Goal: Task Accomplishment & Management: Manage account settings

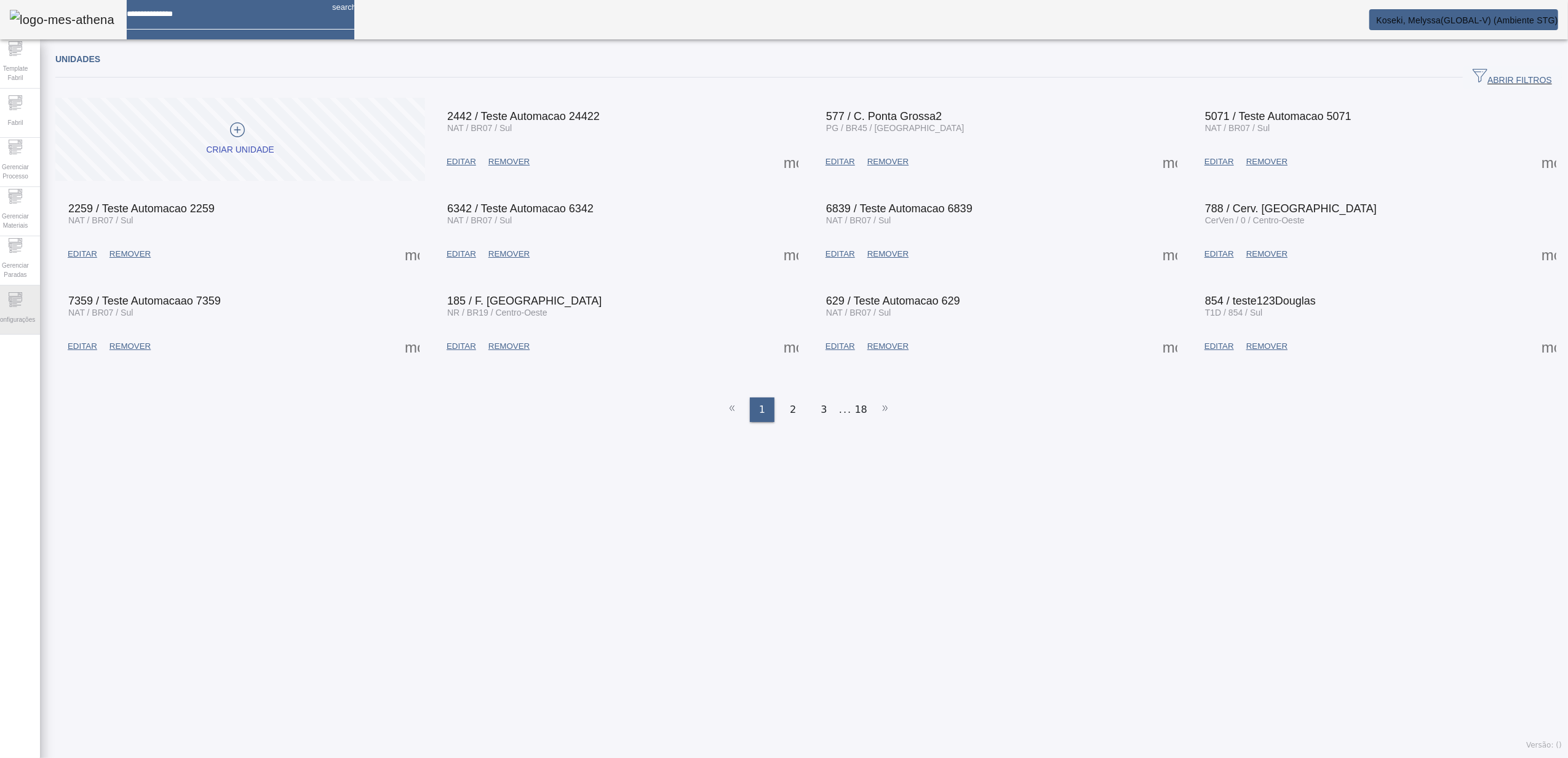
click at [14, 300] on icon at bounding box center [15, 299] width 14 height 14
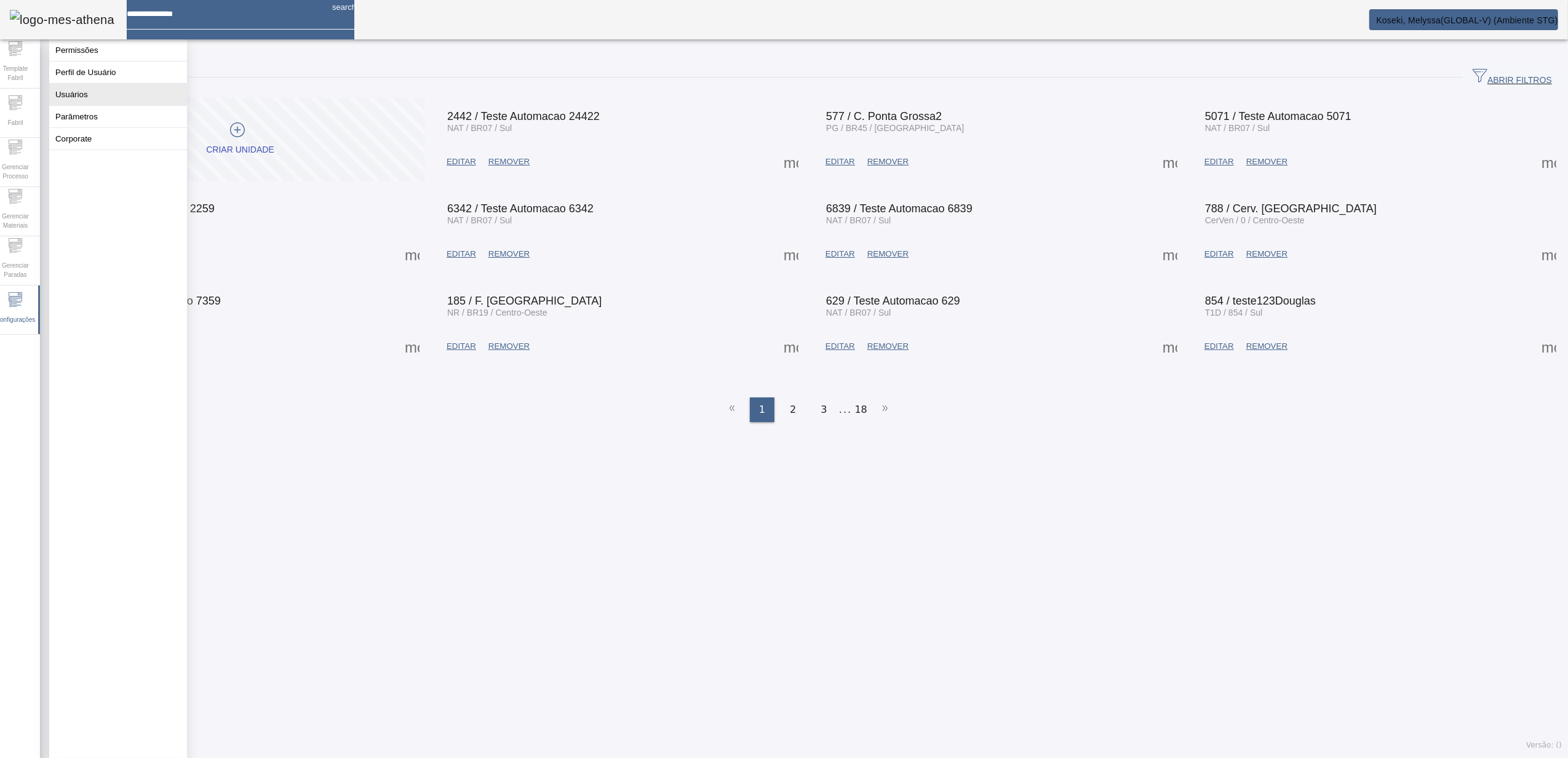
click at [82, 105] on button "Usuários" at bounding box center [118, 94] width 138 height 22
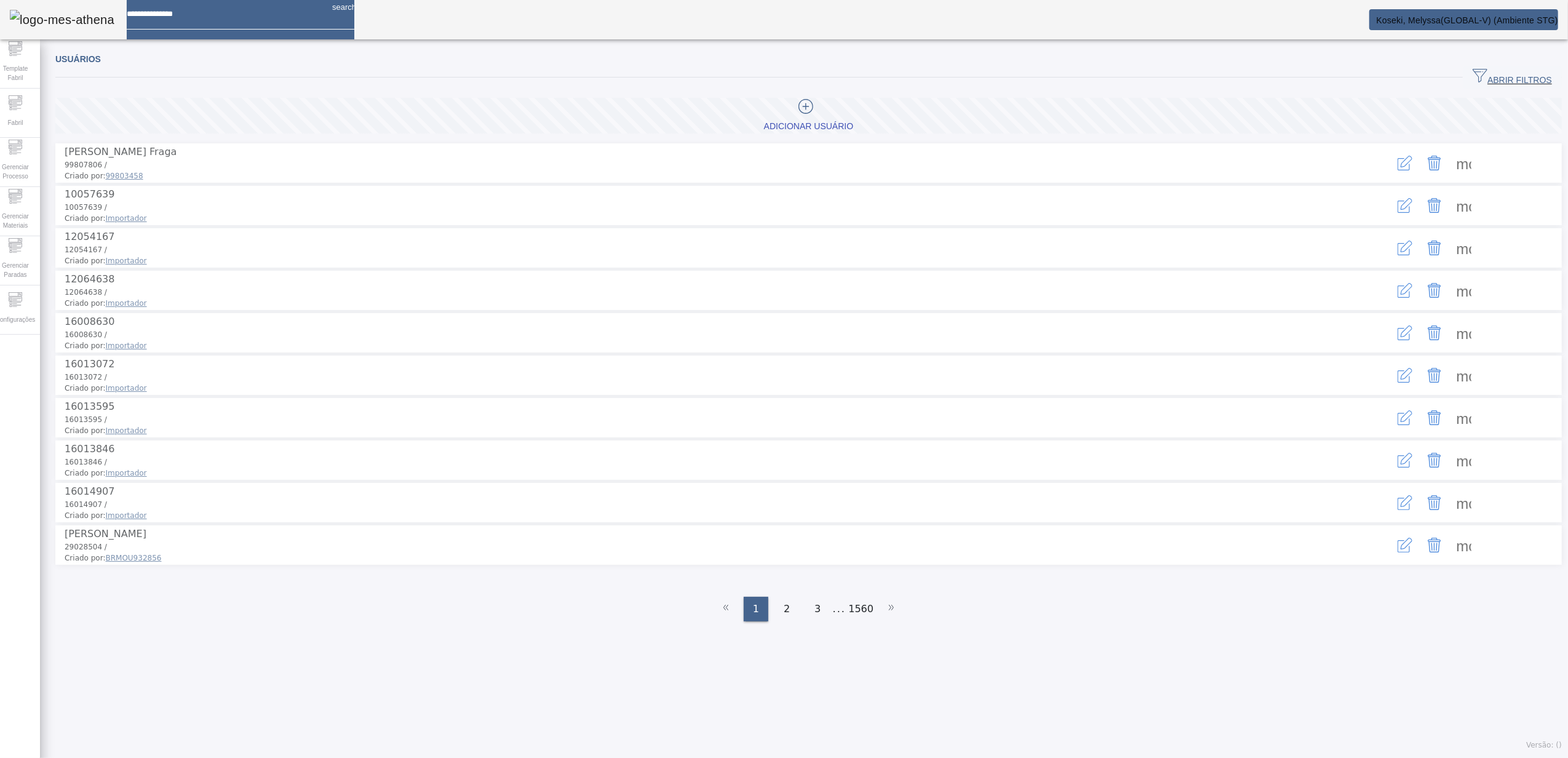
click at [1497, 70] on span "ABRIR FILTROS" at bounding box center [1512, 77] width 79 height 18
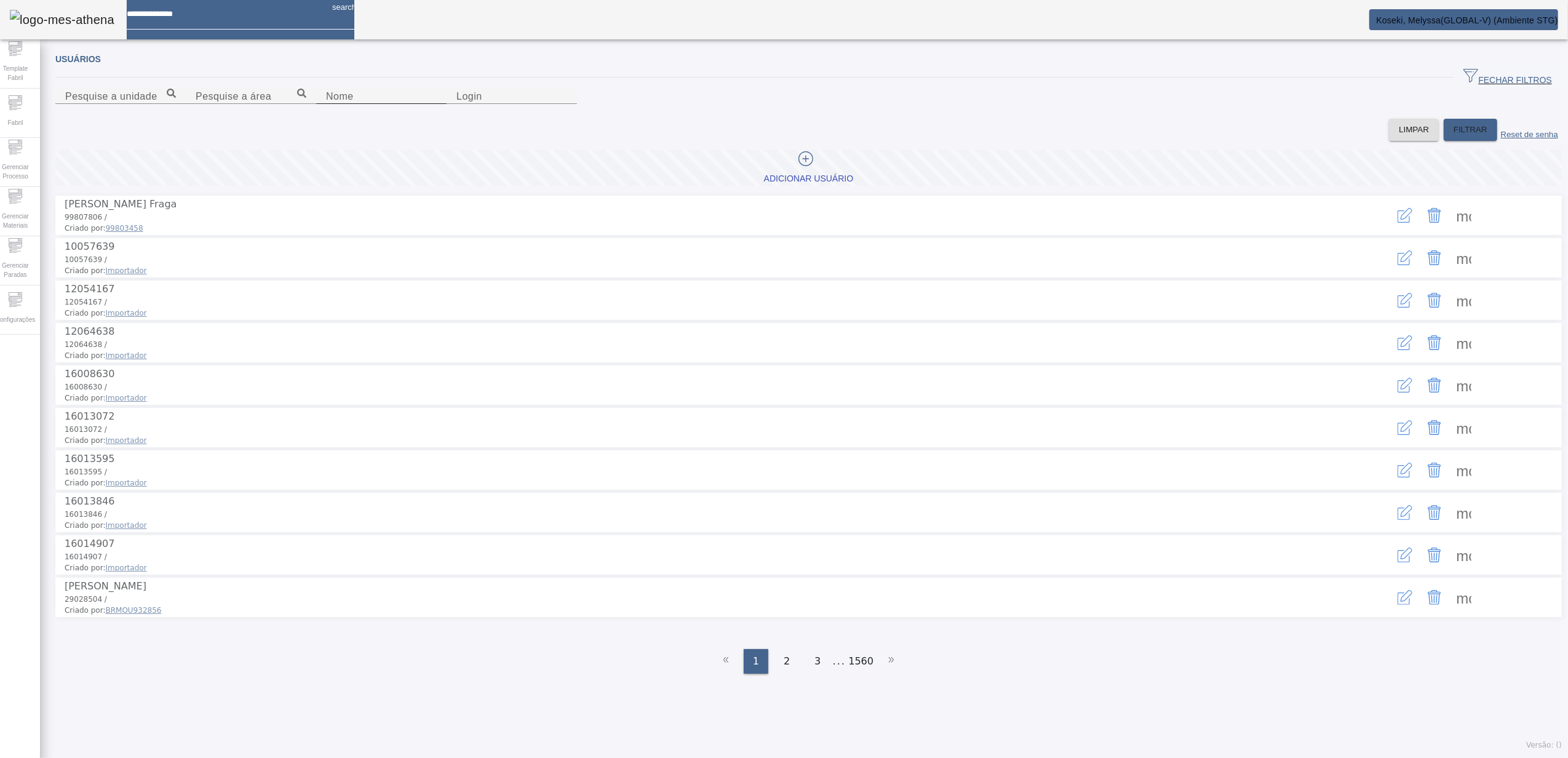
click at [437, 104] on input "Nome" at bounding box center [381, 96] width 110 height 14
type input "*******"
click at [1454, 136] on span "FILTRAR" at bounding box center [1470, 129] width 34 height 12
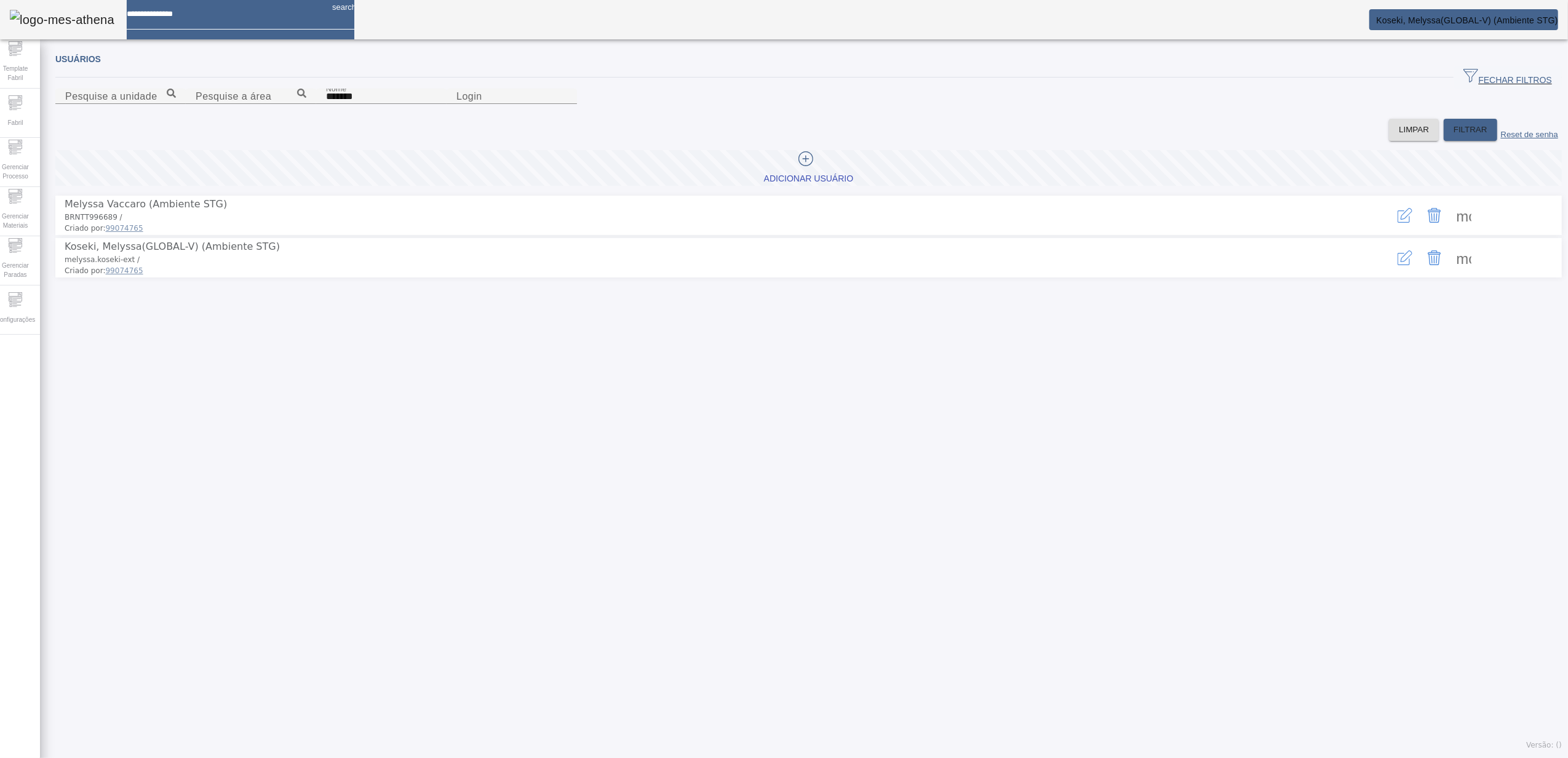
click at [1450, 273] on span at bounding box center [1464, 258] width 30 height 30
click at [1400, 262] on icon "button" at bounding box center [1406, 256] width 12 height 12
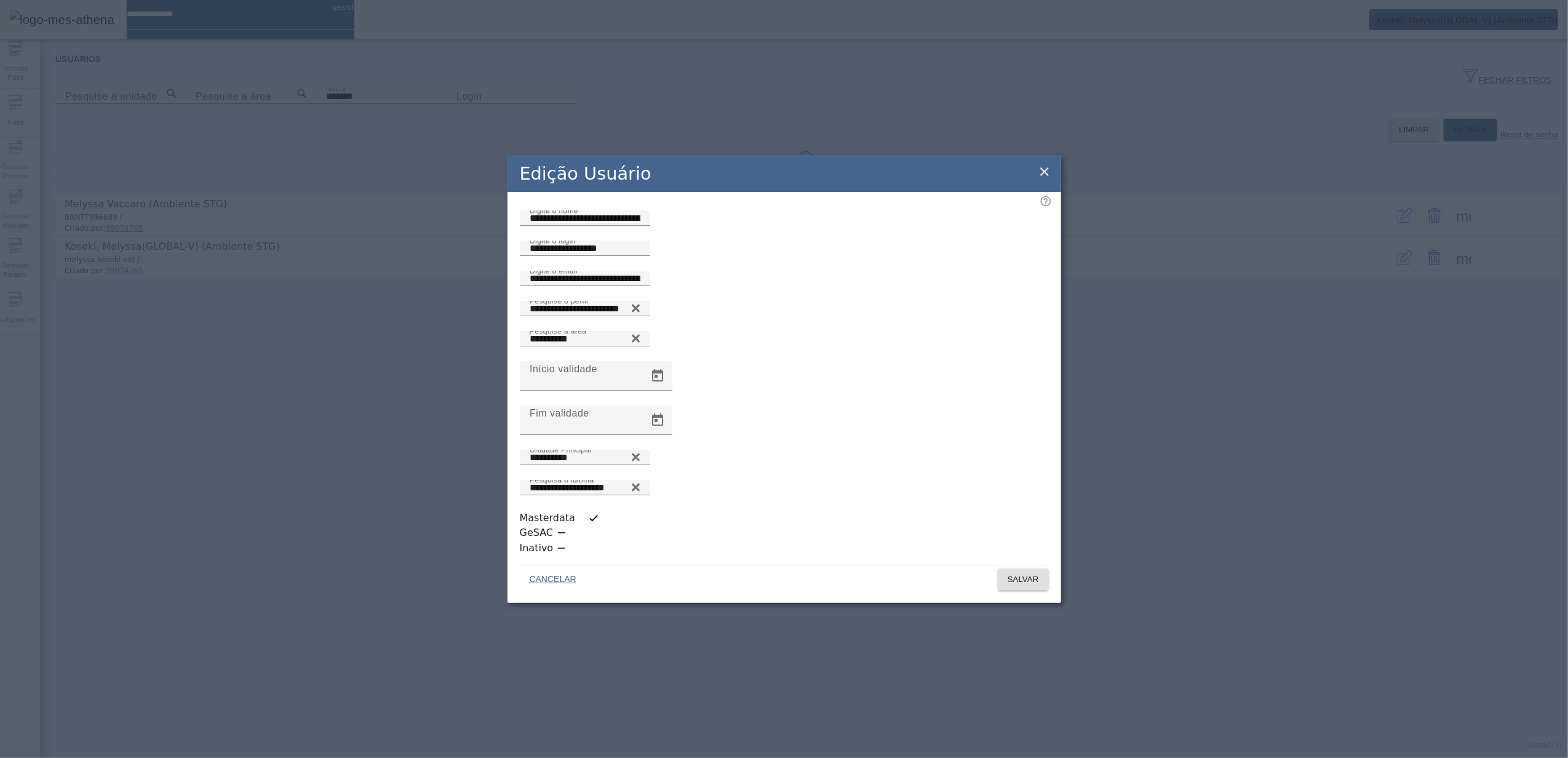
click at [1040, 179] on icon at bounding box center [1045, 171] width 14 height 14
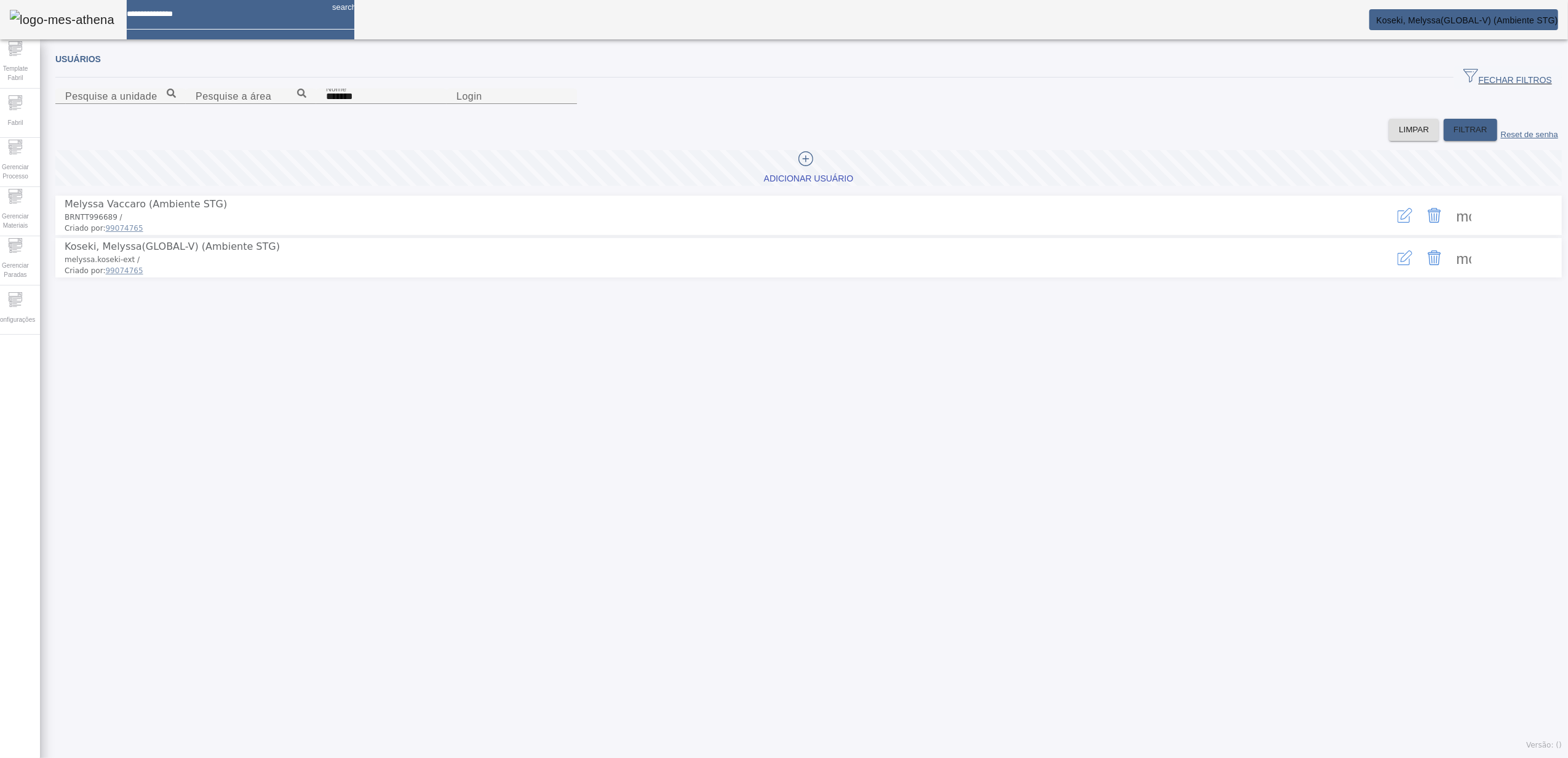
click at [1450, 273] on span at bounding box center [1464, 258] width 30 height 30
click at [22, 295] on icon at bounding box center [15, 299] width 14 height 14
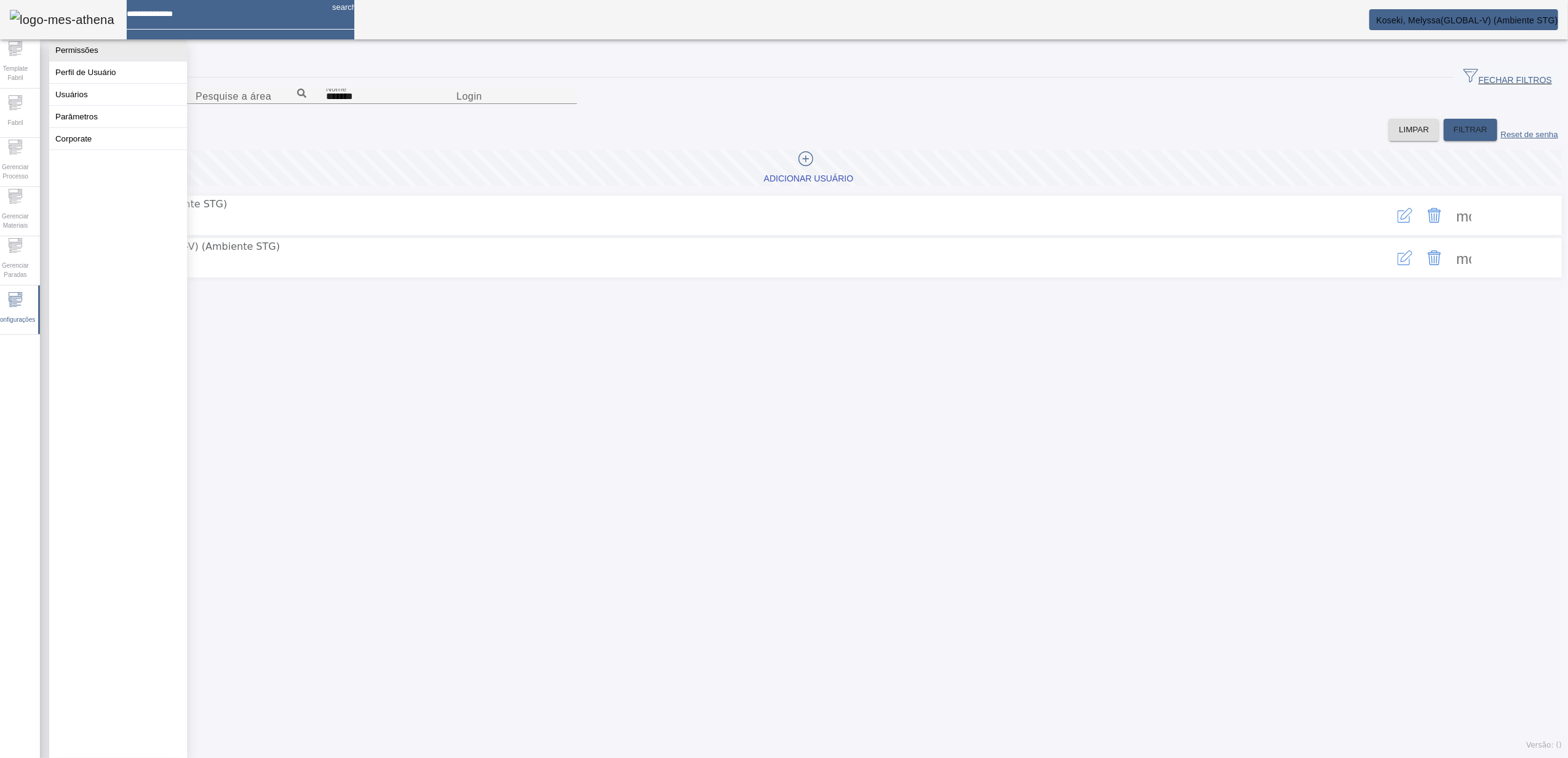
click at [121, 61] on button "Permissões" at bounding box center [118, 50] width 138 height 22
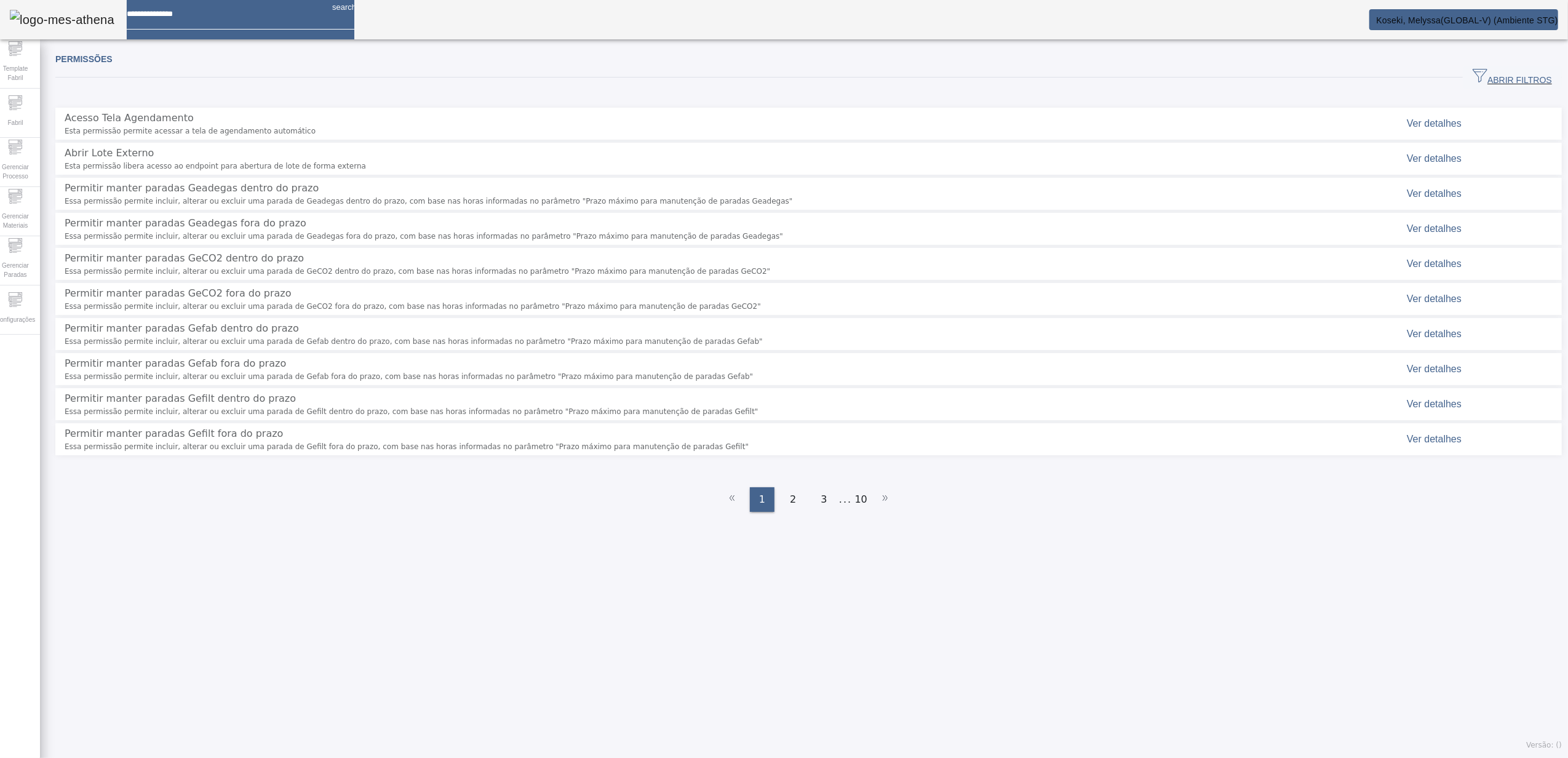
click at [1482, 73] on span "ABRIR FILTROS" at bounding box center [1512, 77] width 79 height 18
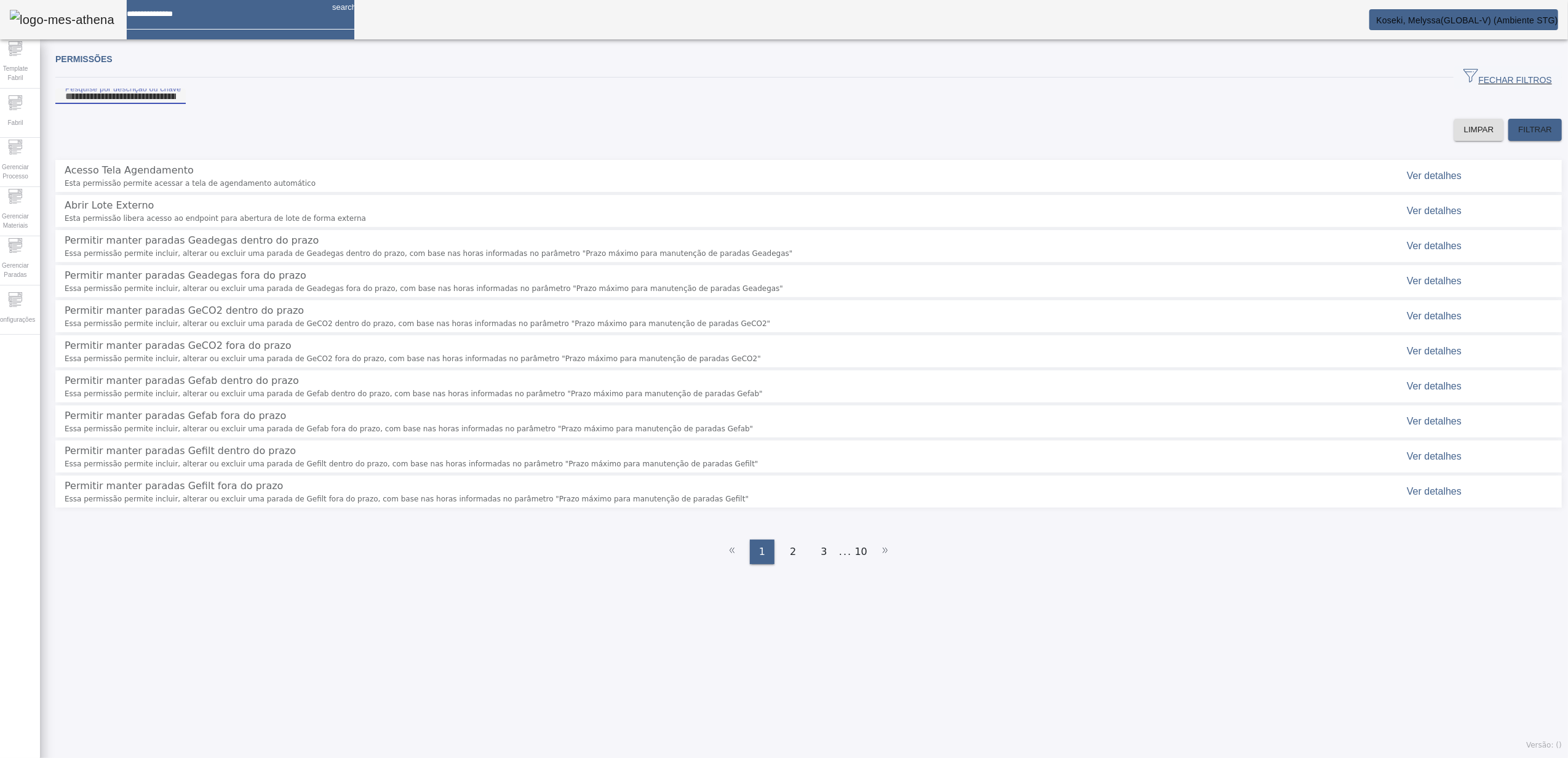
click at [176, 104] on input "Pesquise por descrição ou chave" at bounding box center [120, 96] width 110 height 14
click at [1526, 136] on span "FILTRAR" at bounding box center [1535, 129] width 34 height 12
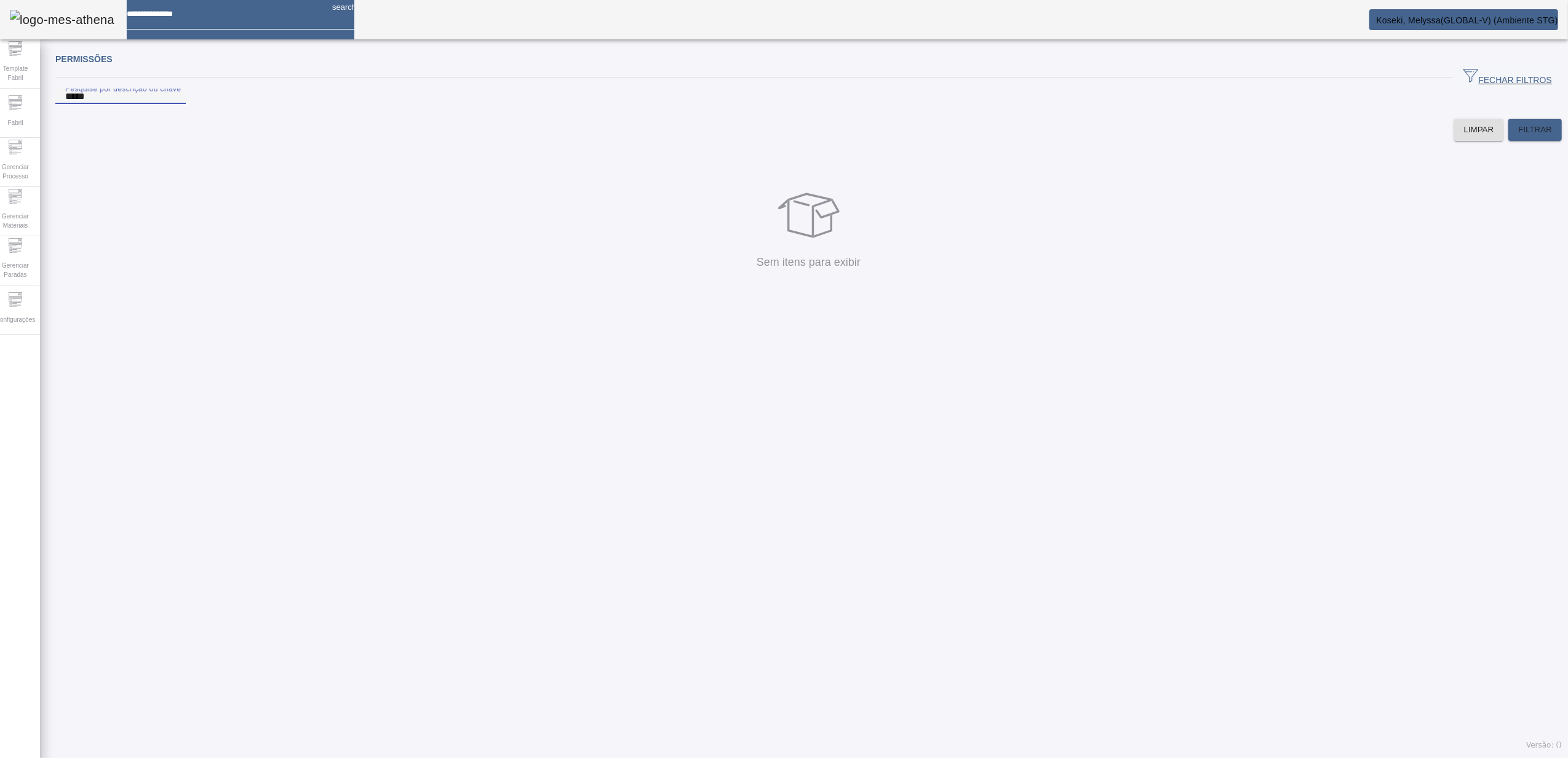
click at [176, 104] on input "*****" at bounding box center [120, 96] width 110 height 14
type input "*"
type input "*******"
click at [1538, 145] on span at bounding box center [1535, 130] width 54 height 30
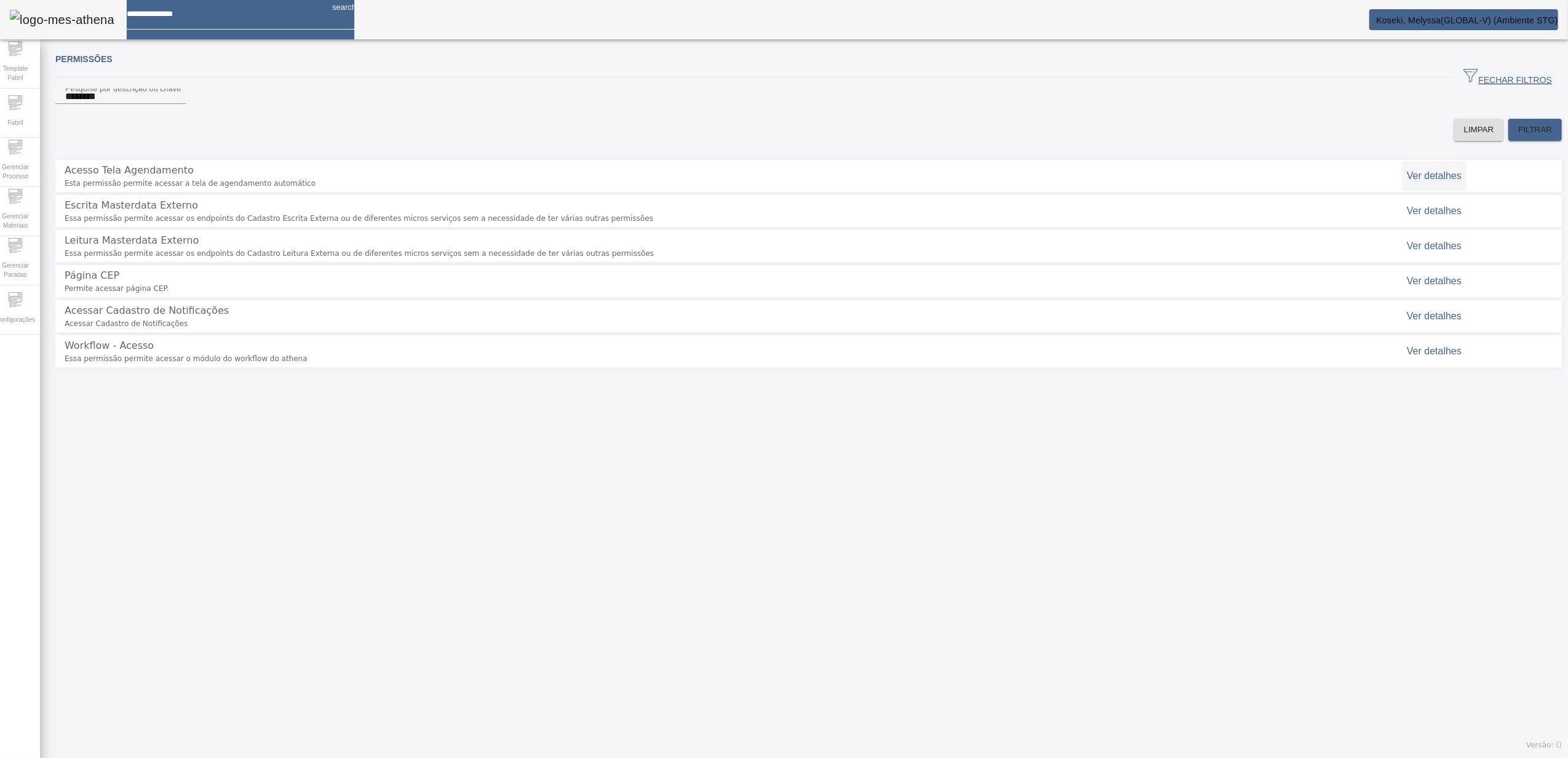
click at [1408, 178] on span "Ver detalhes" at bounding box center [1434, 175] width 54 height 10
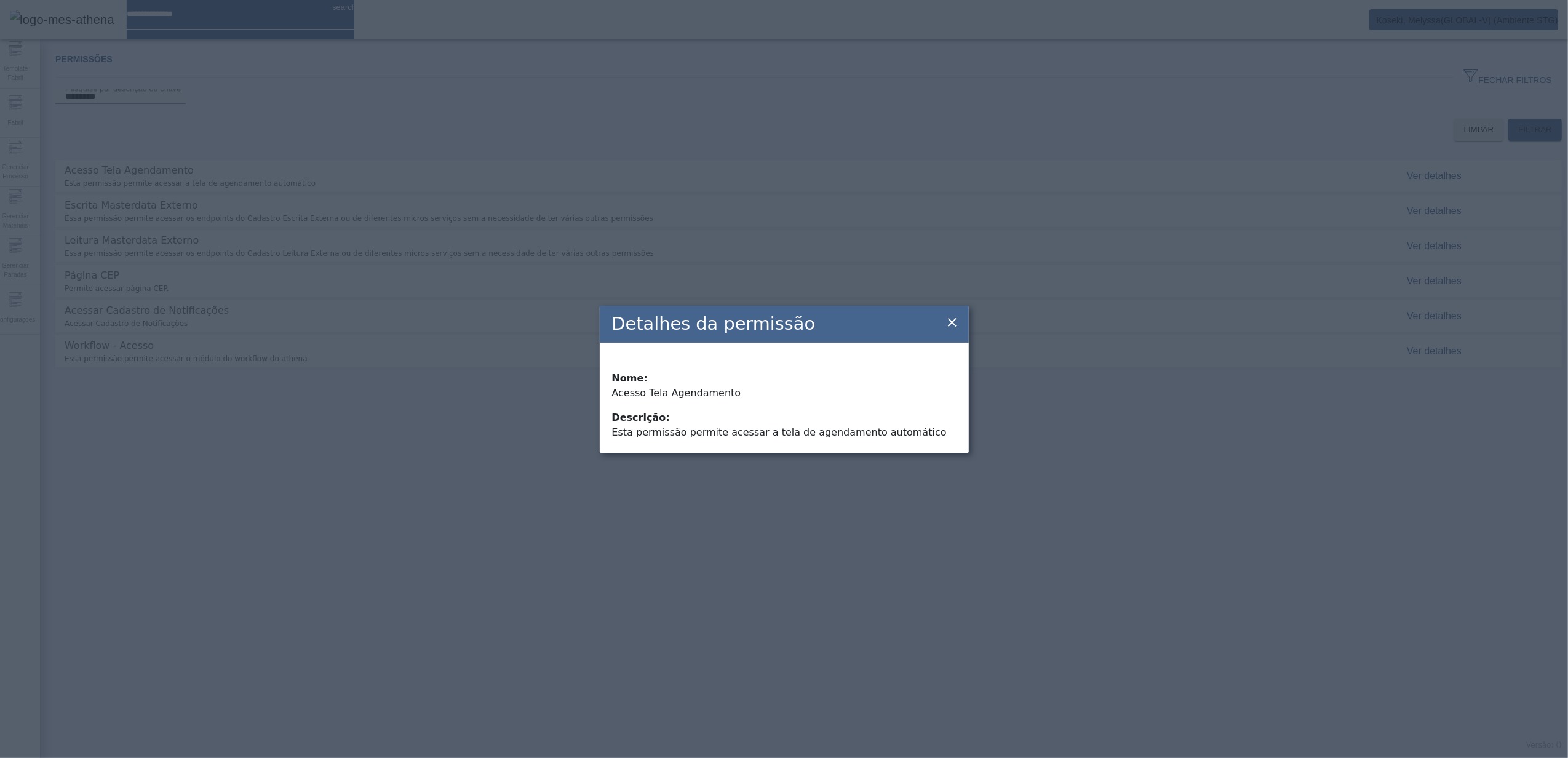
click at [951, 326] on icon at bounding box center [952, 322] width 9 height 9
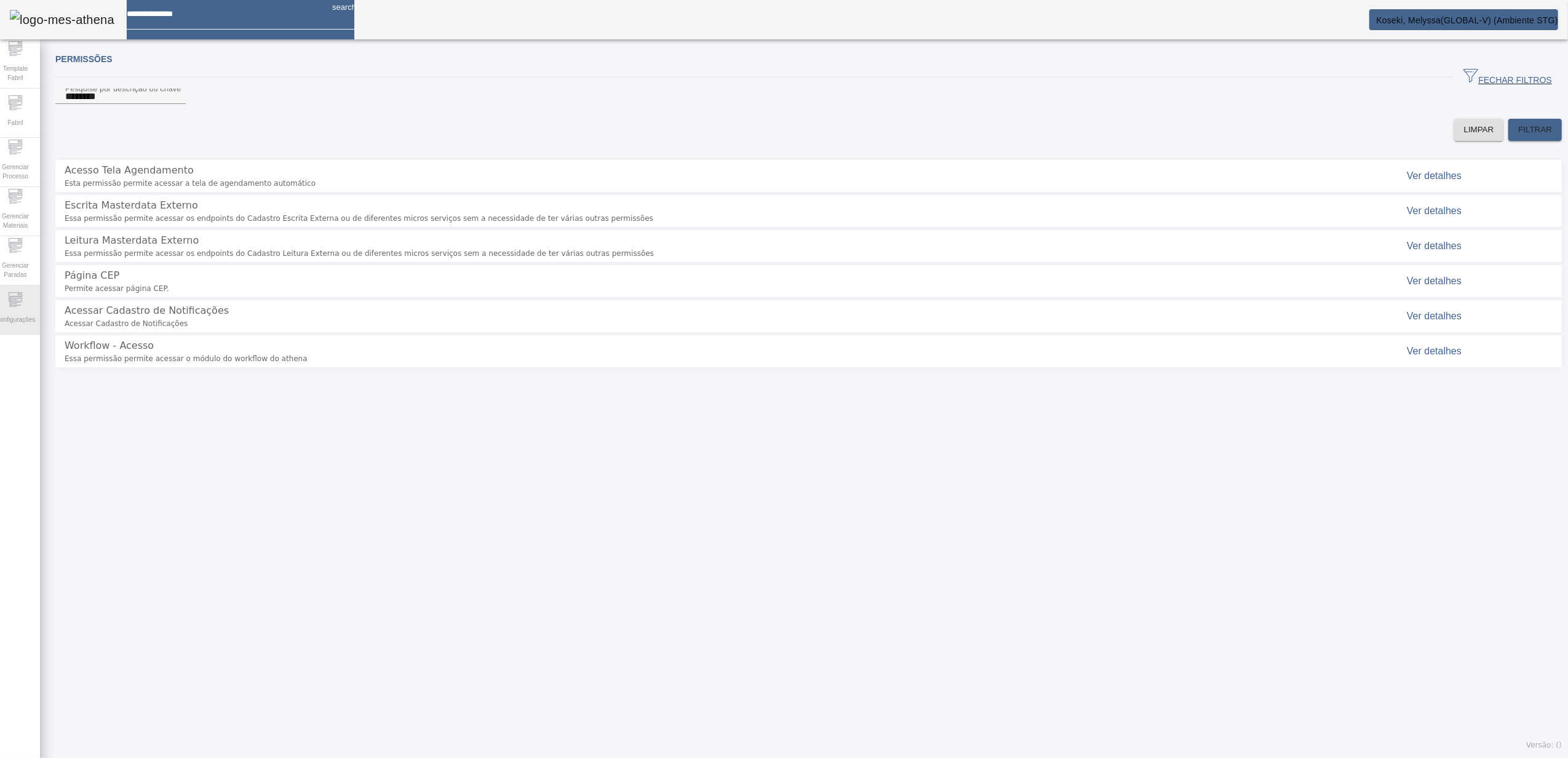
click at [20, 296] on icon at bounding box center [15, 294] width 14 height 4
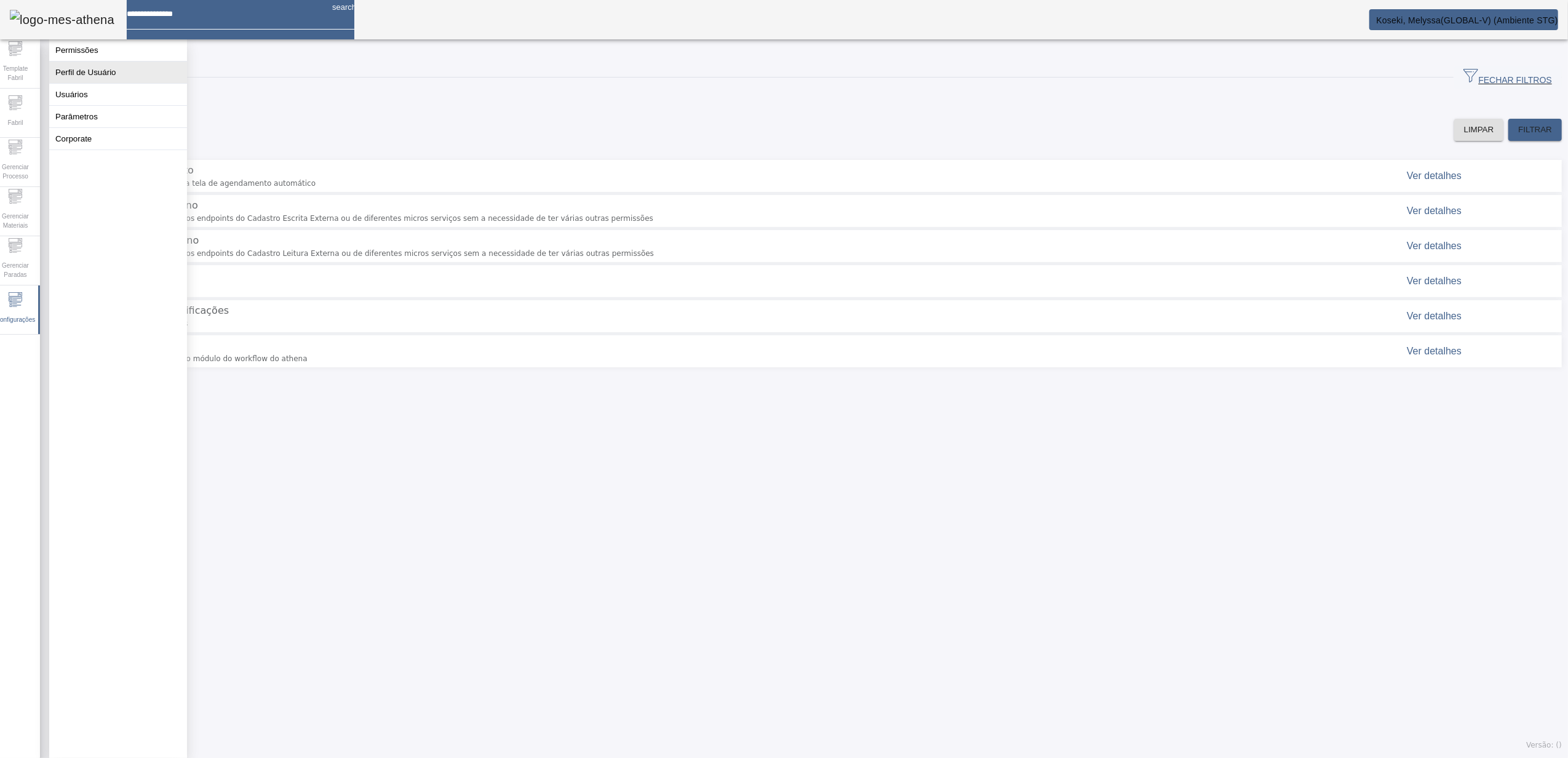
click at [106, 78] on button "Perfil de Usuário" at bounding box center [118, 72] width 138 height 22
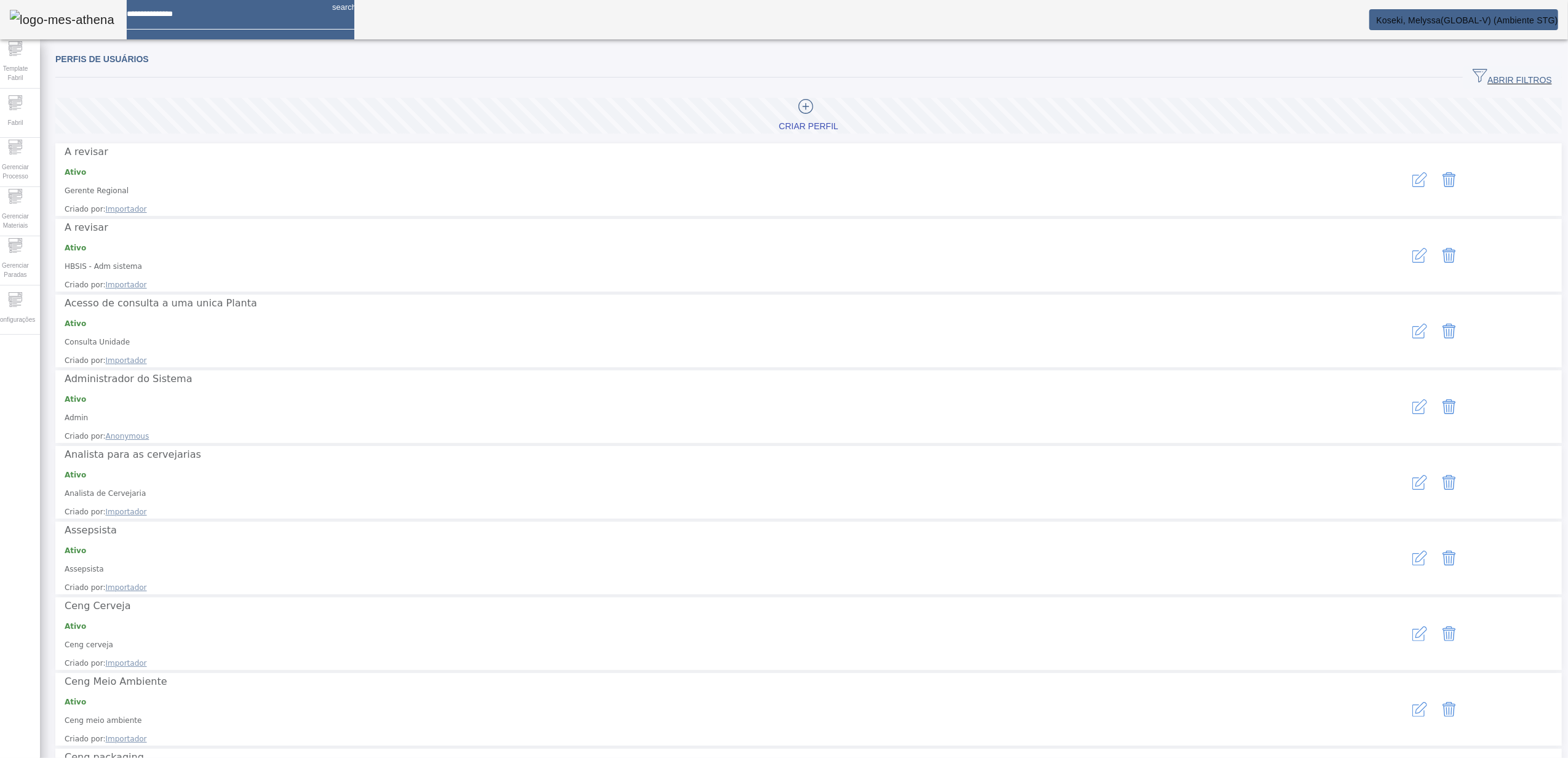
click at [1413, 187] on icon "button" at bounding box center [1420, 179] width 14 height 14
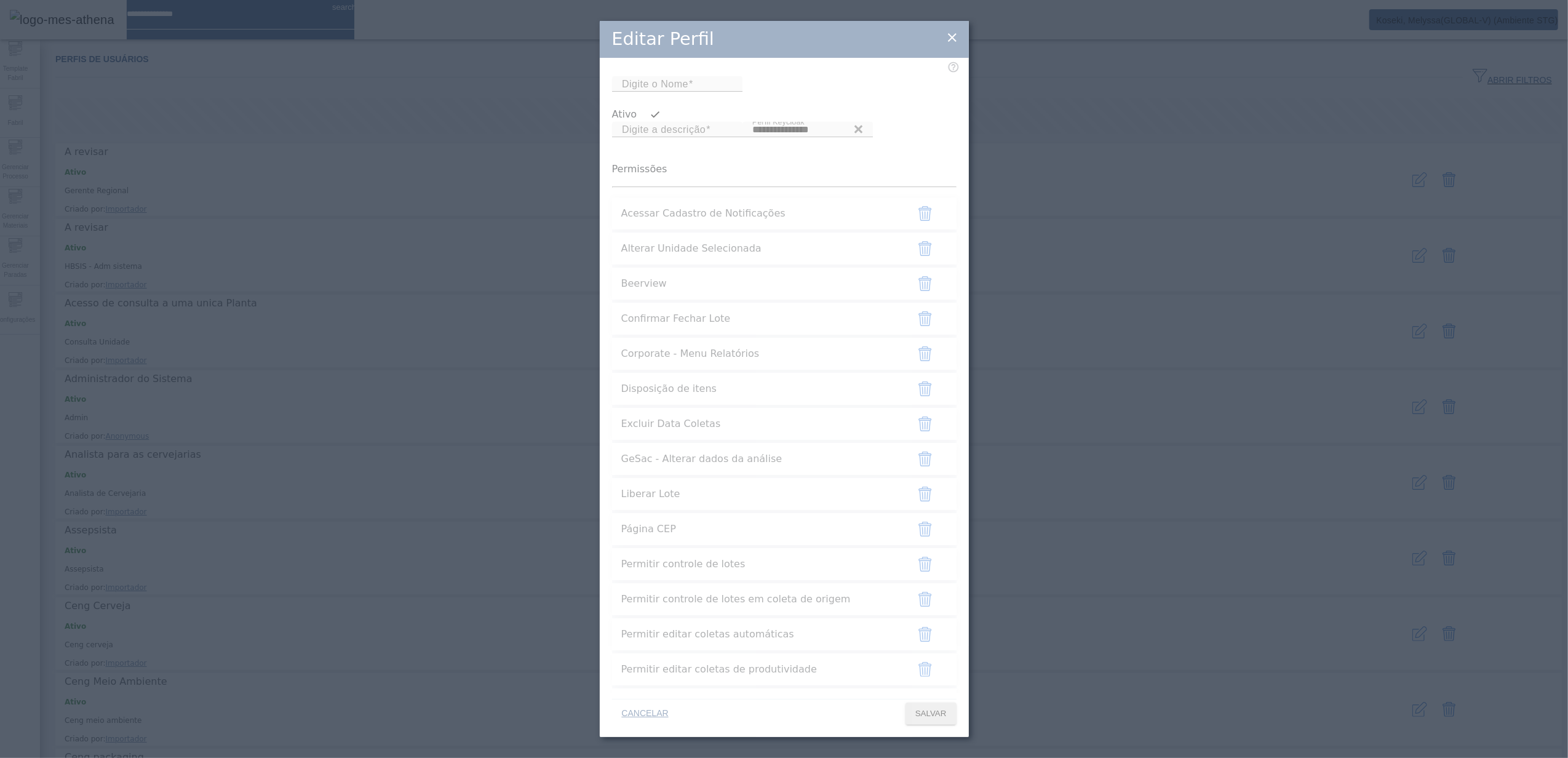
type input "**********"
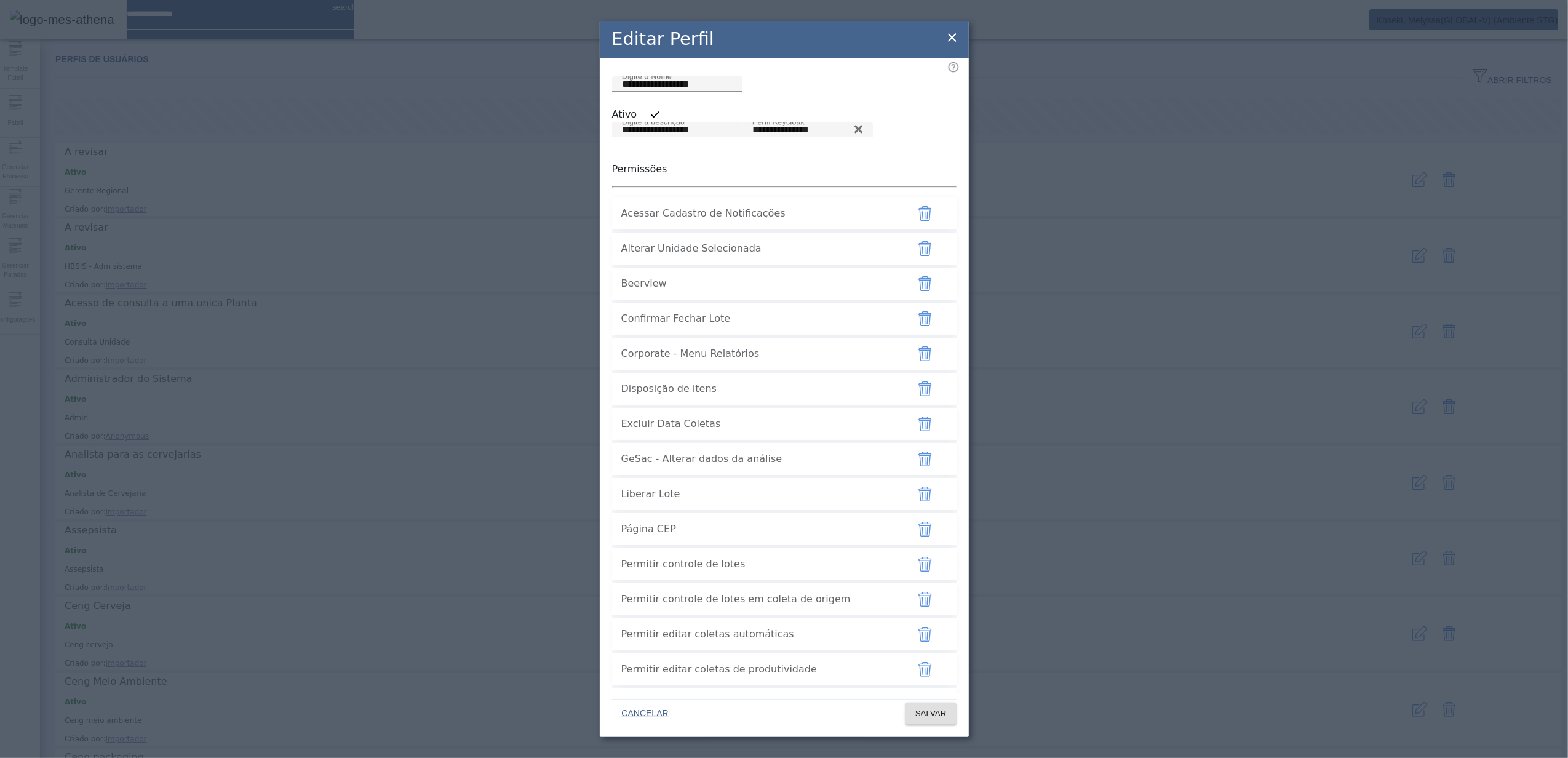
click at [951, 32] on icon at bounding box center [952, 38] width 14 height 14
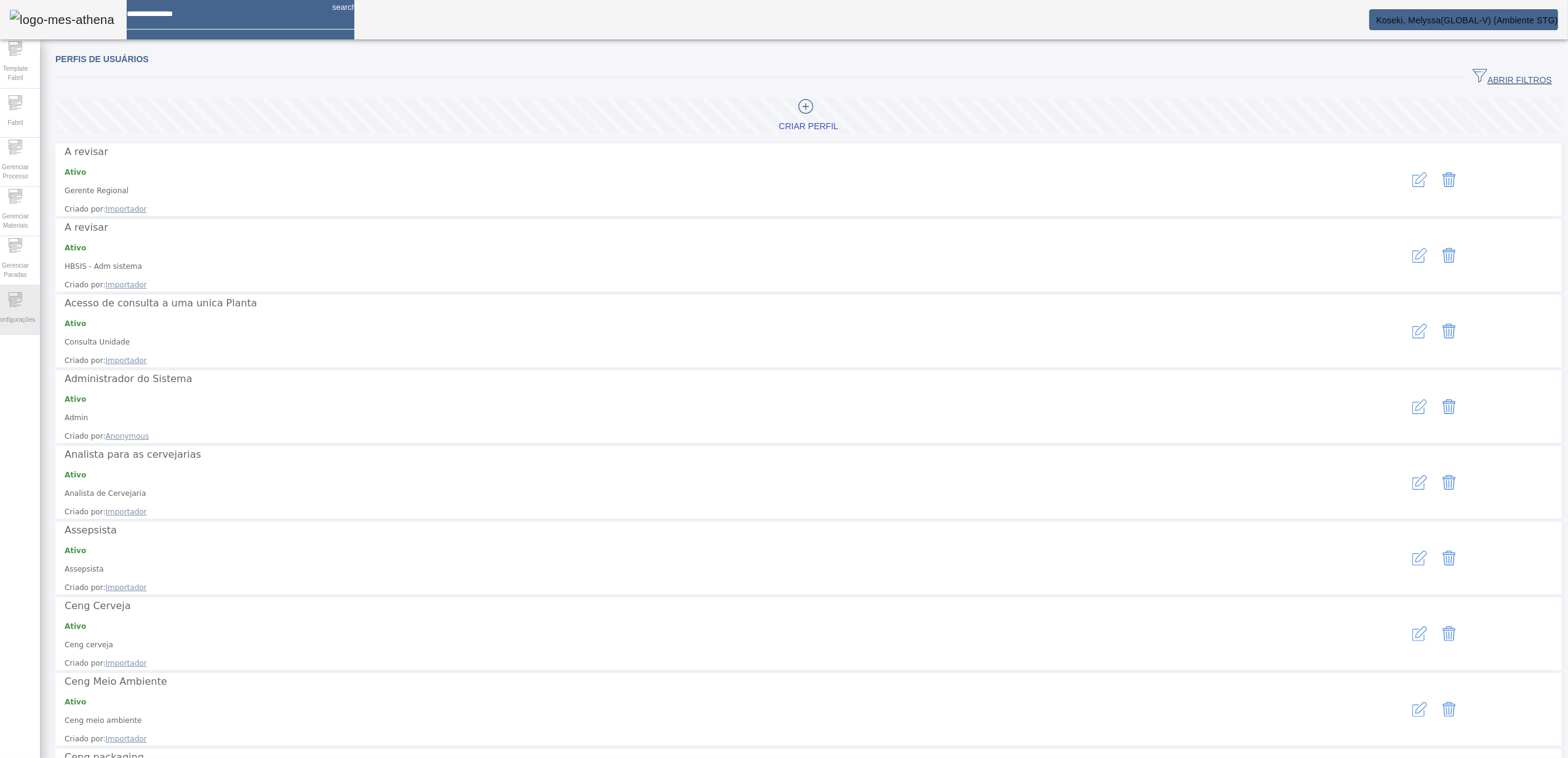
click at [13, 313] on span "Configurações" at bounding box center [15, 319] width 46 height 17
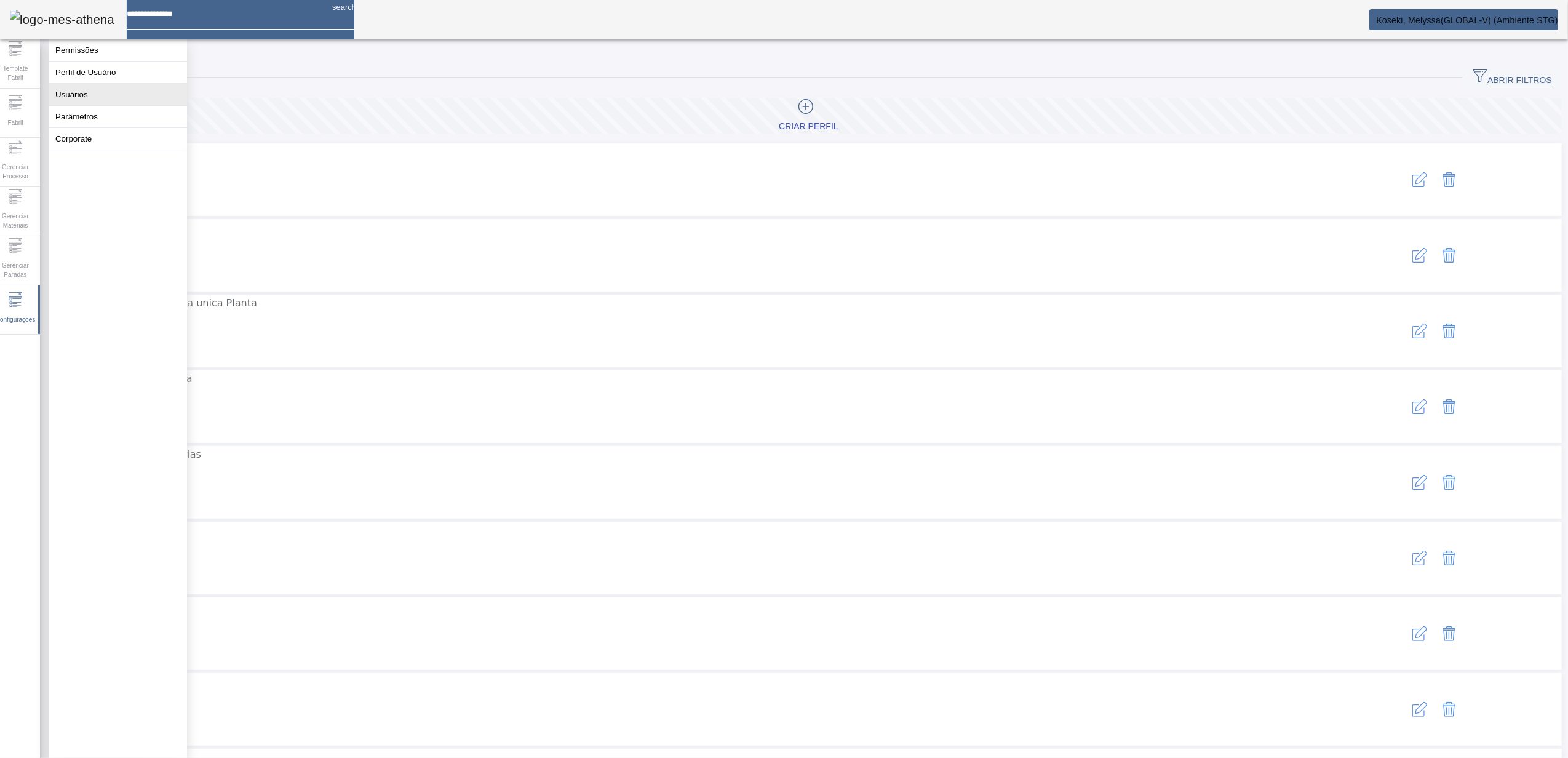
click at [94, 105] on button "Usuários" at bounding box center [118, 94] width 138 height 22
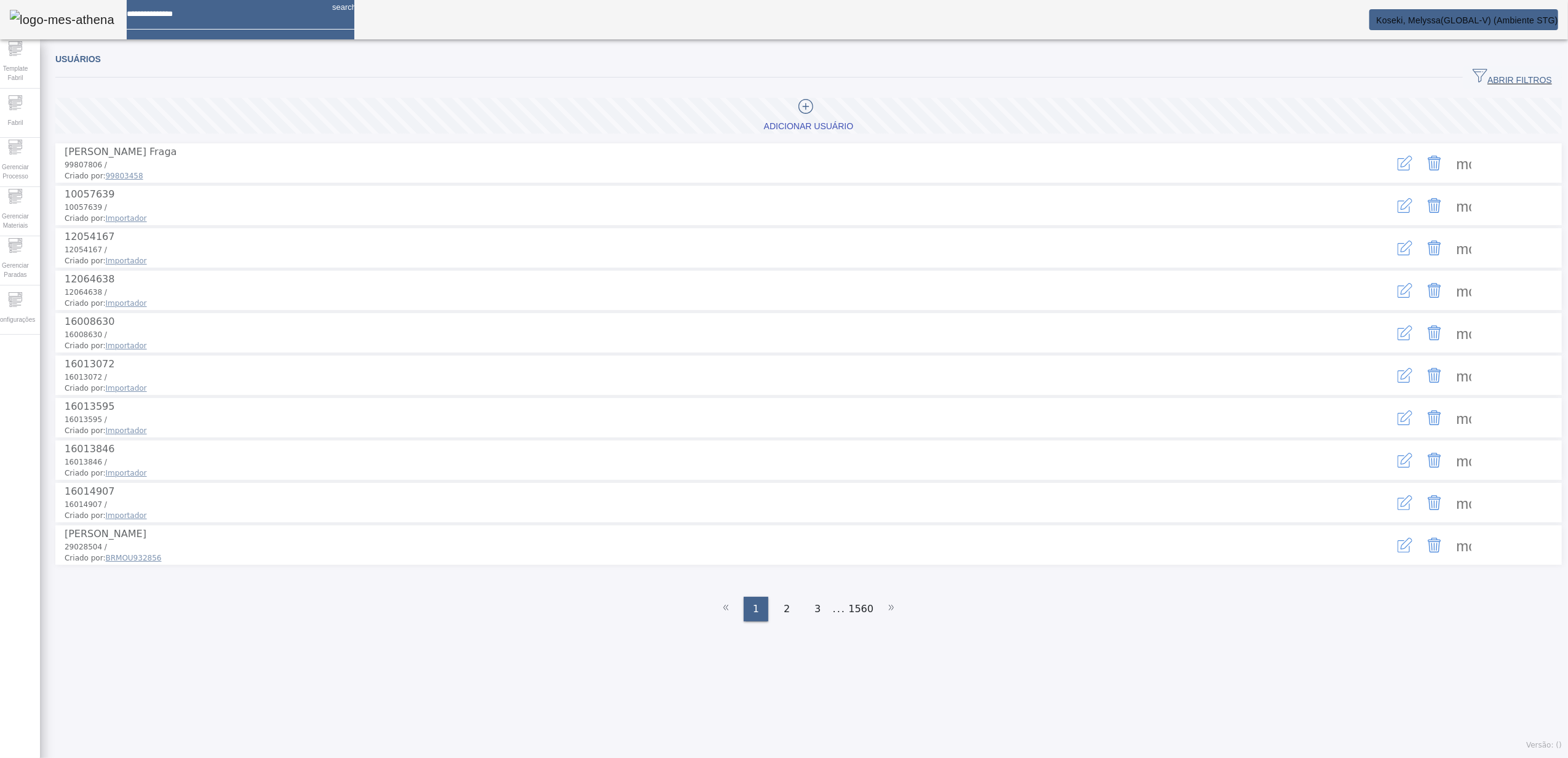
click at [1480, 67] on span "button" at bounding box center [1513, 77] width 99 height 30
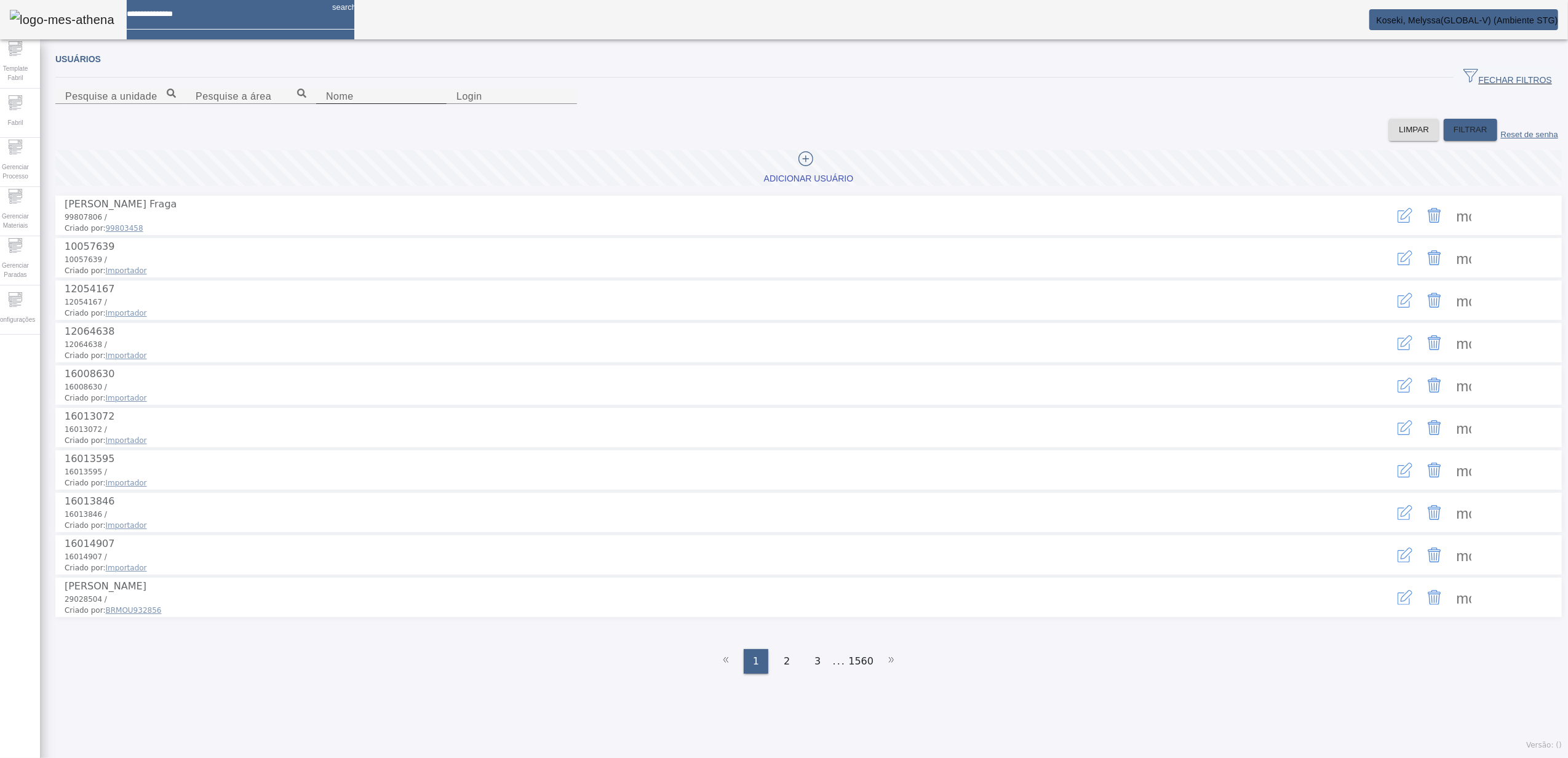
click at [437, 104] on input "Nome" at bounding box center [381, 96] width 110 height 14
type input "*******"
click at [1463, 145] on span at bounding box center [1470, 130] width 54 height 30
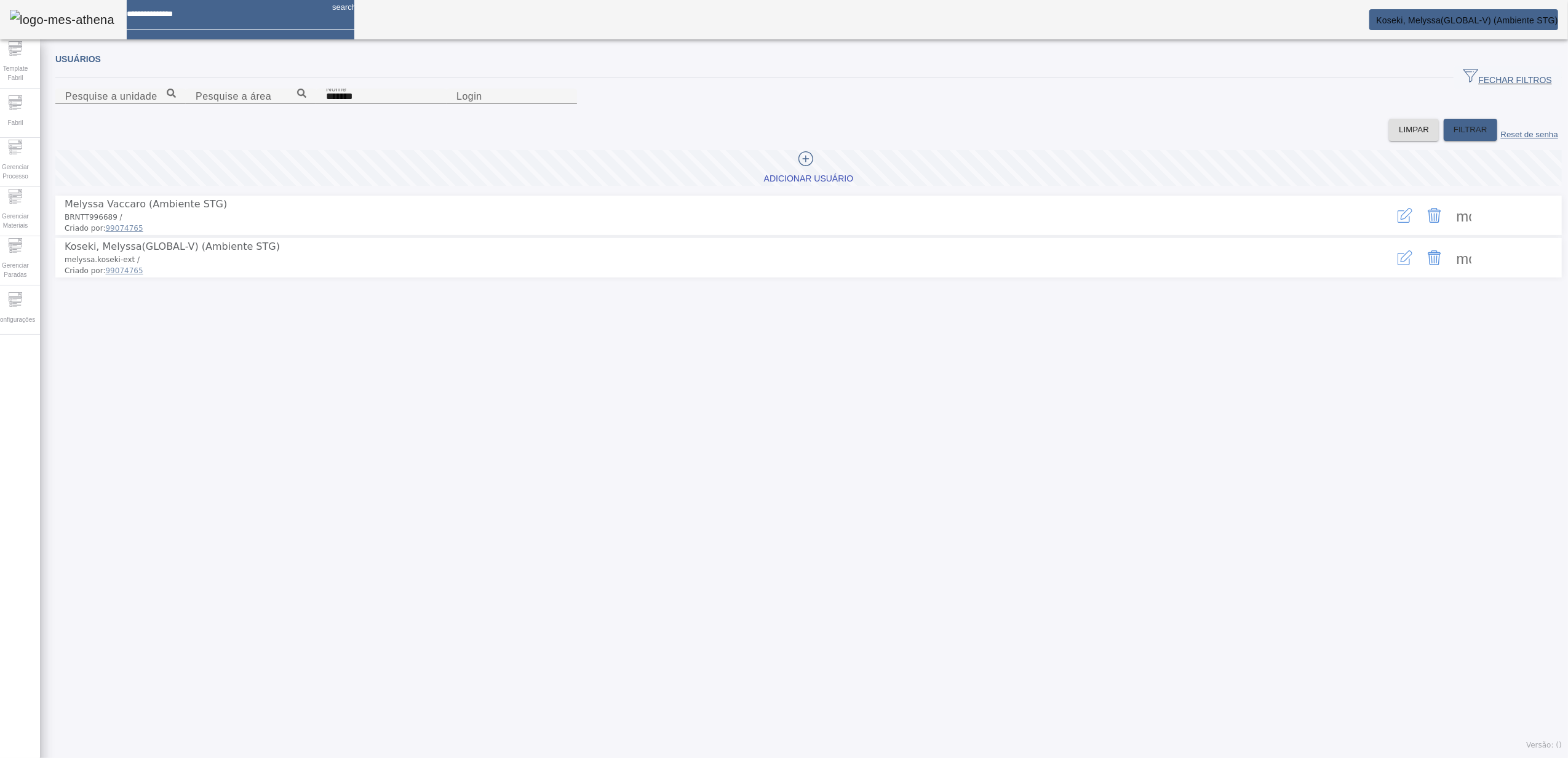
click at [1398, 265] on icon "button" at bounding box center [1403, 259] width 12 height 12
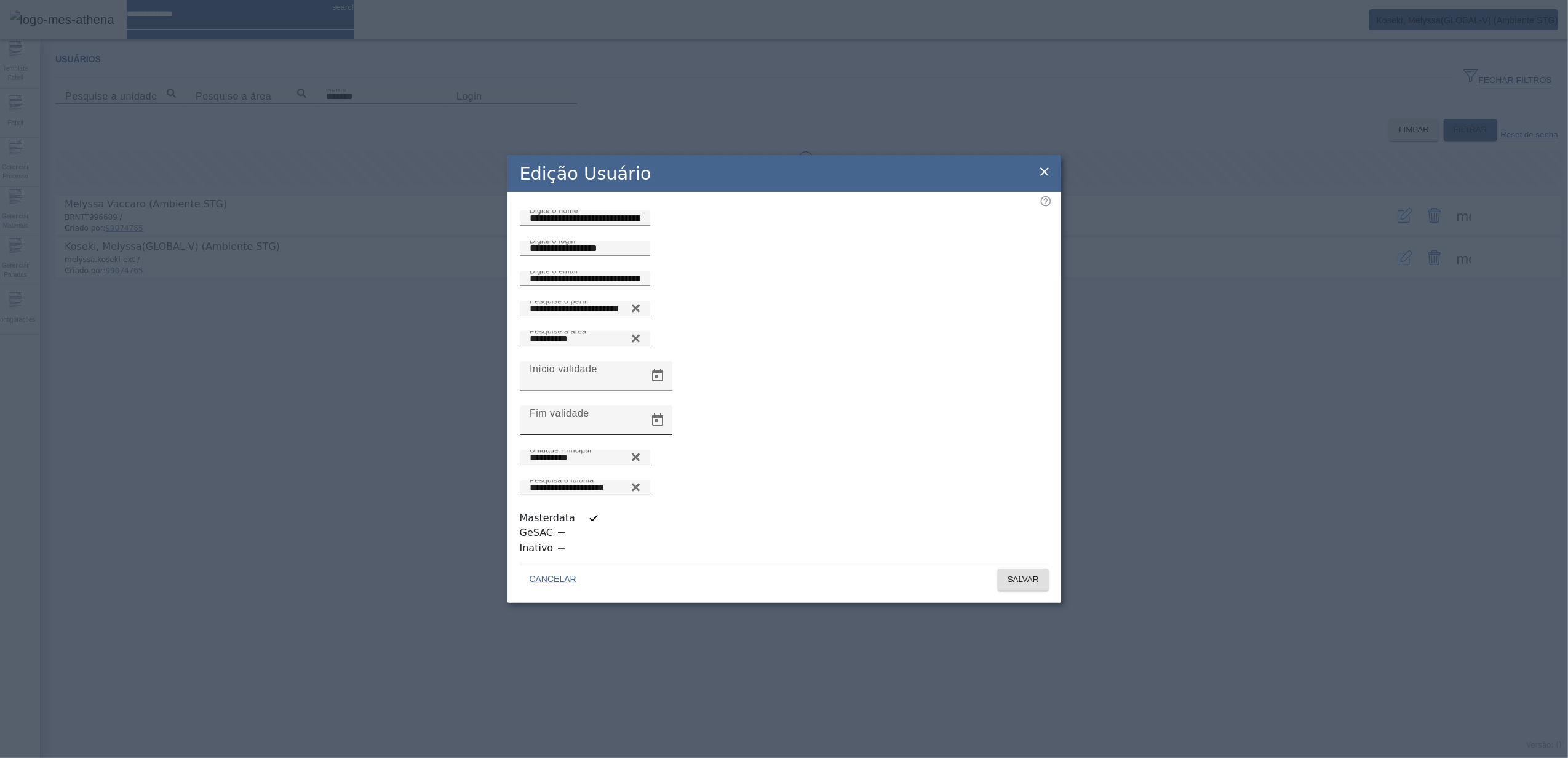
scroll to position [3, 0]
click at [1049, 179] on icon at bounding box center [1045, 171] width 14 height 14
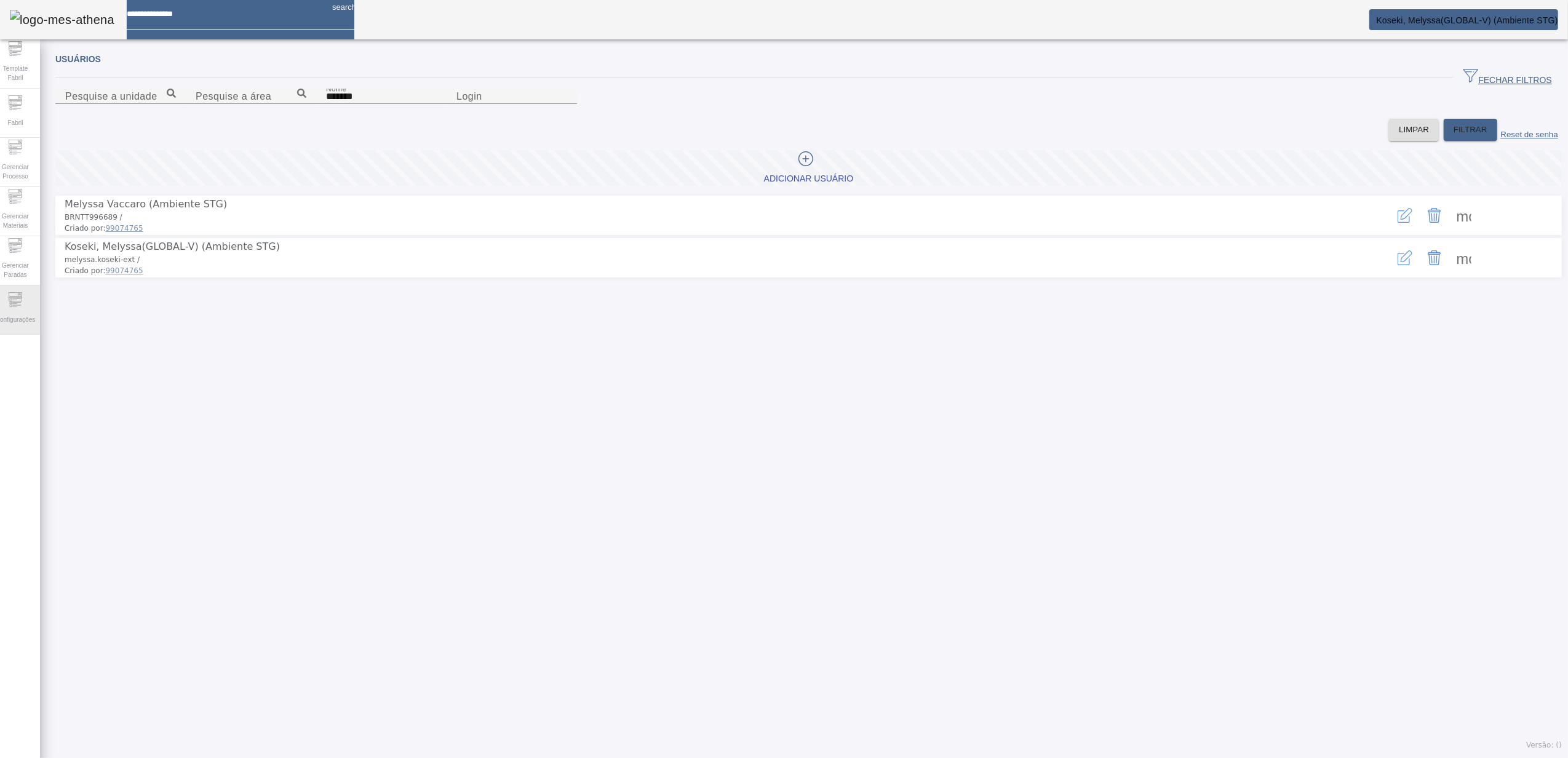
click at [23, 313] on span "Configurações" at bounding box center [15, 319] width 46 height 17
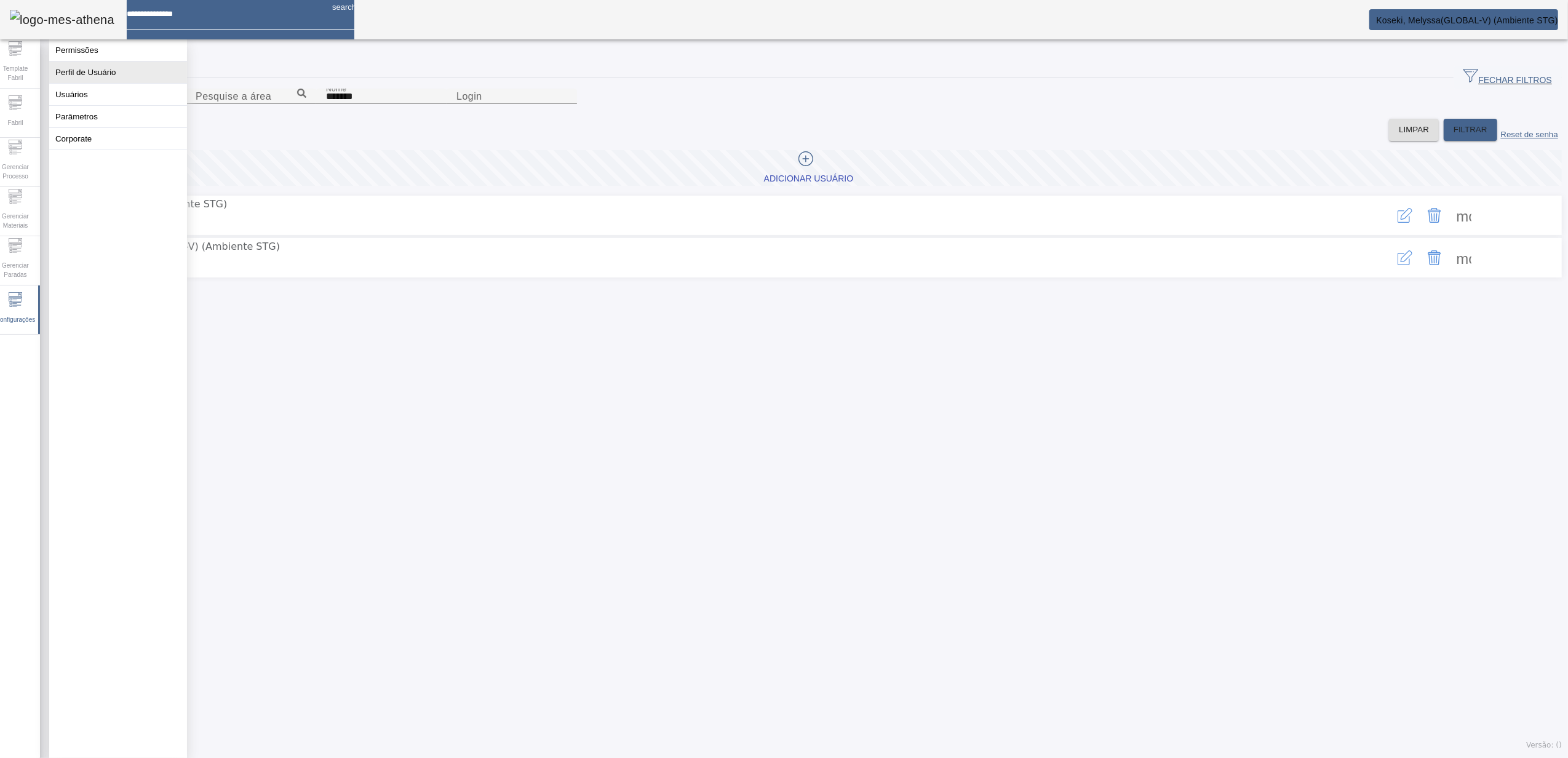
click at [94, 76] on button "Perfil de Usuário" at bounding box center [118, 72] width 138 height 22
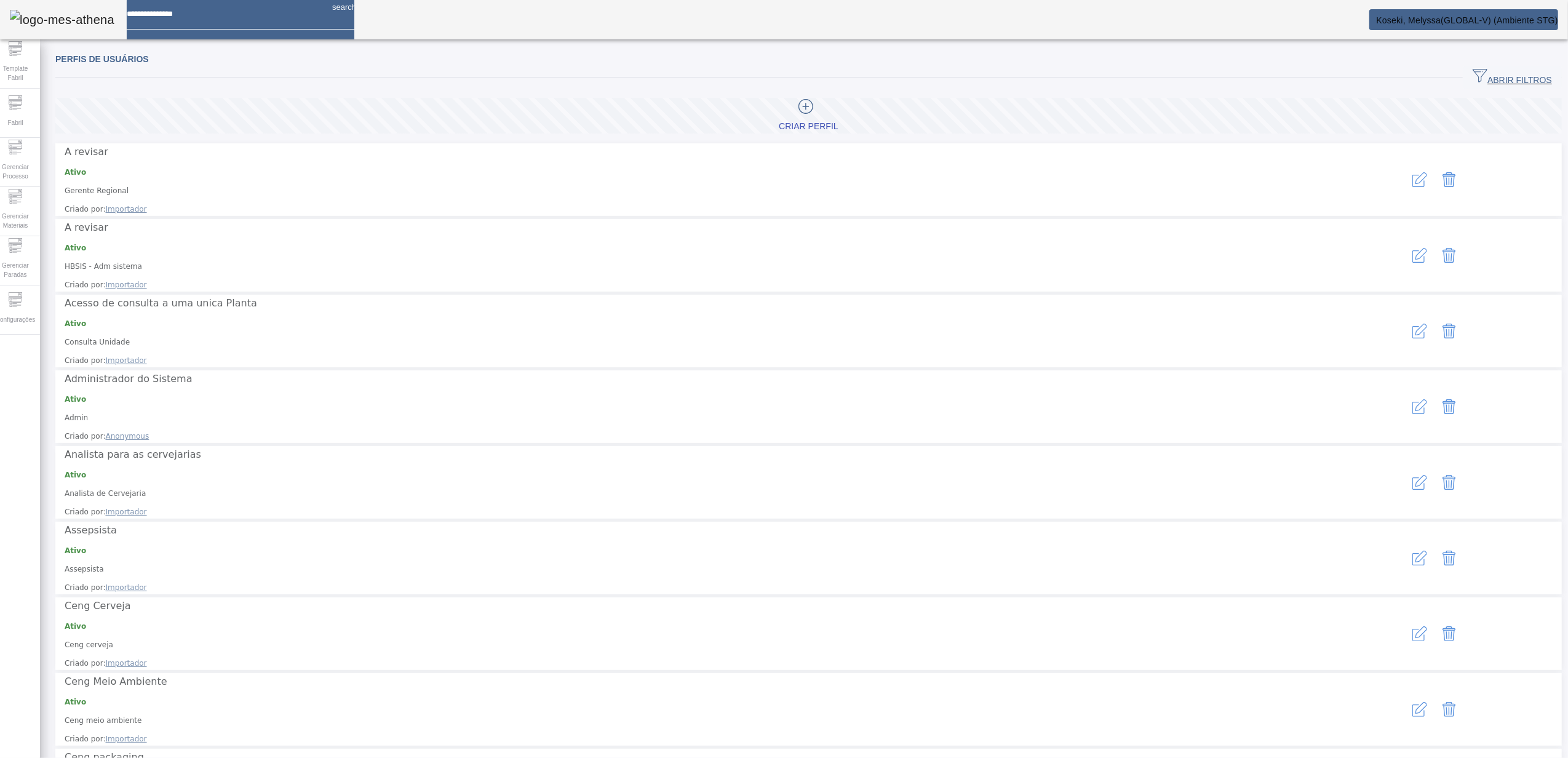
click at [1473, 74] on span "ABRIR FILTROS" at bounding box center [1512, 77] width 79 height 18
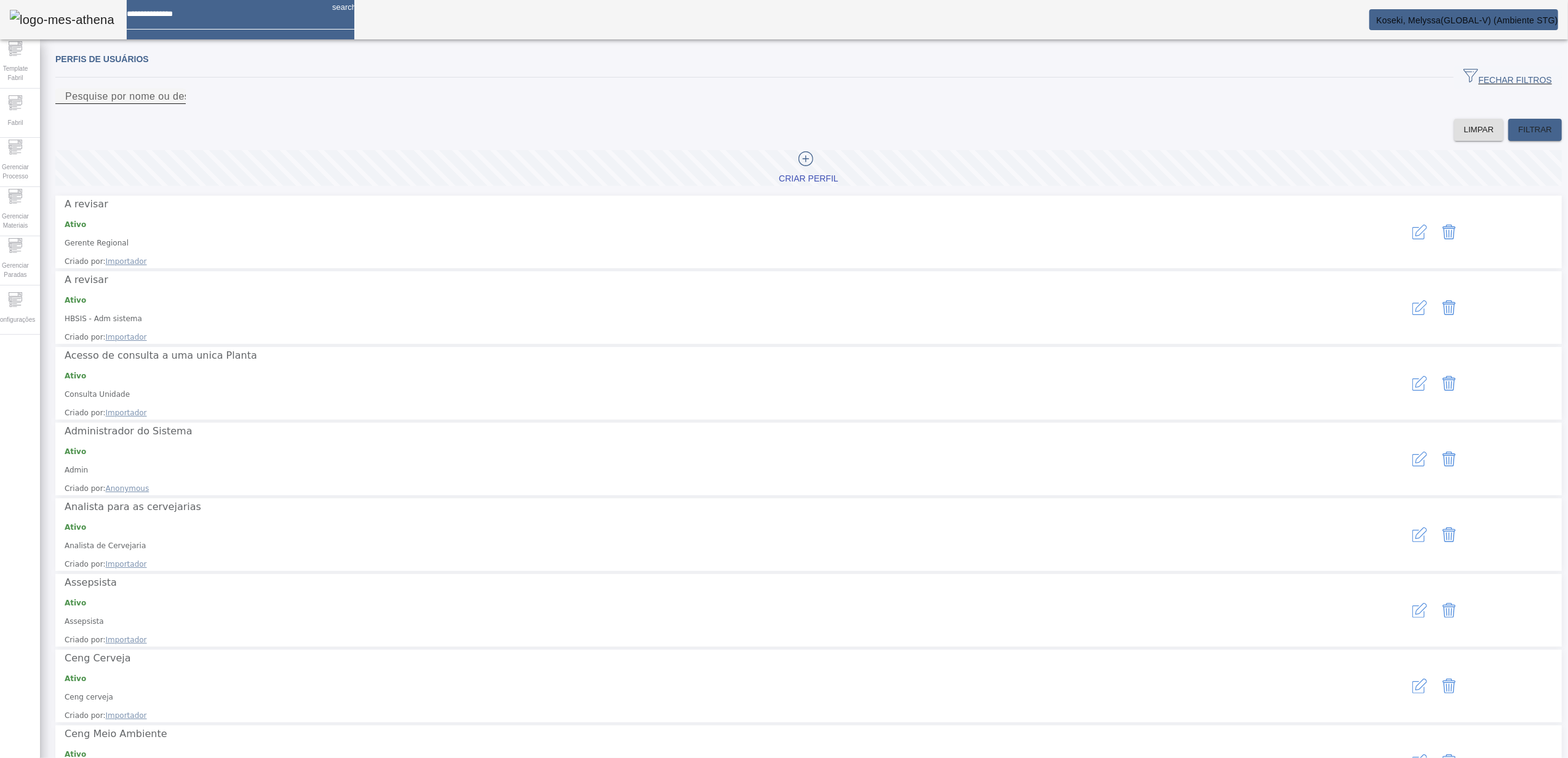
click at [176, 104] on input "Pesquise por nome ou descrição" at bounding box center [120, 96] width 110 height 14
type input "****"
click at [1519, 136] on span "FILTRAR" at bounding box center [1535, 129] width 34 height 12
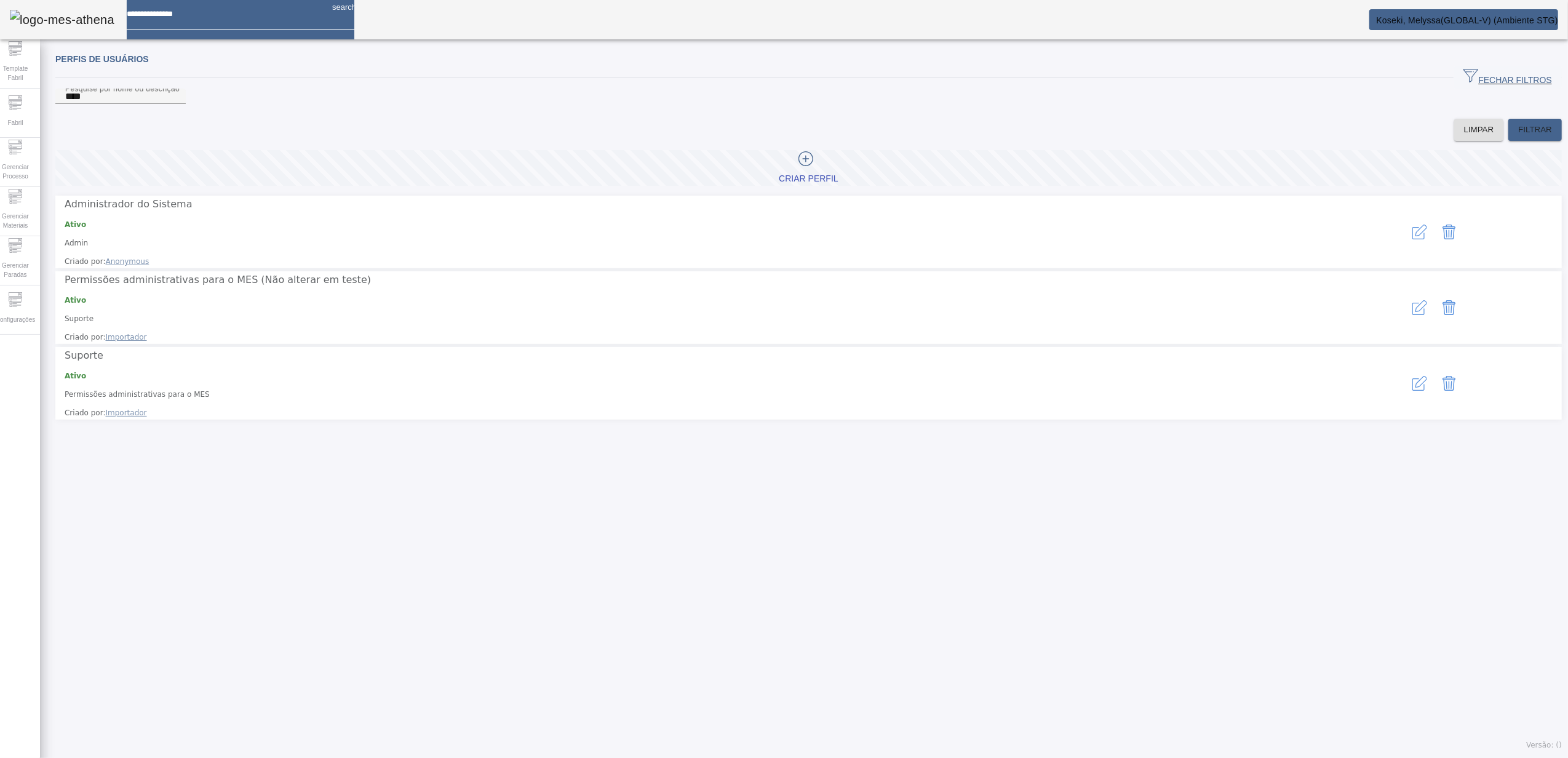
click at [1413, 236] on icon "button" at bounding box center [1420, 232] width 14 height 14
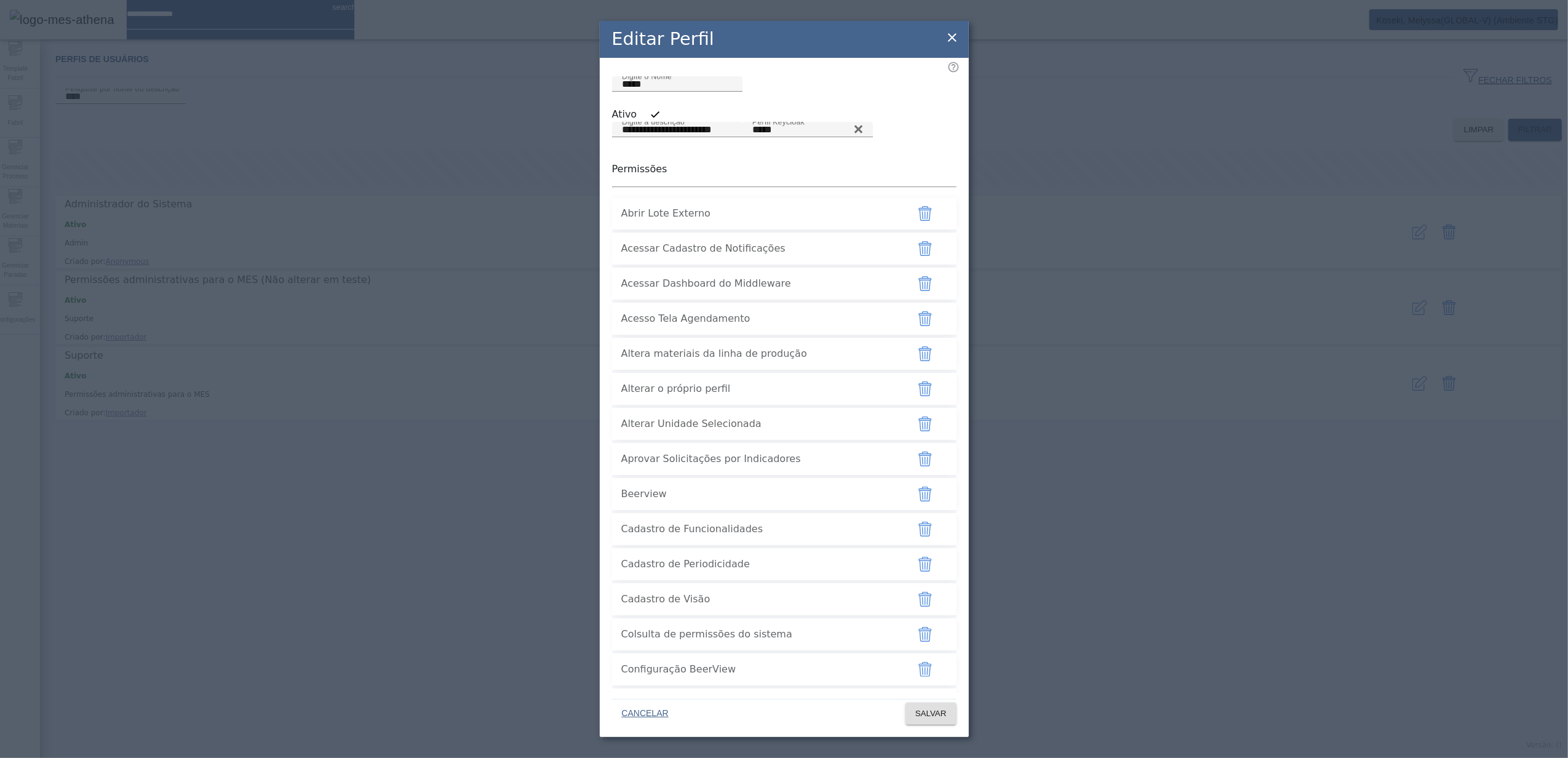
click at [953, 39] on icon at bounding box center [952, 38] width 14 height 14
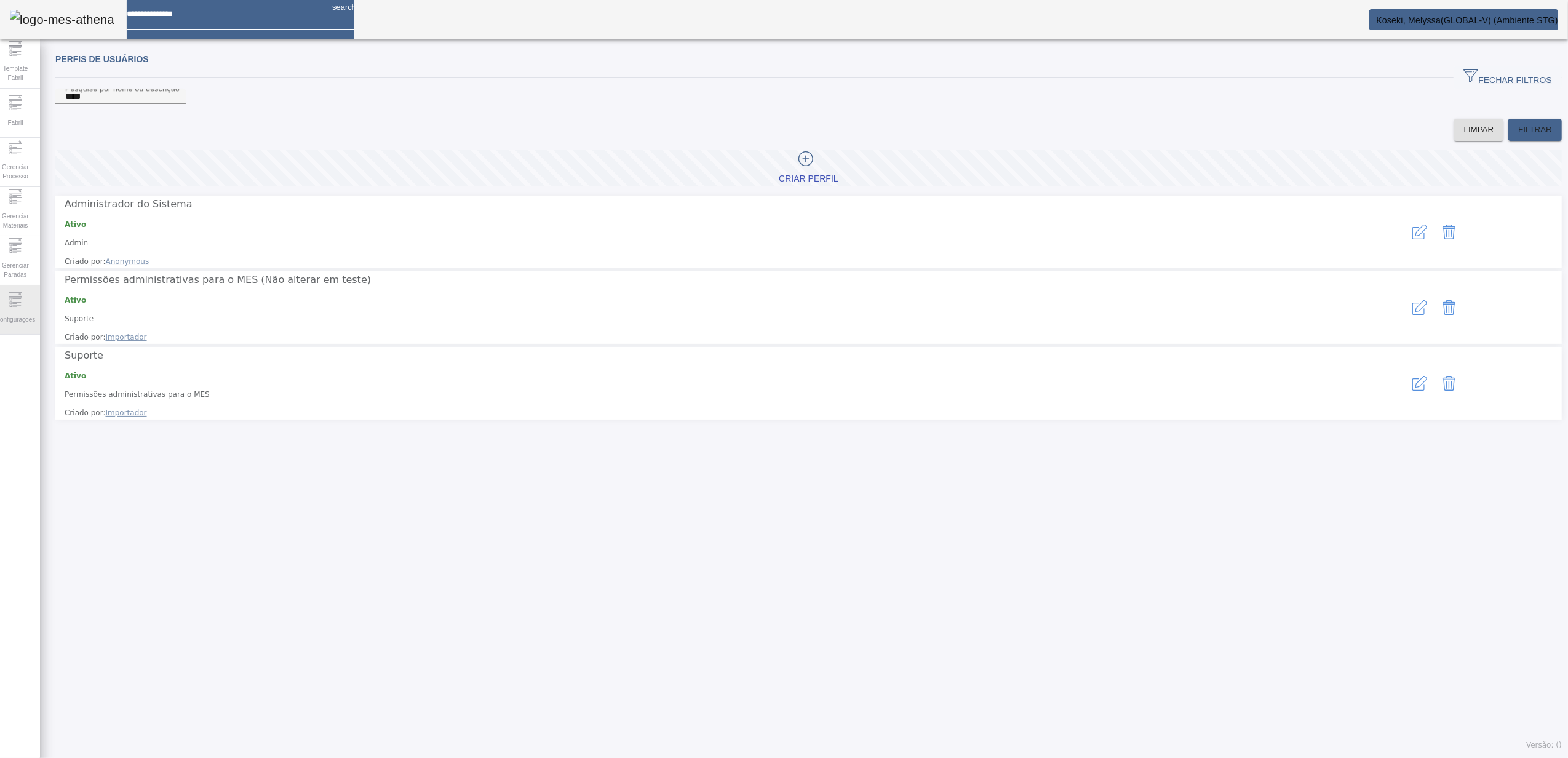
click at [27, 331] on div "Configurações" at bounding box center [14, 310] width 49 height 49
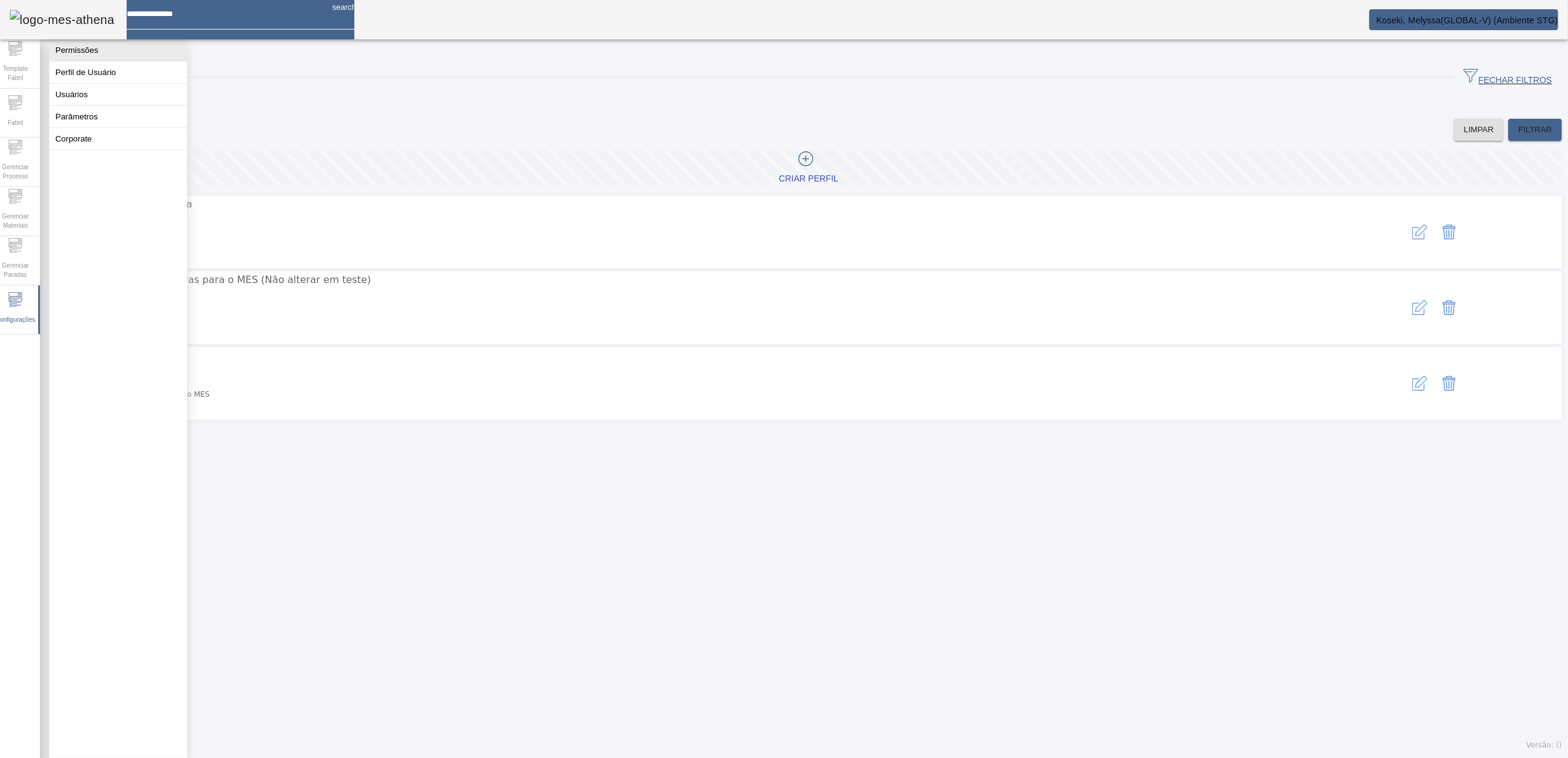
click at [114, 53] on button "Permissões" at bounding box center [118, 50] width 138 height 22
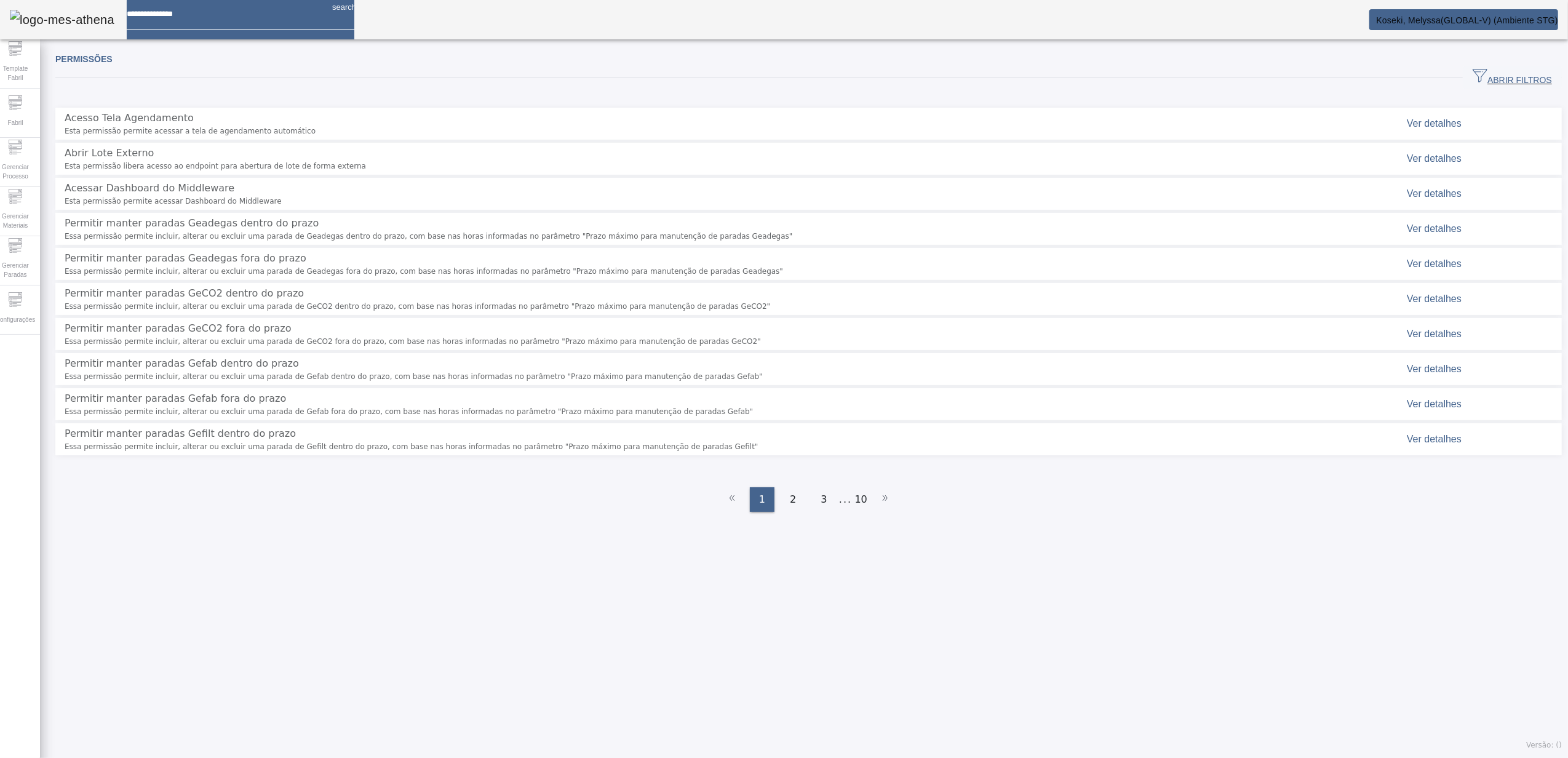
click at [1492, 72] on span "ABRIR FILTROS" at bounding box center [1512, 77] width 79 height 18
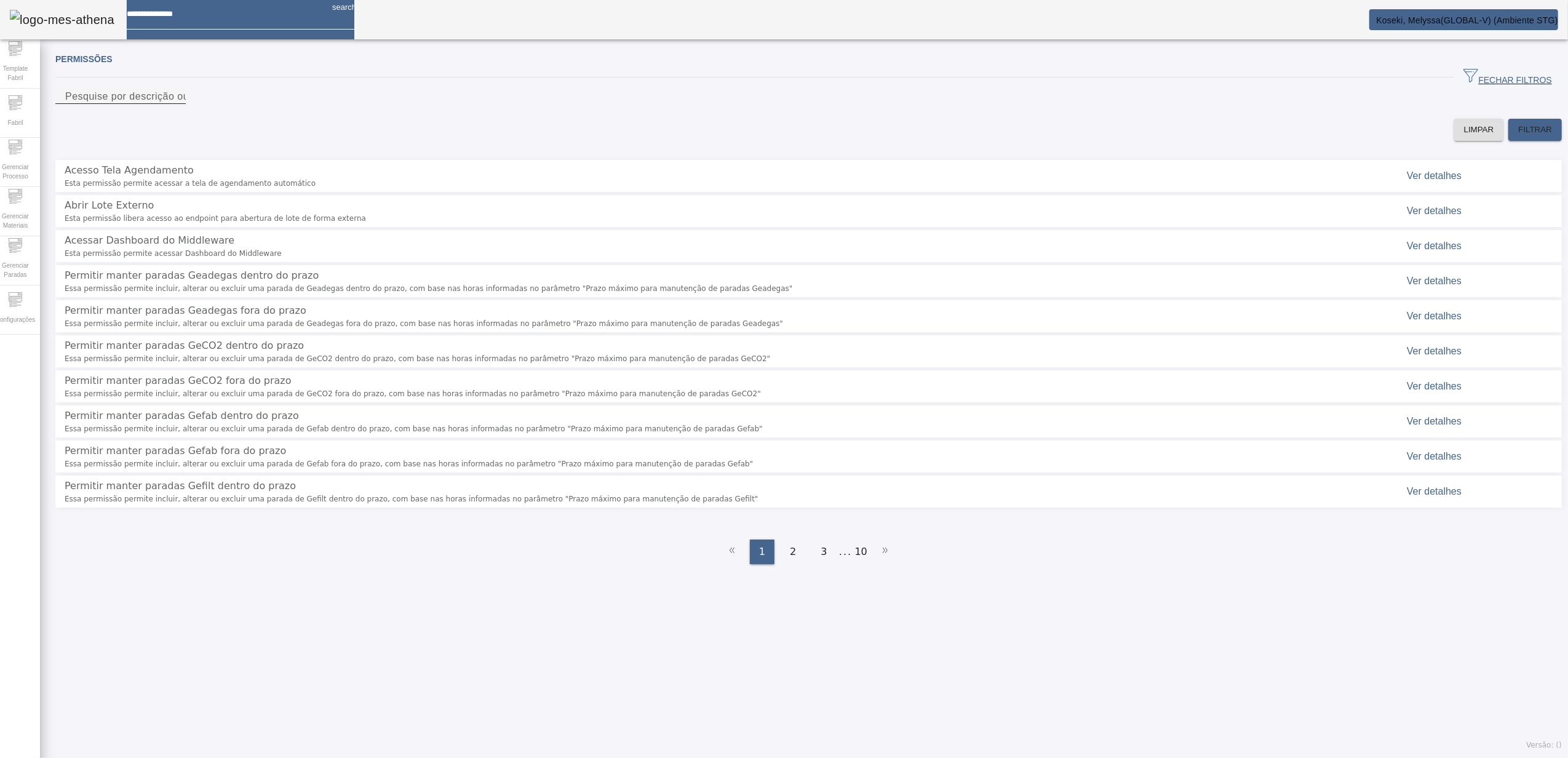
click at [176, 104] on input "Pesquise por descrição ou chave" at bounding box center [120, 96] width 110 height 14
type input "*******"
click at [1518, 136] on span "FILTRAR" at bounding box center [1535, 129] width 34 height 12
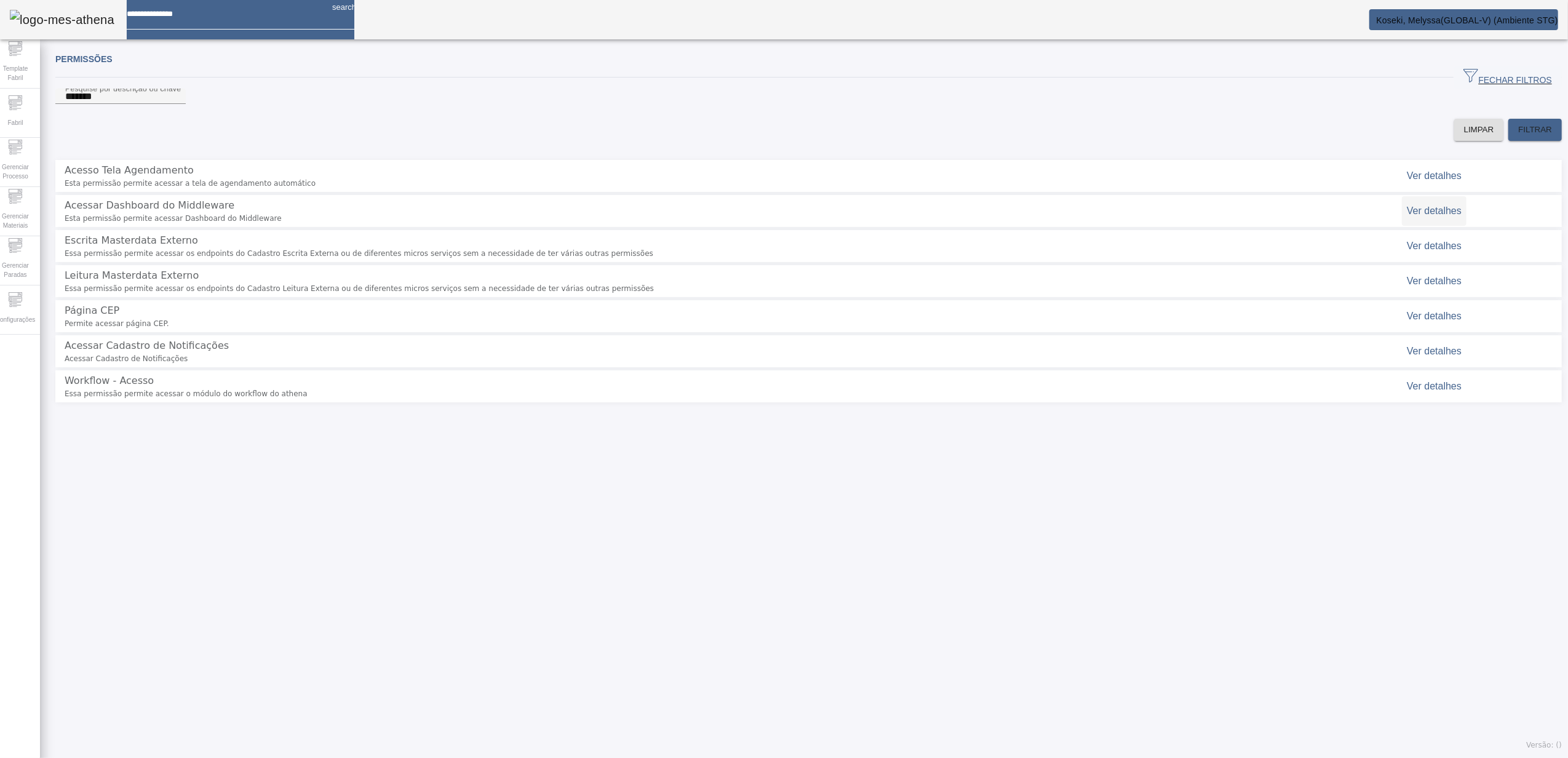
click at [1447, 216] on span "Ver detalhes" at bounding box center [1434, 211] width 54 height 10
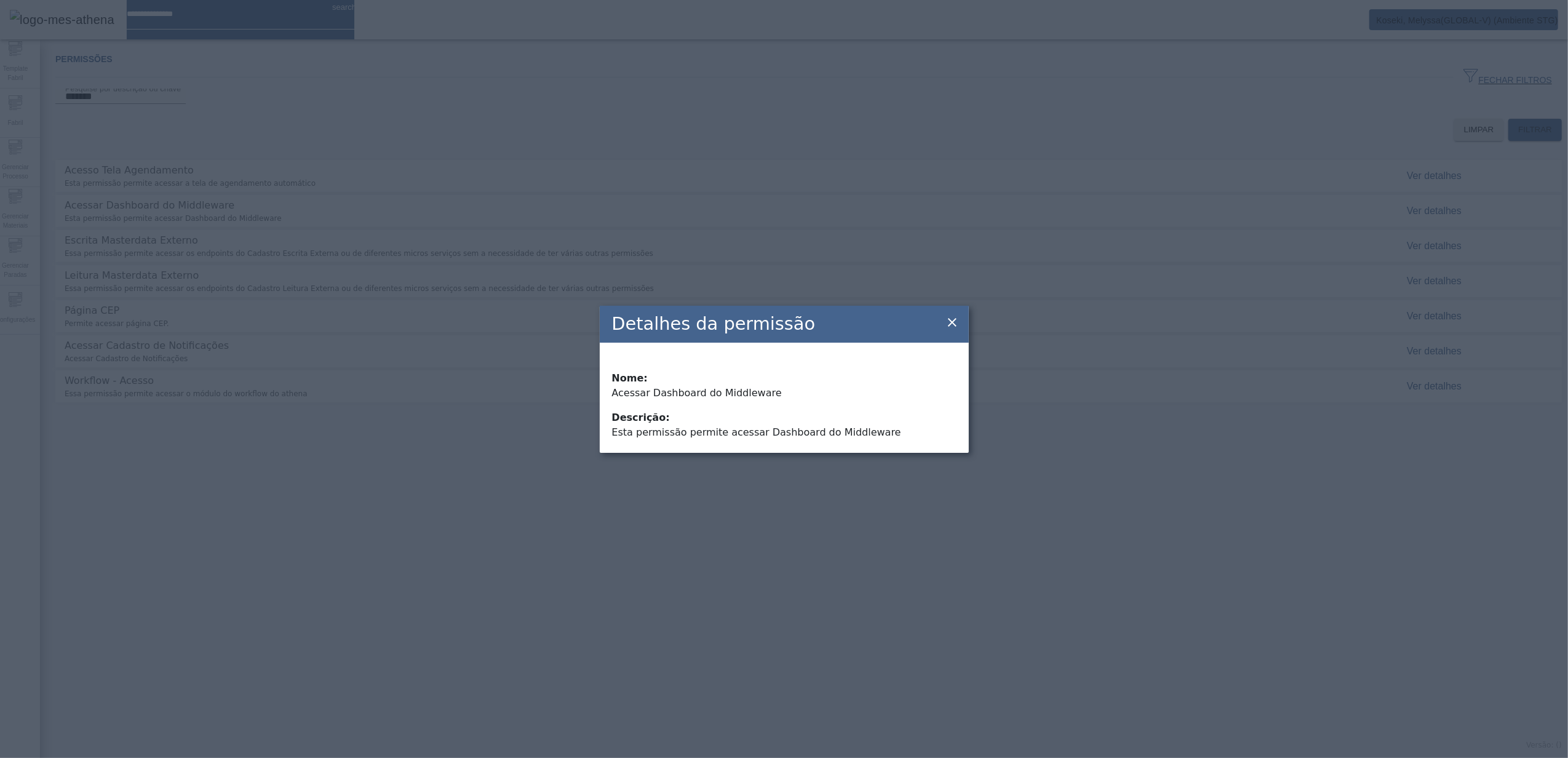
click at [122, 213] on div "Detalhes da permissão Nome: Acessar Dashboard do Middleware descrição: Esta per…" at bounding box center [784, 379] width 1568 height 758
drag, startPoint x: 938, startPoint y: 326, endPoint x: 946, endPoint y: 328, distance: 8.2
click at [946, 328] on div "Detalhes da permissão Nome: Acessar Dashboard do Middleware descrição: Esta per…" at bounding box center [784, 379] width 369 height 147
click at [946, 328] on icon at bounding box center [952, 323] width 14 height 14
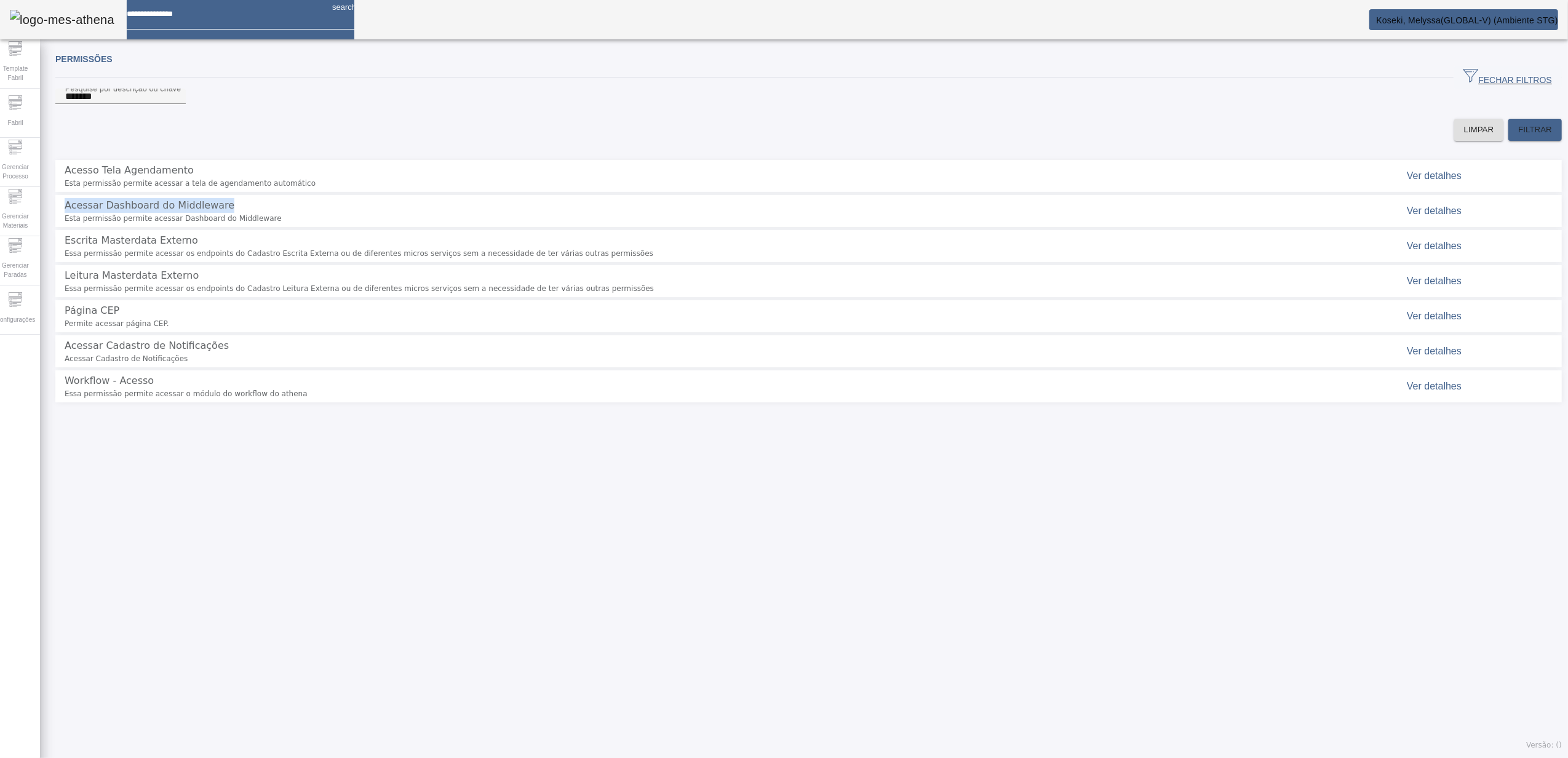
drag, startPoint x: 222, startPoint y: 212, endPoint x: 47, endPoint y: 208, distance: 175.0
click at [47, 208] on div "Permissões FECHAR FILTROS Pesquise por descrição ou chave ******* LIMPAR FILTRA…" at bounding box center [808, 402] width 1538 height 712
copy span "Acessar Dashboard do Middleware"
click at [22, 303] on icon at bounding box center [15, 299] width 14 height 14
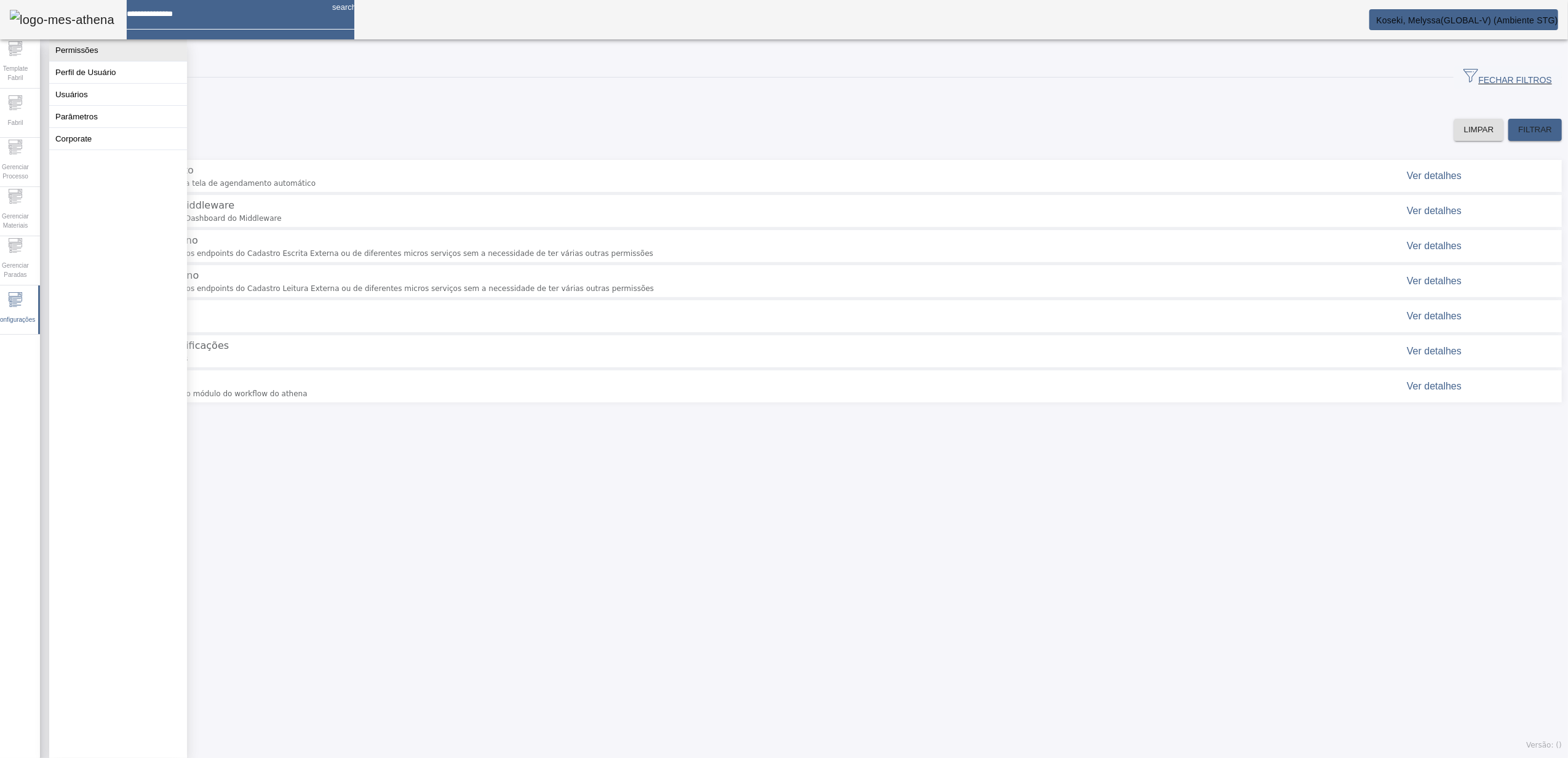
click at [102, 54] on button "Permissões" at bounding box center [118, 50] width 138 height 22
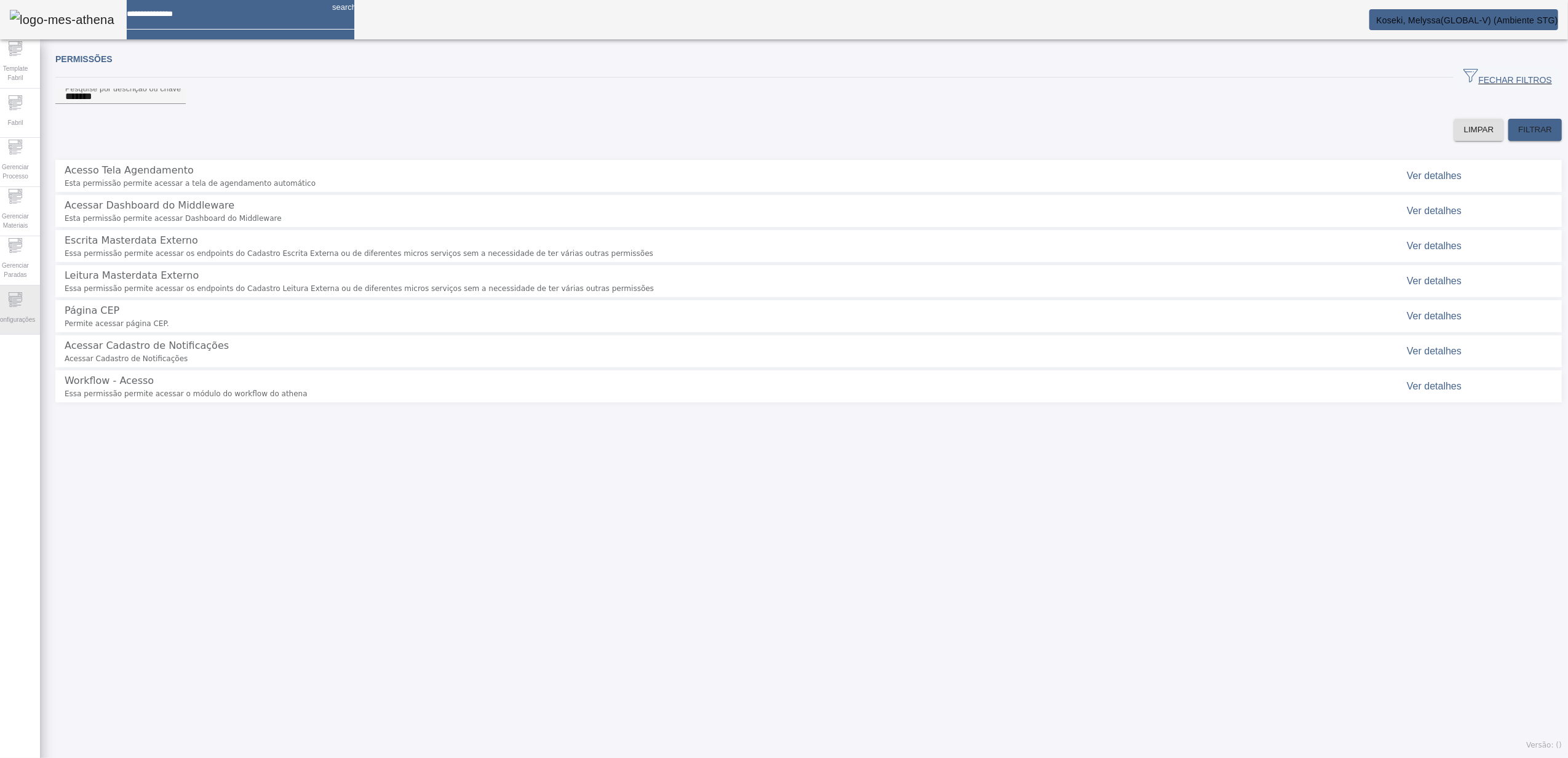
click at [26, 318] on span "Configurações" at bounding box center [15, 319] width 46 height 17
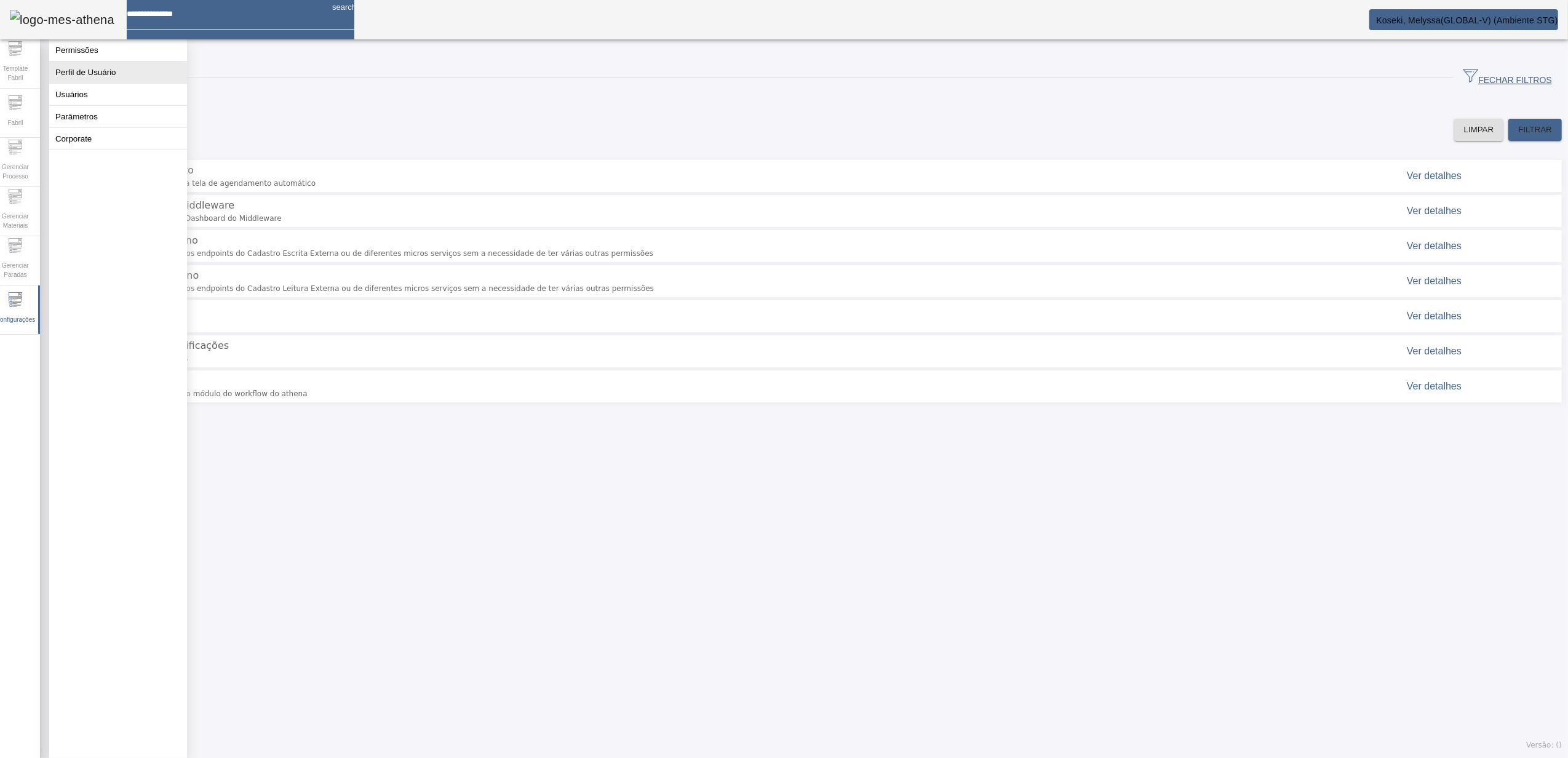
click at [123, 78] on button "Perfil de Usuário" at bounding box center [118, 72] width 138 height 22
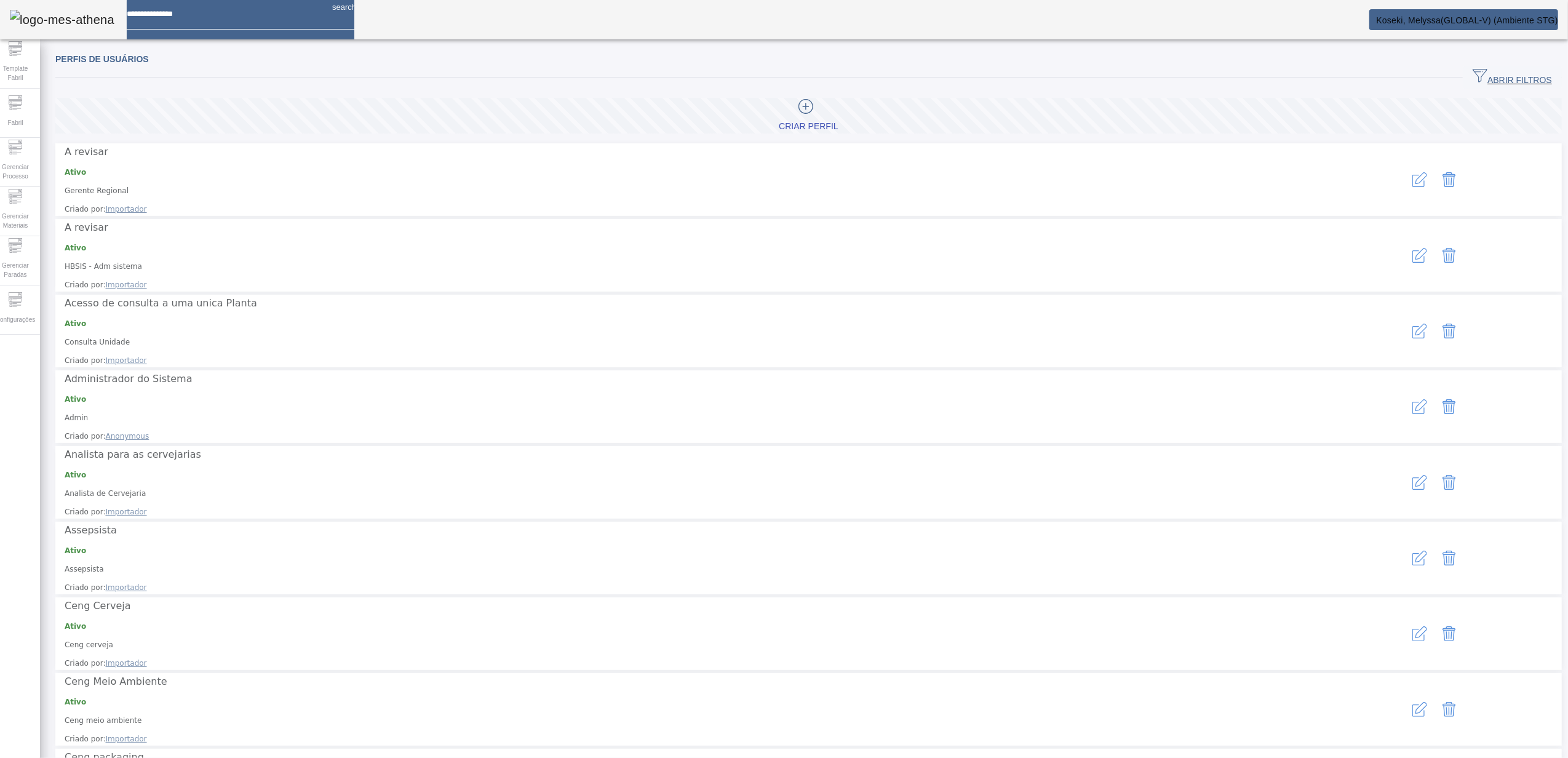
click at [1500, 74] on span "ABRIR FILTROS" at bounding box center [1512, 77] width 79 height 18
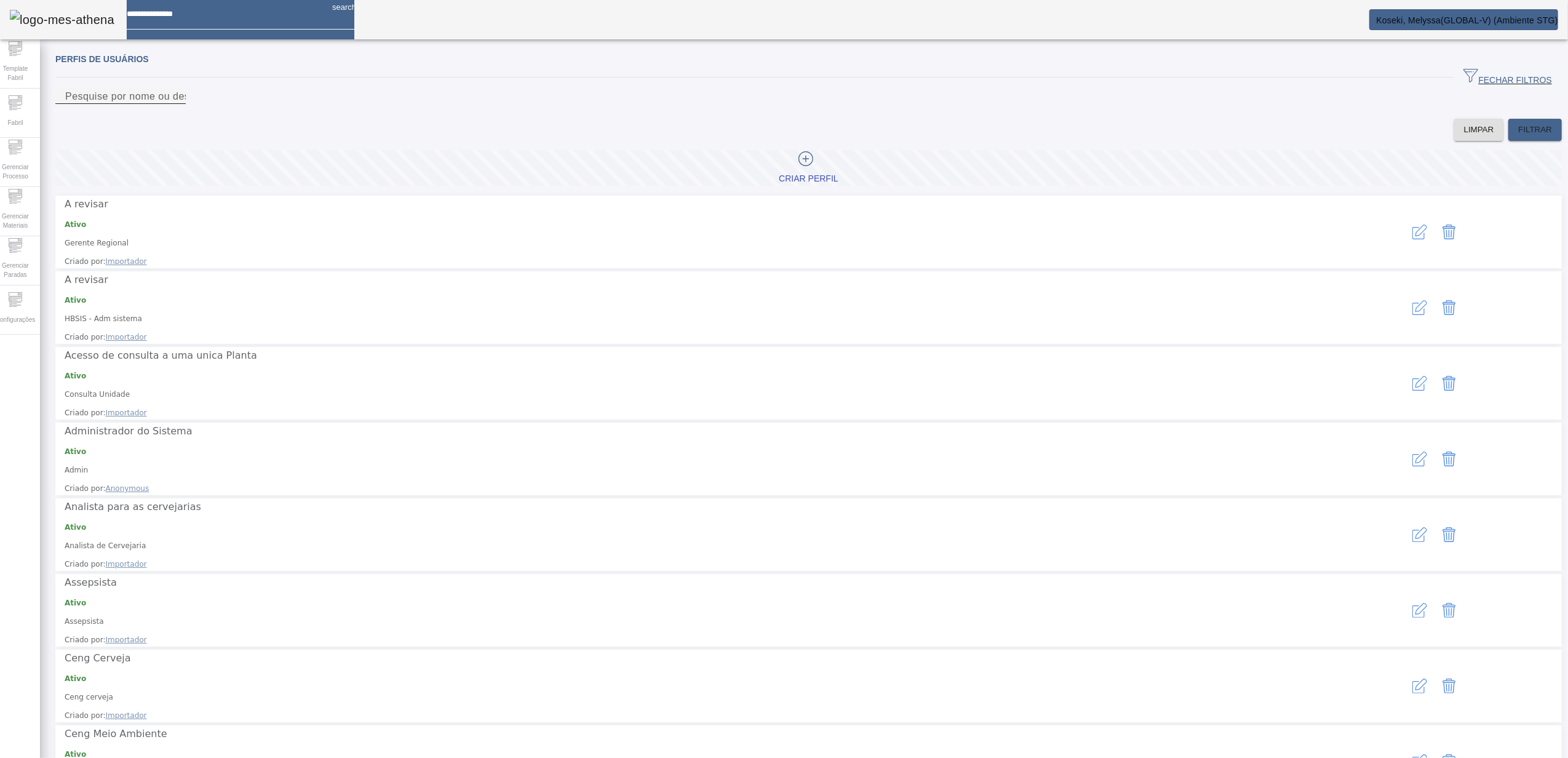
click at [176, 104] on input "Pesquise por nome ou descrição" at bounding box center [120, 96] width 110 height 14
type input "******"
click at [1539, 145] on span at bounding box center [1535, 130] width 54 height 30
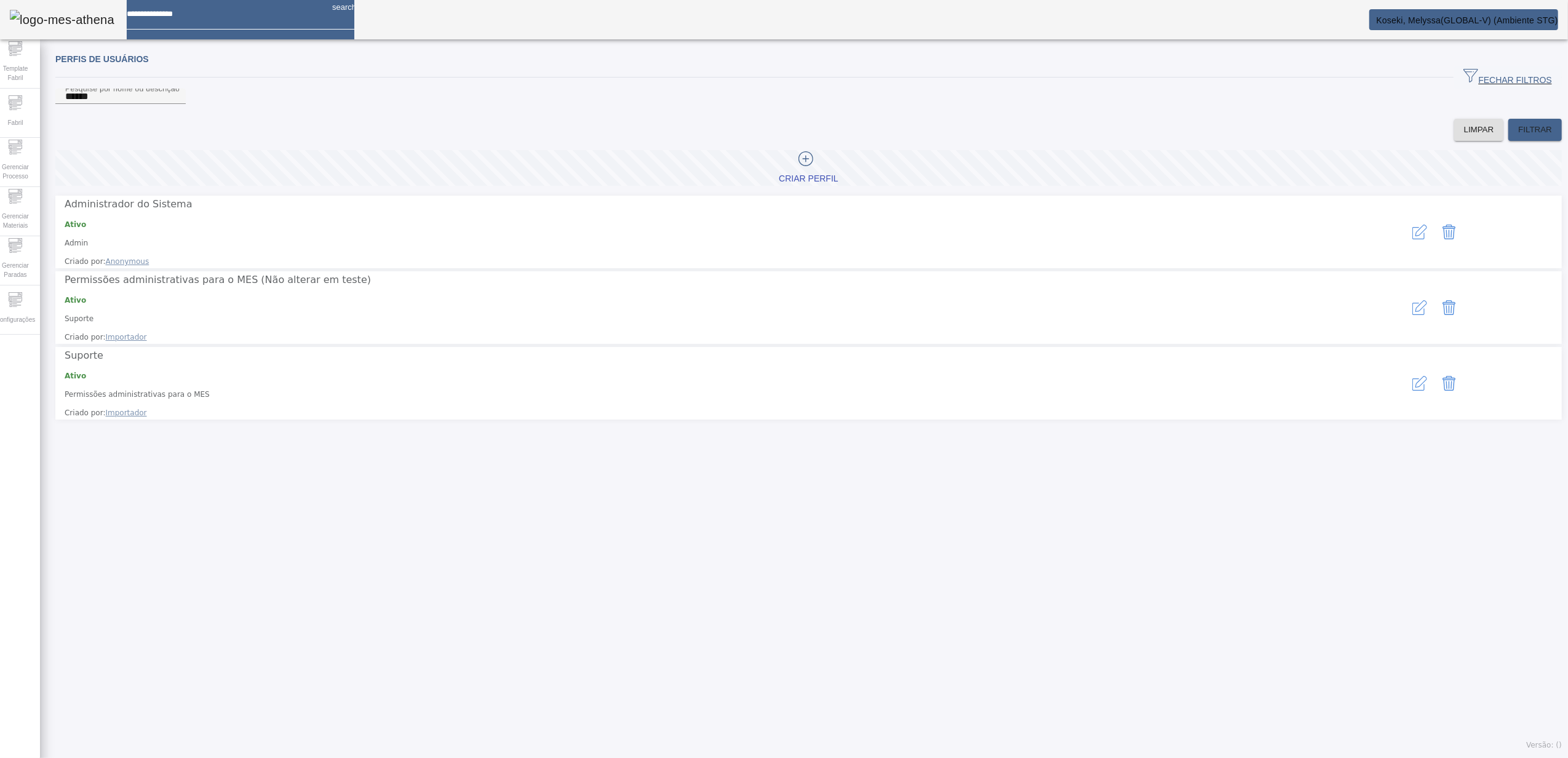
click at [1413, 233] on icon "button" at bounding box center [1420, 232] width 14 height 14
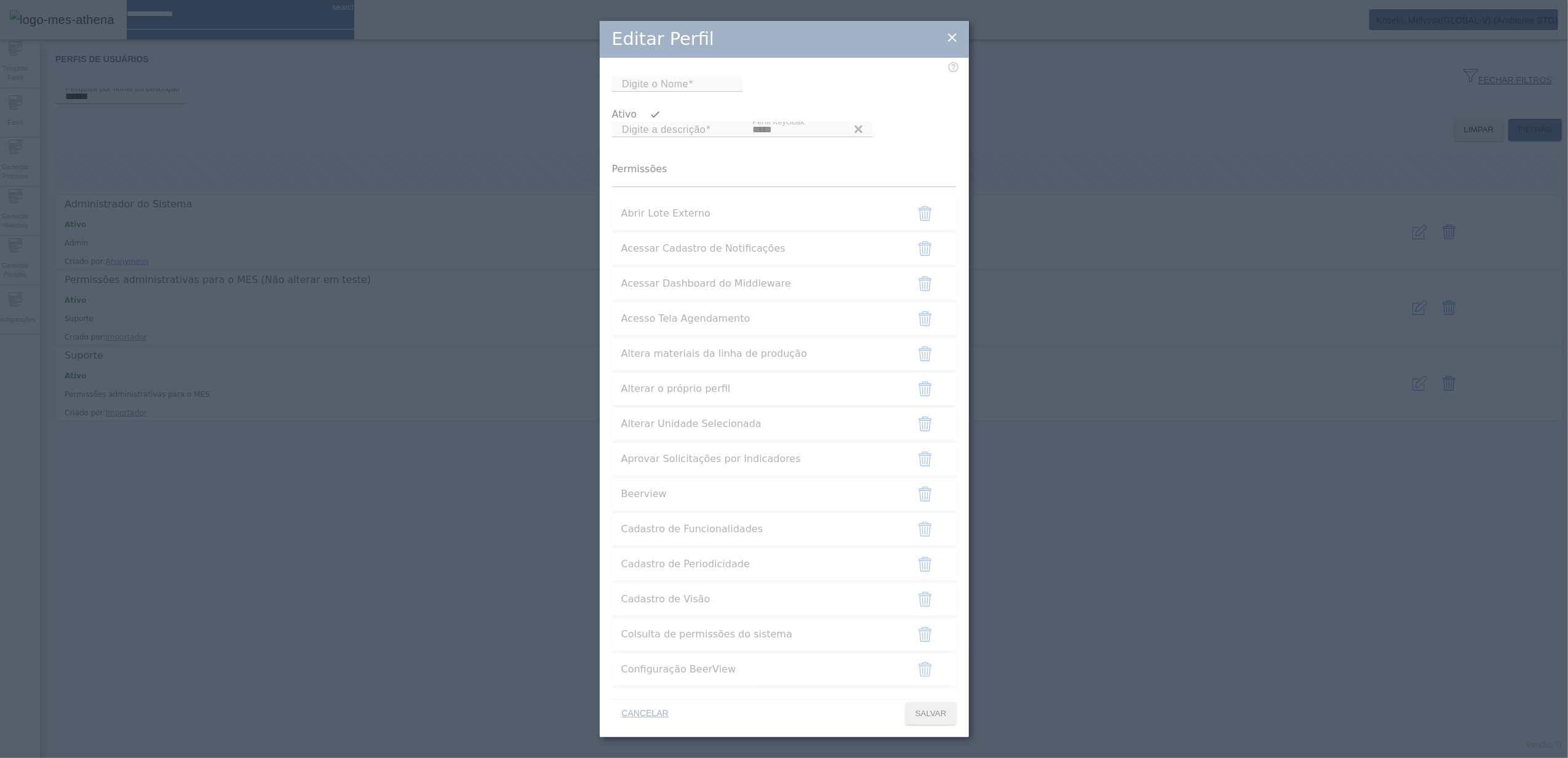
type input "*****"
type input "**********"
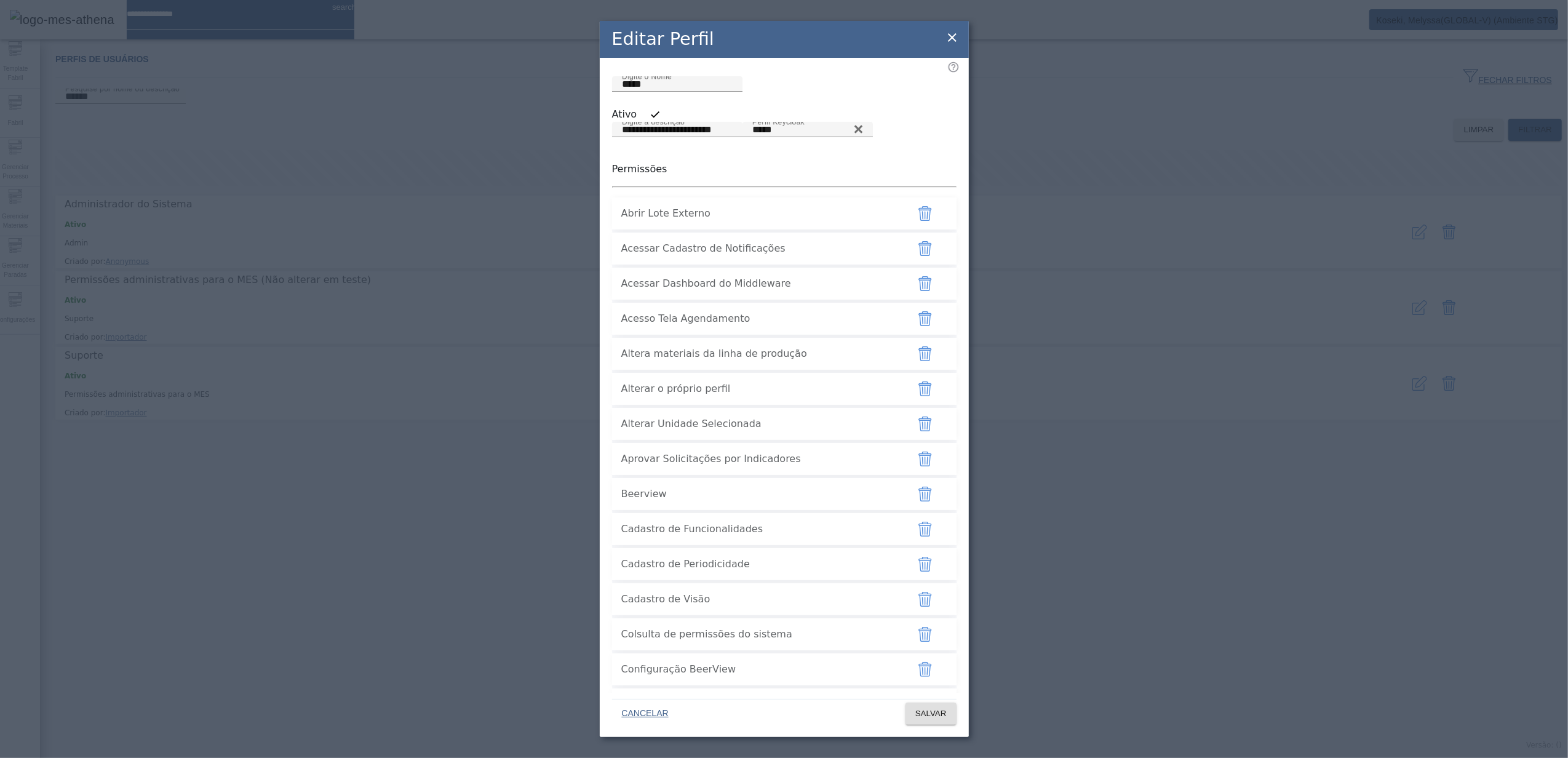
click at [632, 177] on p "Permissões" at bounding box center [784, 169] width 344 height 14
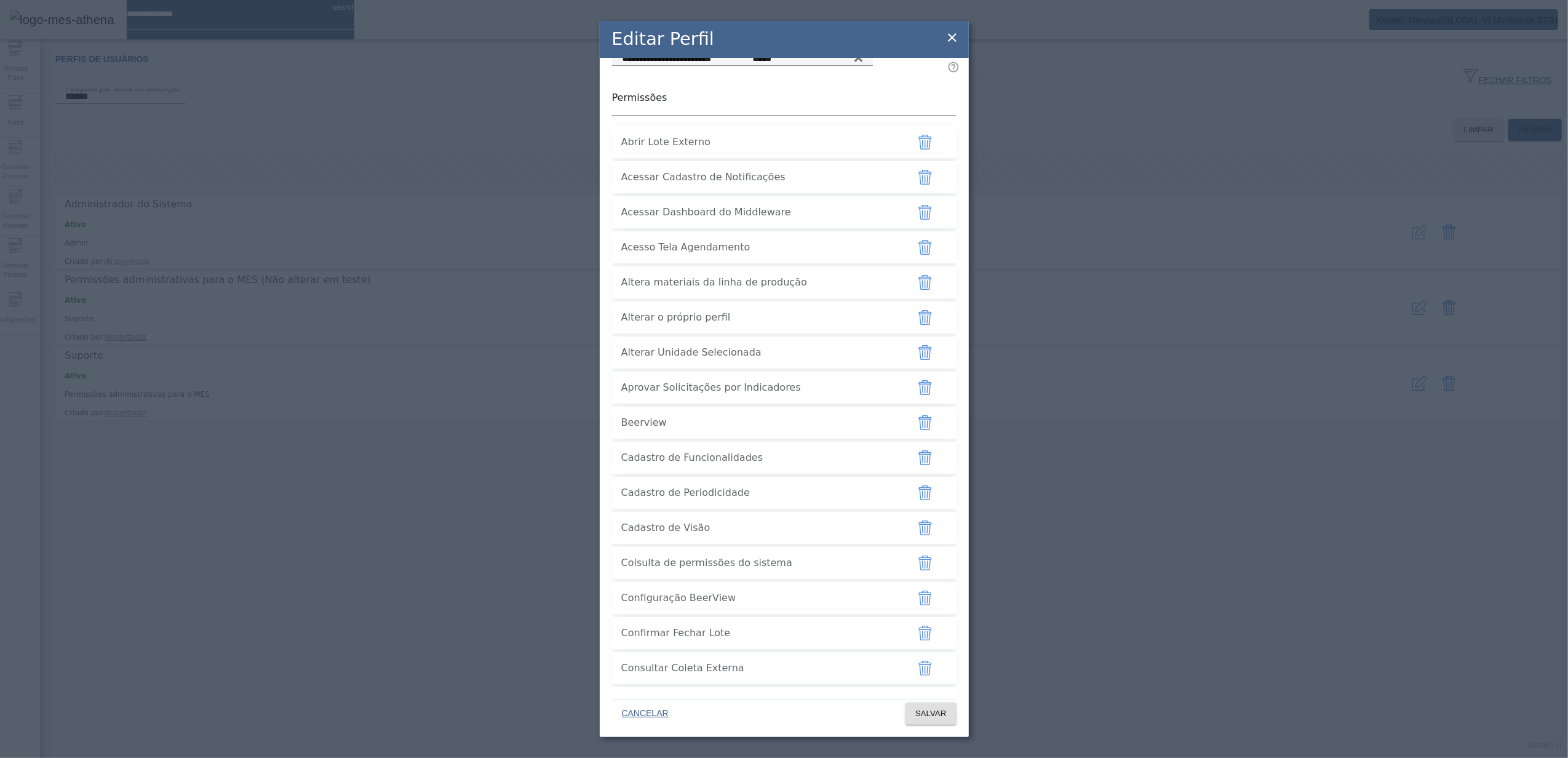
scroll to position [76, 0]
click at [945, 33] on icon at bounding box center [952, 38] width 14 height 14
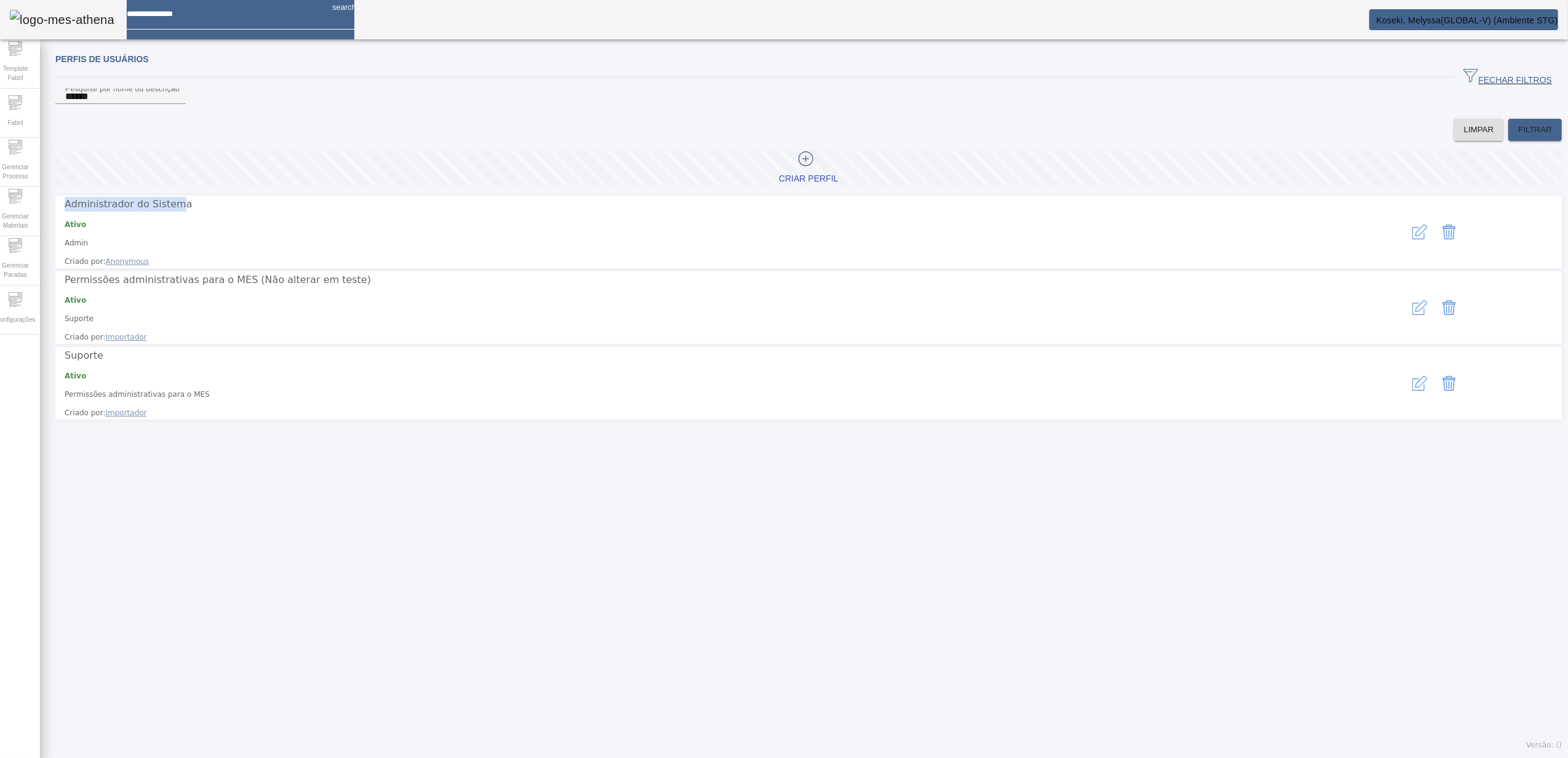
drag, startPoint x: 181, startPoint y: 219, endPoint x: 74, endPoint y: 217, distance: 107.0
click at [74, 210] on span "Administrador do Sistema" at bounding box center [129, 204] width 128 height 12
click at [1413, 236] on icon "button" at bounding box center [1420, 232] width 14 height 14
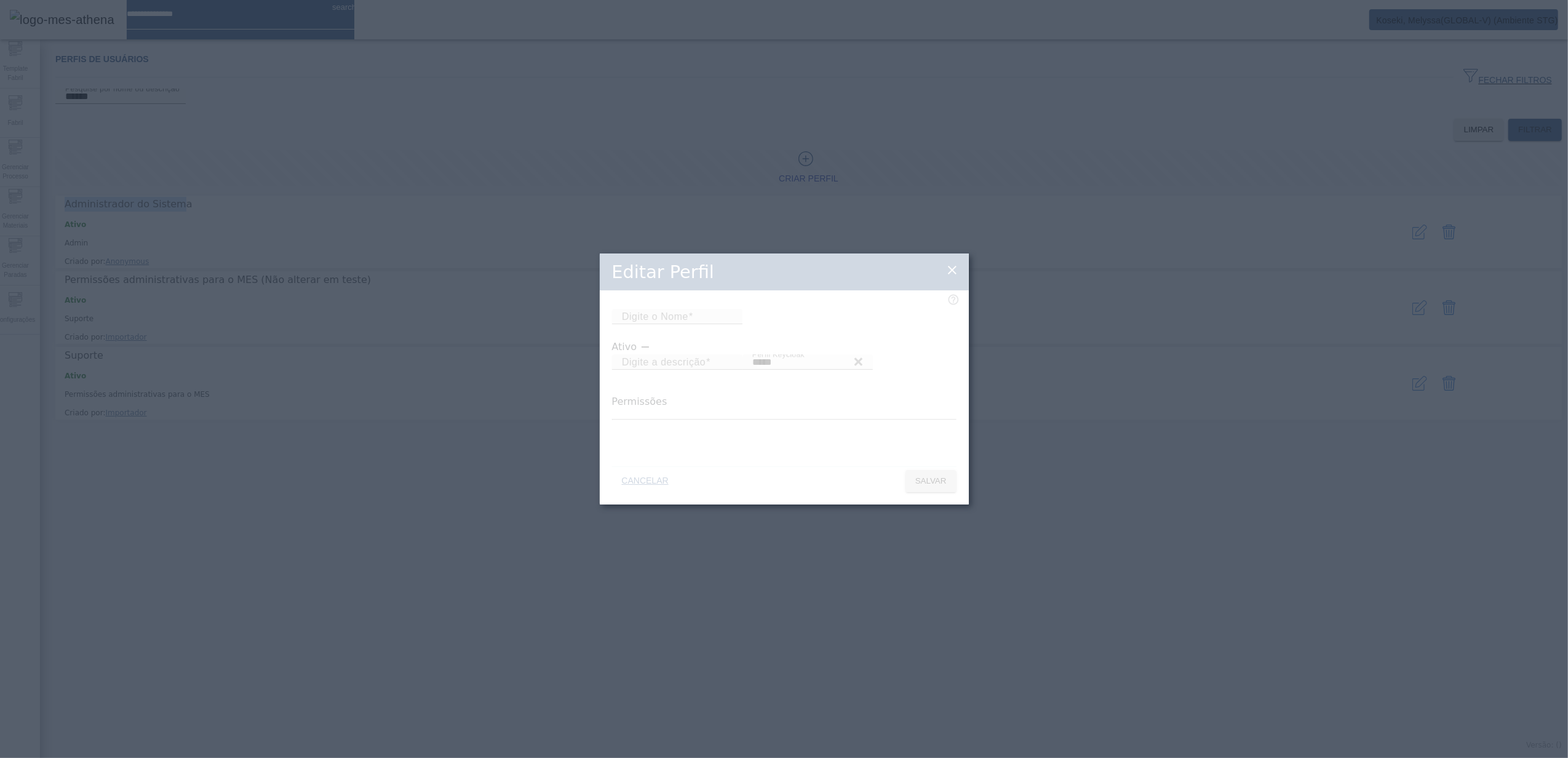
type input "*****"
type input "**********"
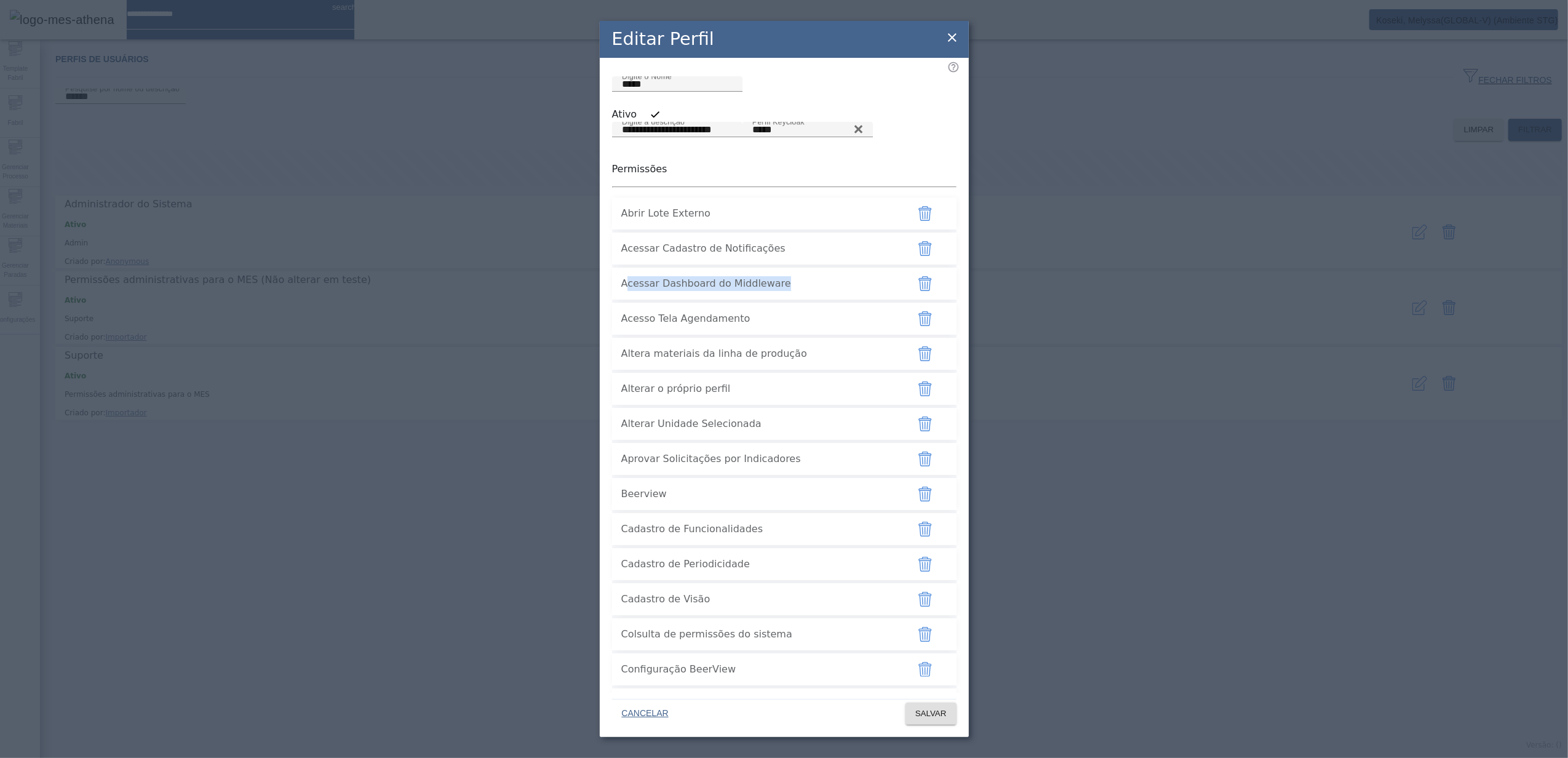
drag, startPoint x: 624, startPoint y: 338, endPoint x: 768, endPoint y: 347, distance: 144.3
click at [768, 291] on span "Acessar Dashboard do Middleware" at bounding box center [760, 283] width 277 height 14
click at [956, 41] on icon at bounding box center [952, 38] width 9 height 9
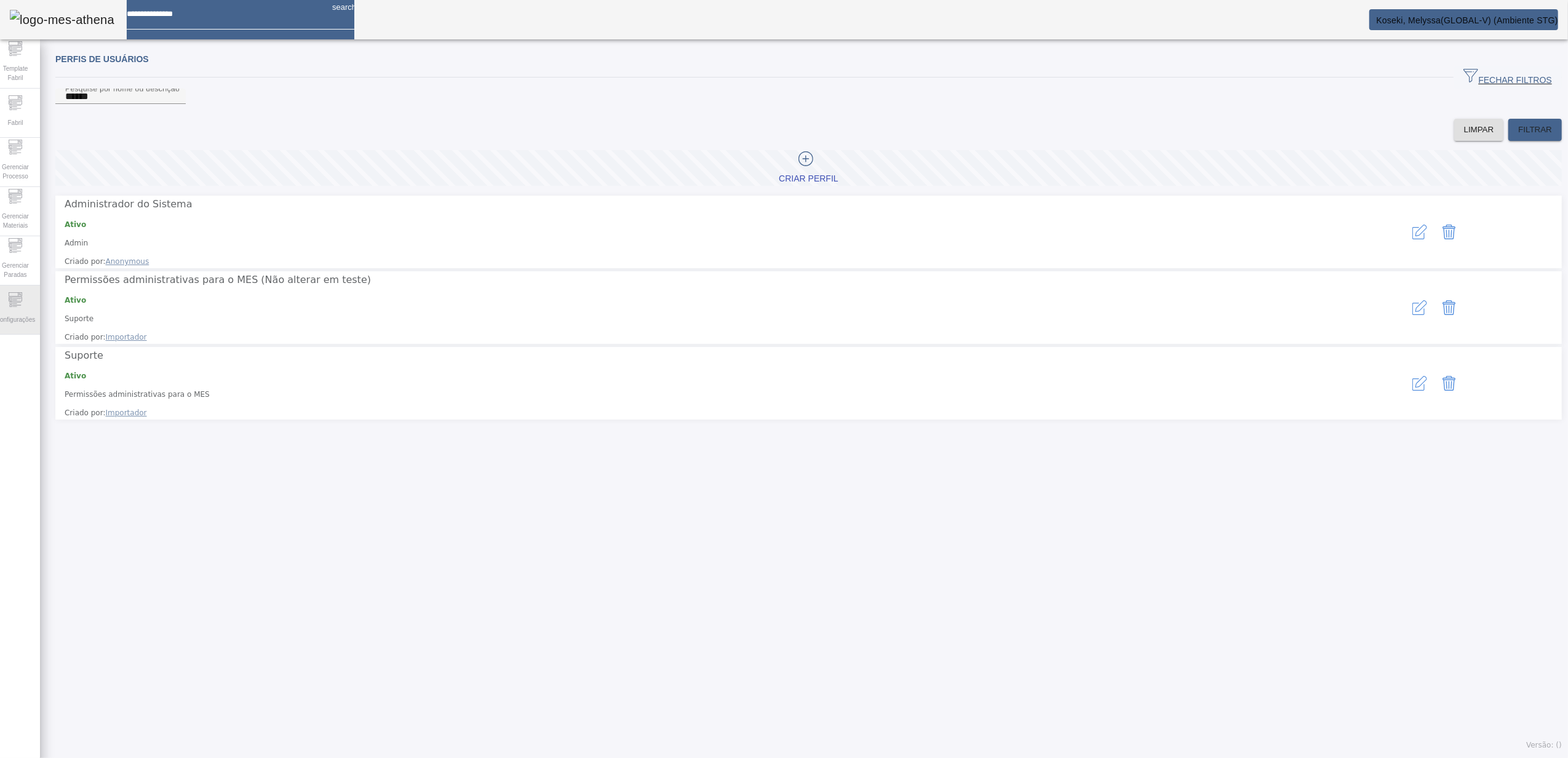
click at [22, 303] on icon at bounding box center [15, 299] width 14 height 14
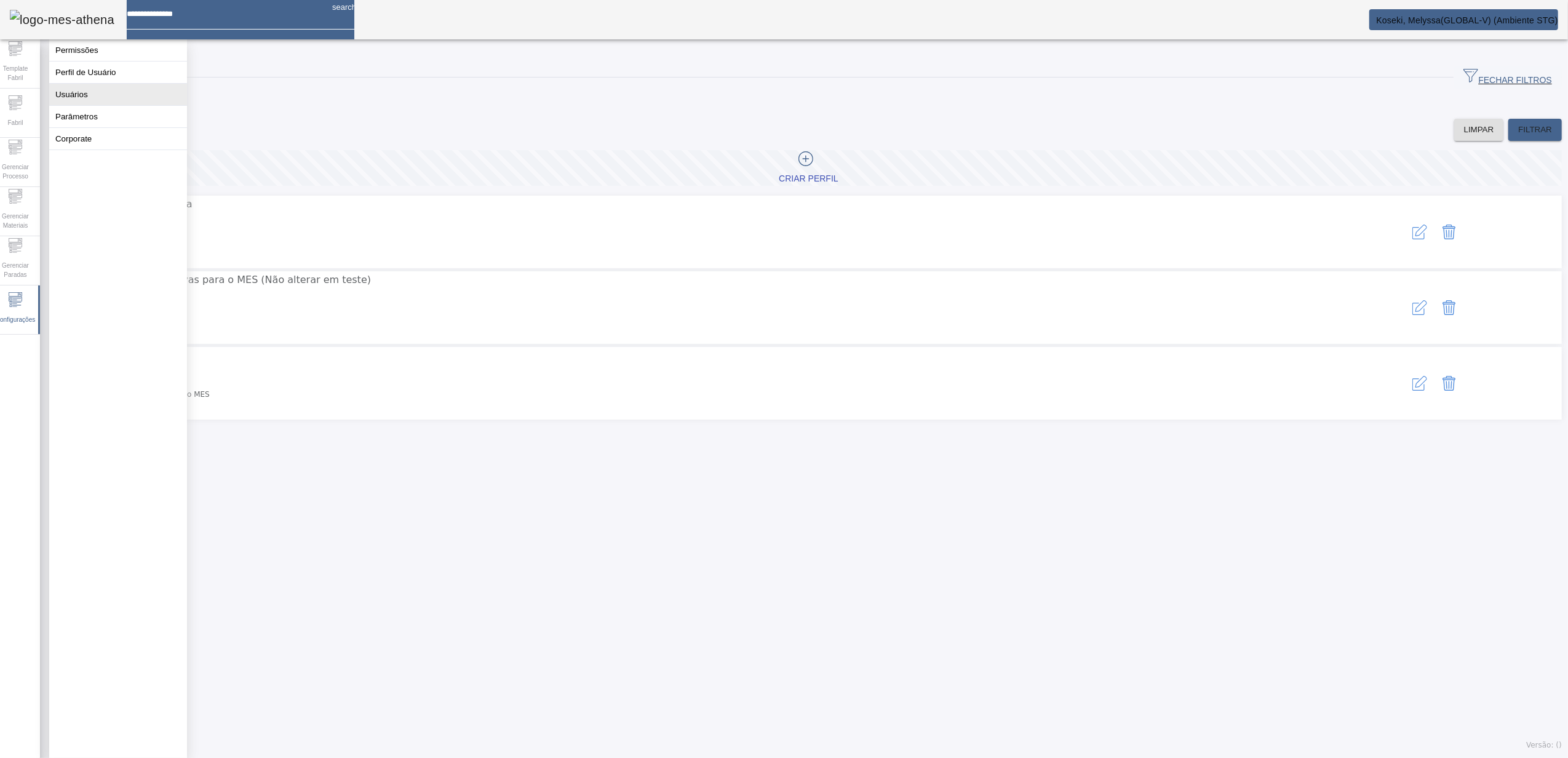
click at [123, 105] on button "Usuários" at bounding box center [118, 94] width 138 height 22
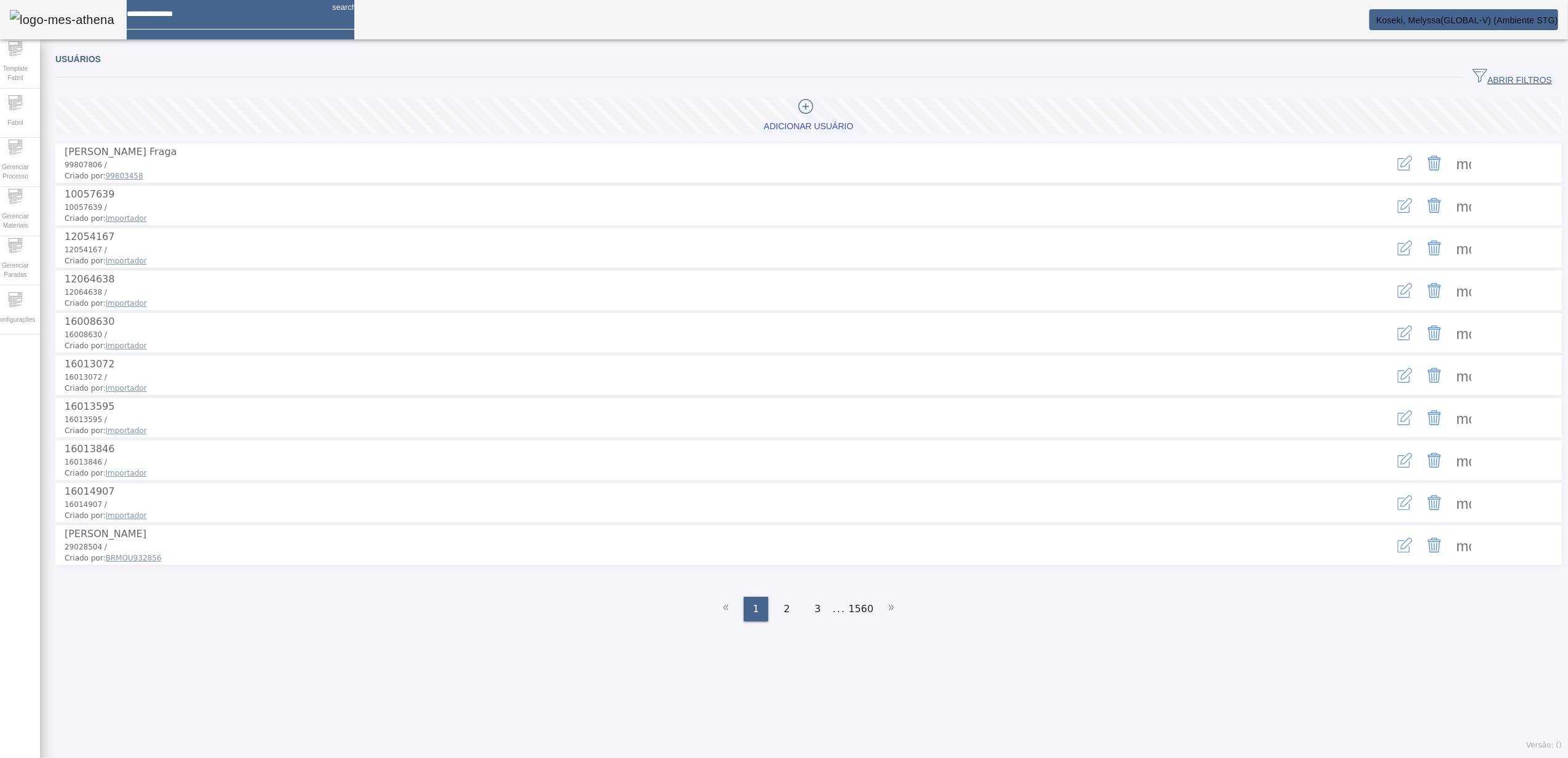
click at [1474, 82] on span "ABRIR FILTROS" at bounding box center [1512, 77] width 79 height 18
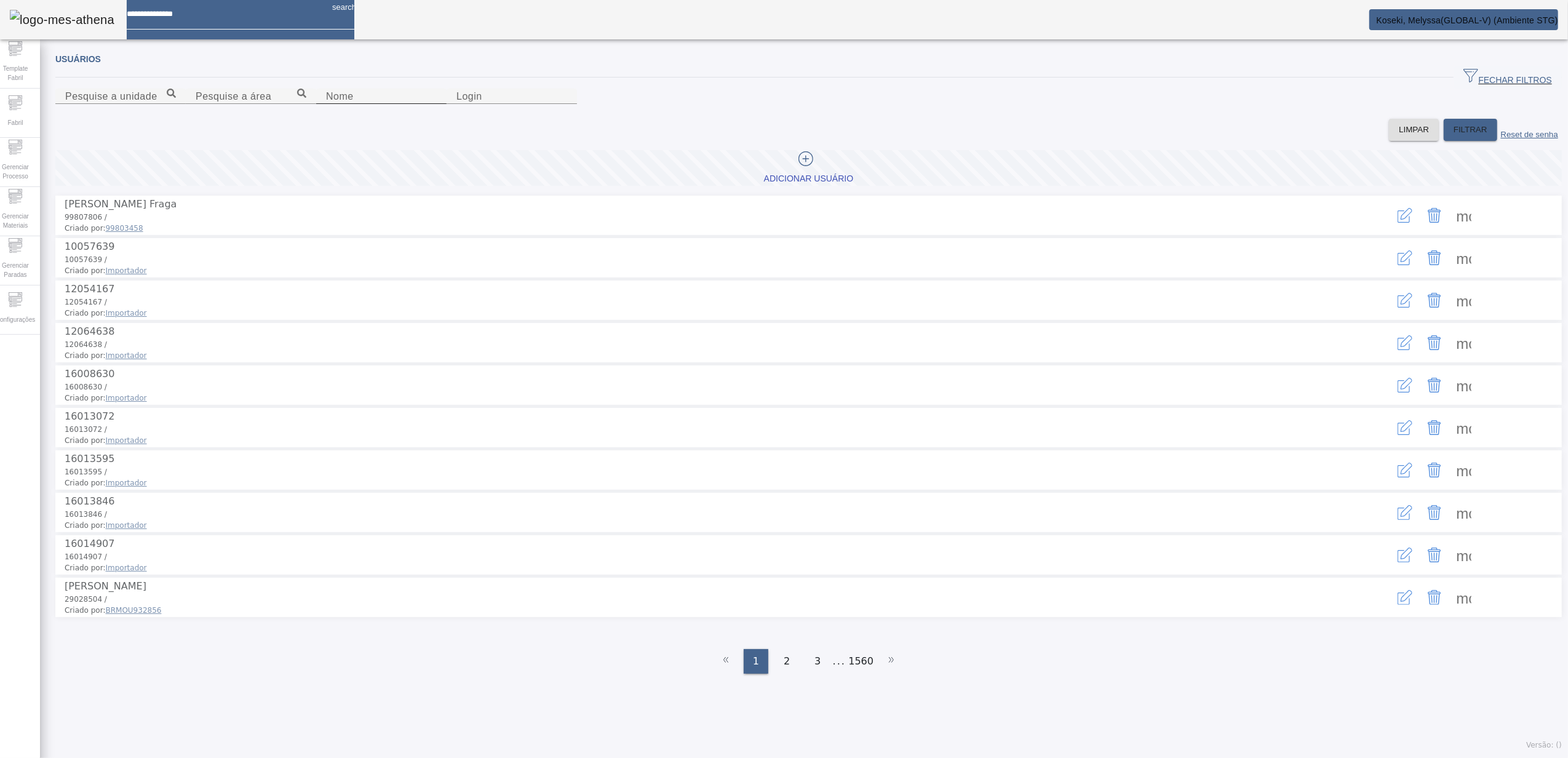
click at [326, 104] on input "Nome" at bounding box center [381, 96] width 110 height 14
type input "*******"
click at [1454, 136] on span "FILTRAR" at bounding box center [1470, 129] width 34 height 12
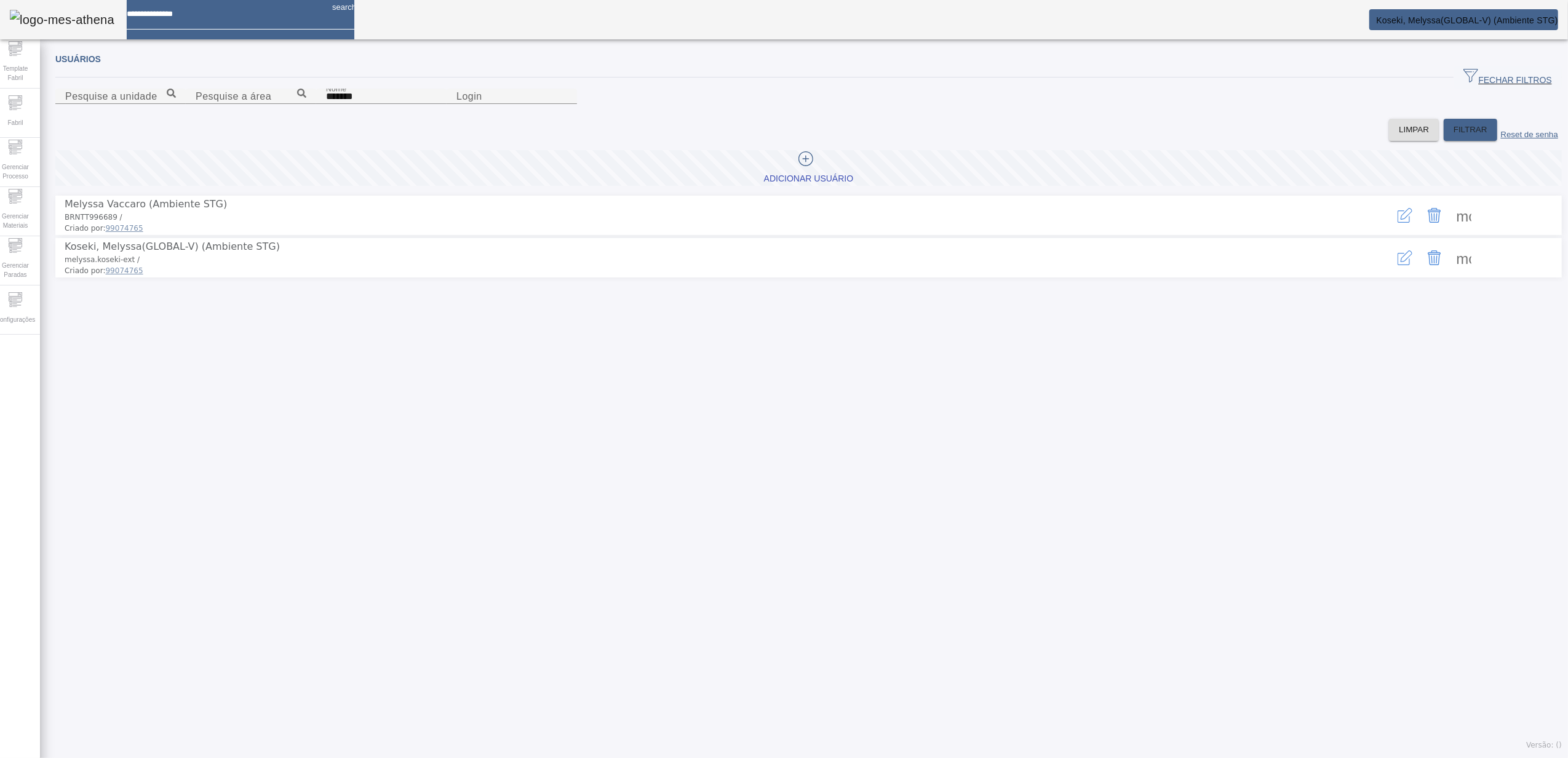
click at [1398, 265] on icon "button" at bounding box center [1405, 258] width 14 height 14
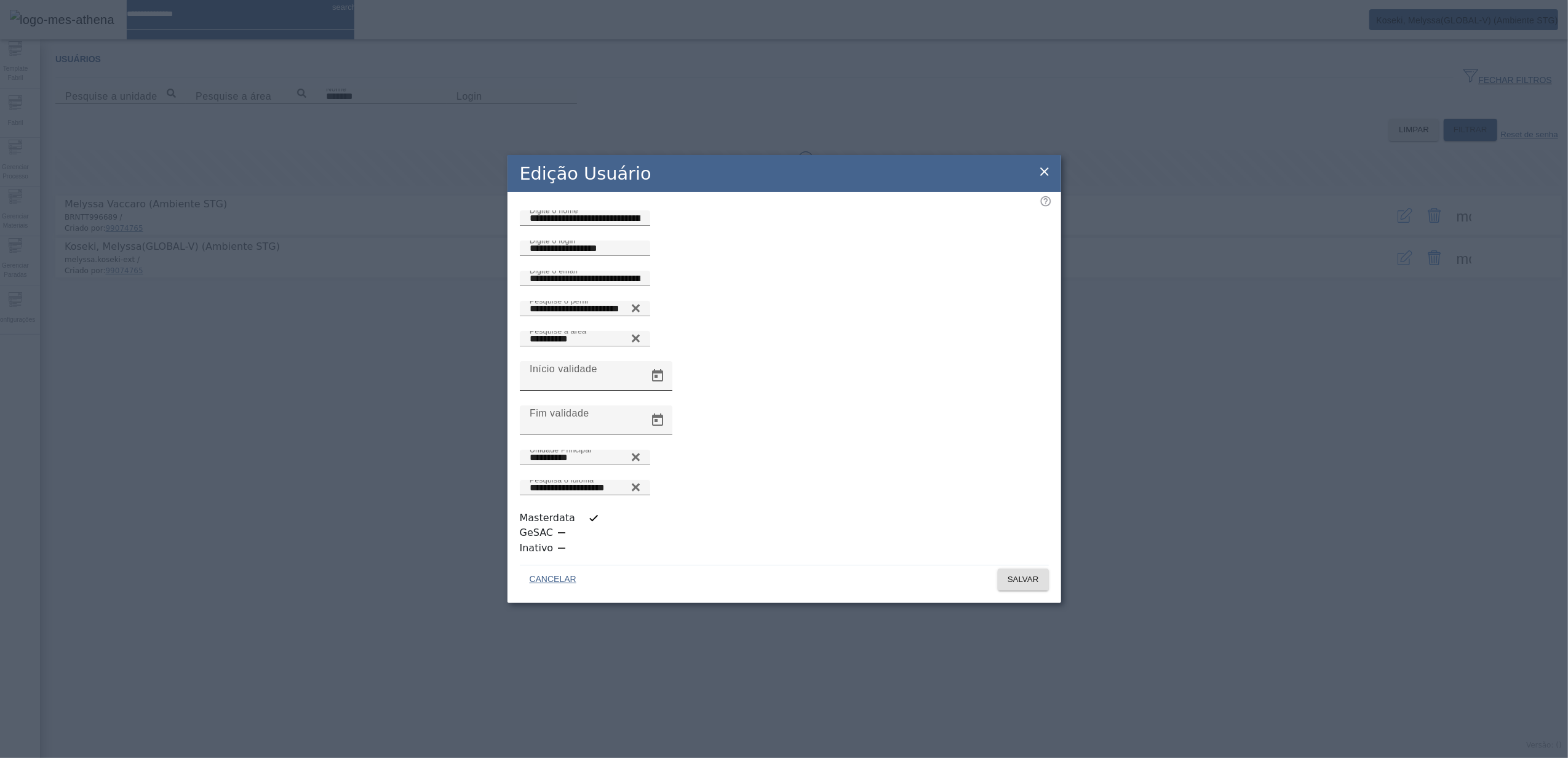
scroll to position [3, 0]
drag, startPoint x: 646, startPoint y: 391, endPoint x: 515, endPoint y: 389, distance: 131.0
click at [520, 329] on div "**********" at bounding box center [784, 315] width 529 height 30
click at [1049, 179] on icon at bounding box center [1045, 171] width 14 height 14
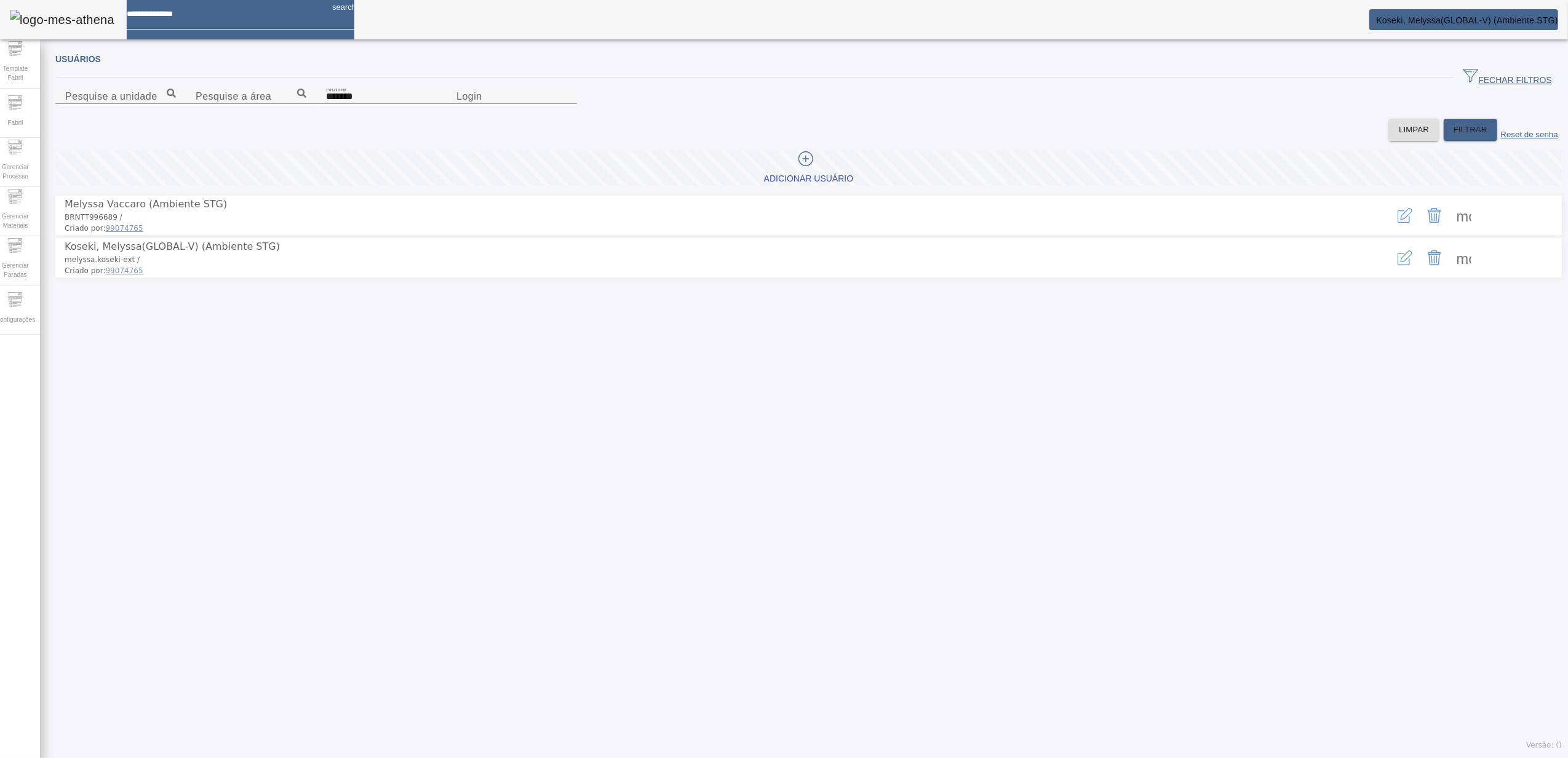
drag, startPoint x: 75, startPoint y: 311, endPoint x: 269, endPoint y: 315, distance: 194.0
click at [269, 254] on span "Koseki, Melyssa(GLOBAL-V) (Ambiente STG)" at bounding box center [688, 247] width 1245 height 14
click at [1400, 262] on icon "button" at bounding box center [1406, 256] width 12 height 12
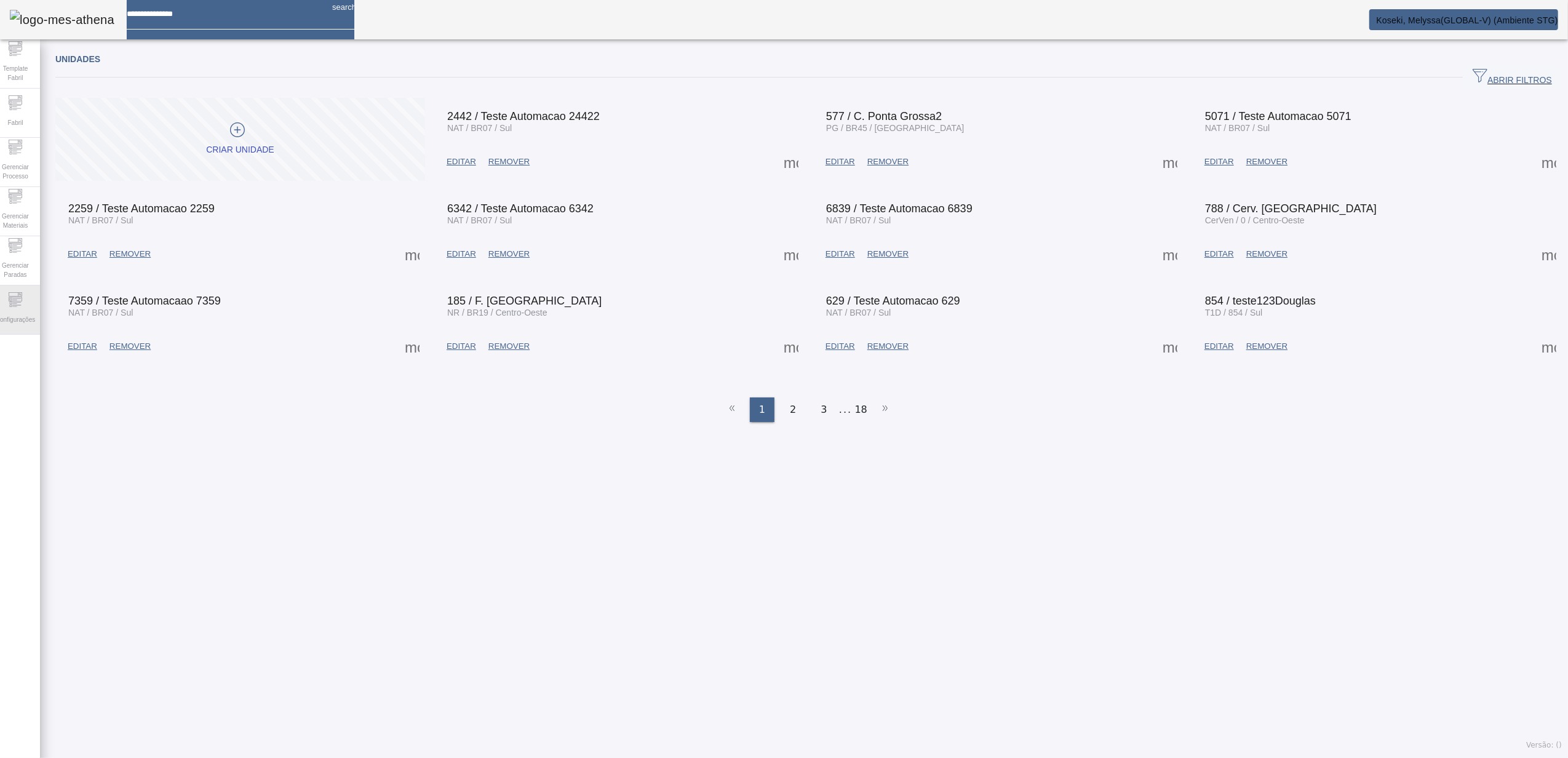
click at [20, 300] on icon at bounding box center [15, 299] width 14 height 14
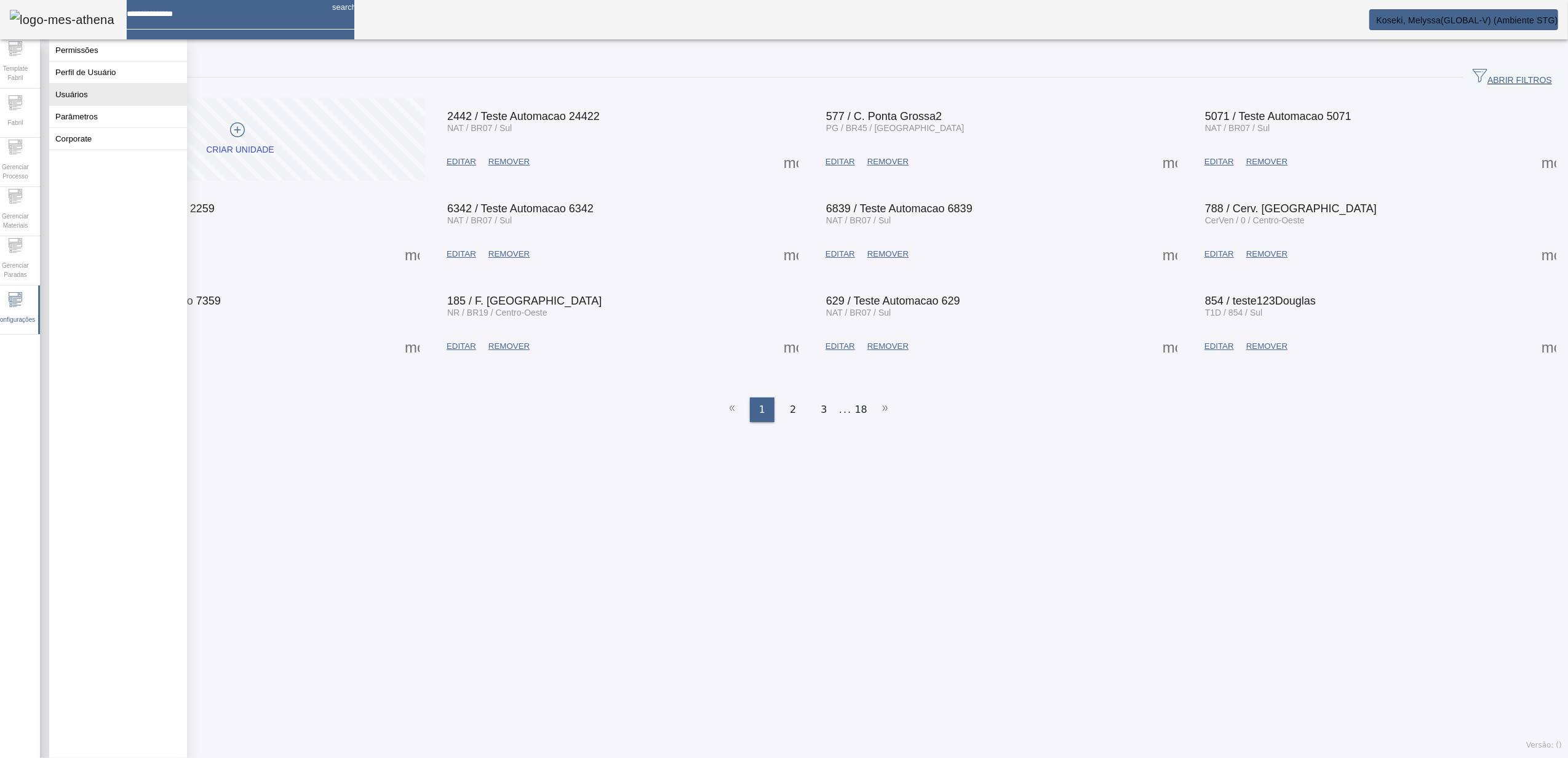
click at [106, 105] on button "Usuários" at bounding box center [118, 94] width 138 height 22
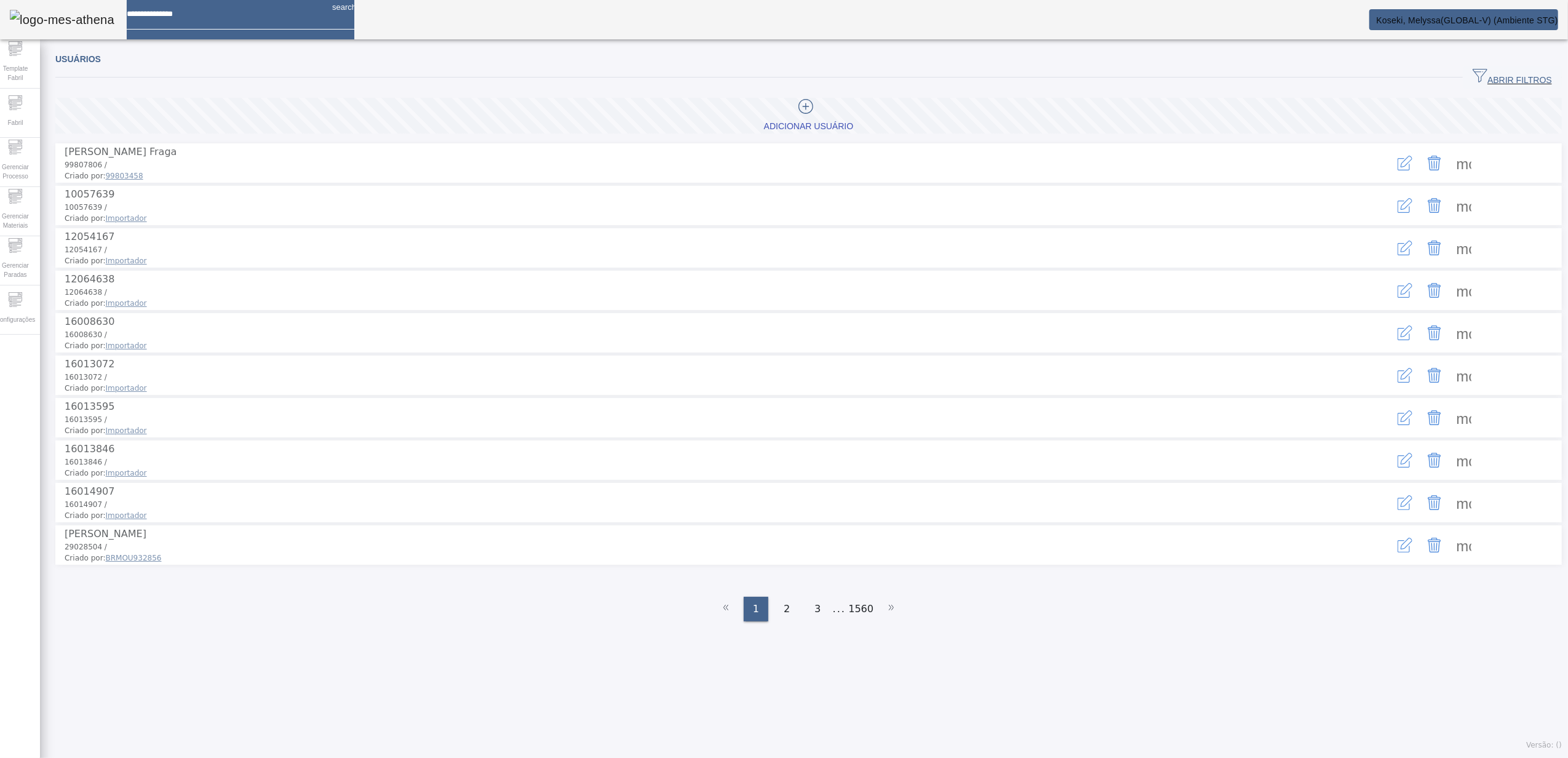
click at [1488, 70] on span "button" at bounding box center [1513, 77] width 99 height 30
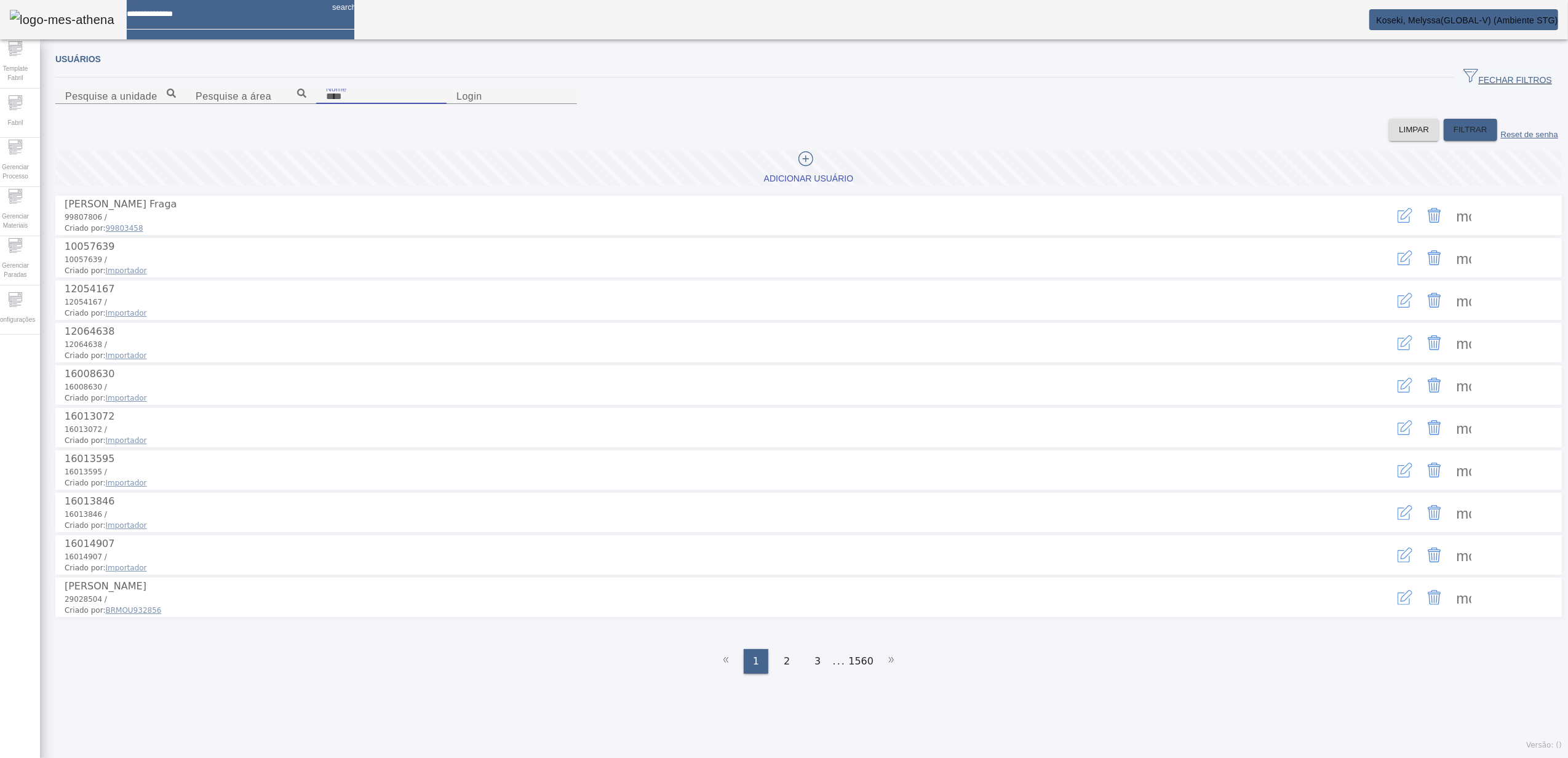
click at [326, 104] on input "Nome" at bounding box center [381, 96] width 110 height 14
type input "*******"
click at [1454, 136] on span "FILTRAR" at bounding box center [1470, 129] width 34 height 12
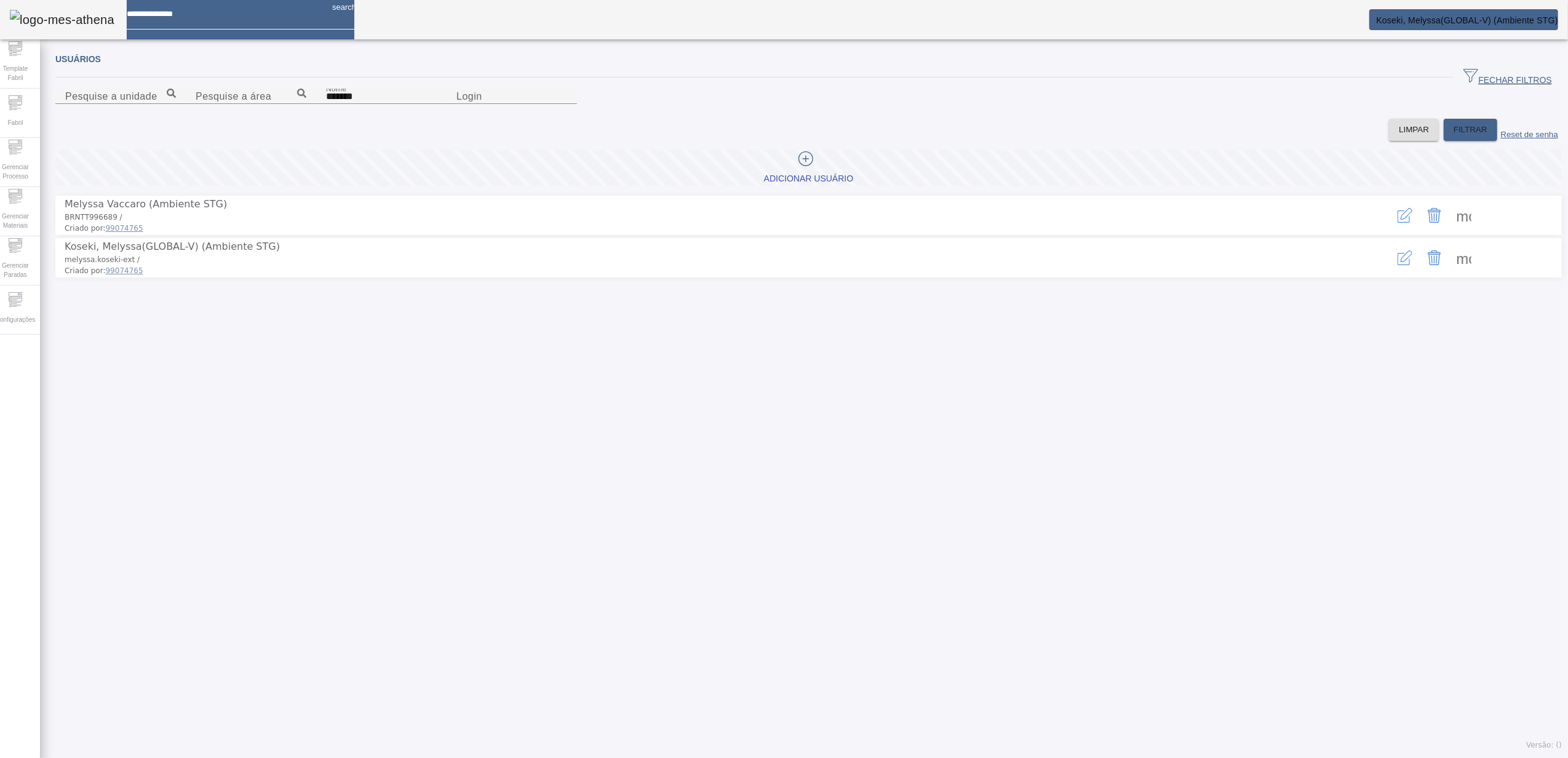
click at [1398, 265] on icon "button" at bounding box center [1405, 258] width 14 height 14
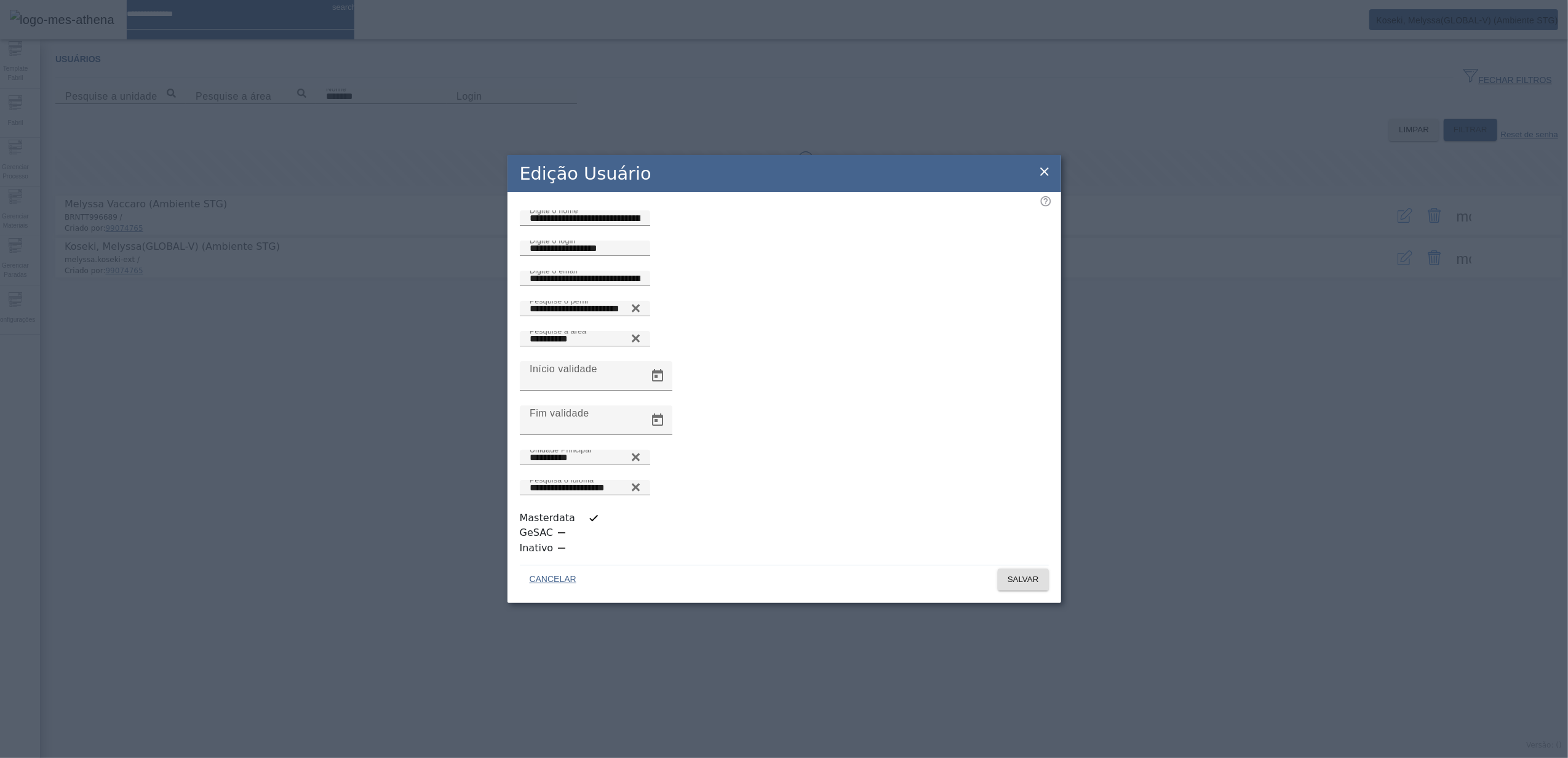
click at [1041, 179] on icon at bounding box center [1045, 171] width 14 height 14
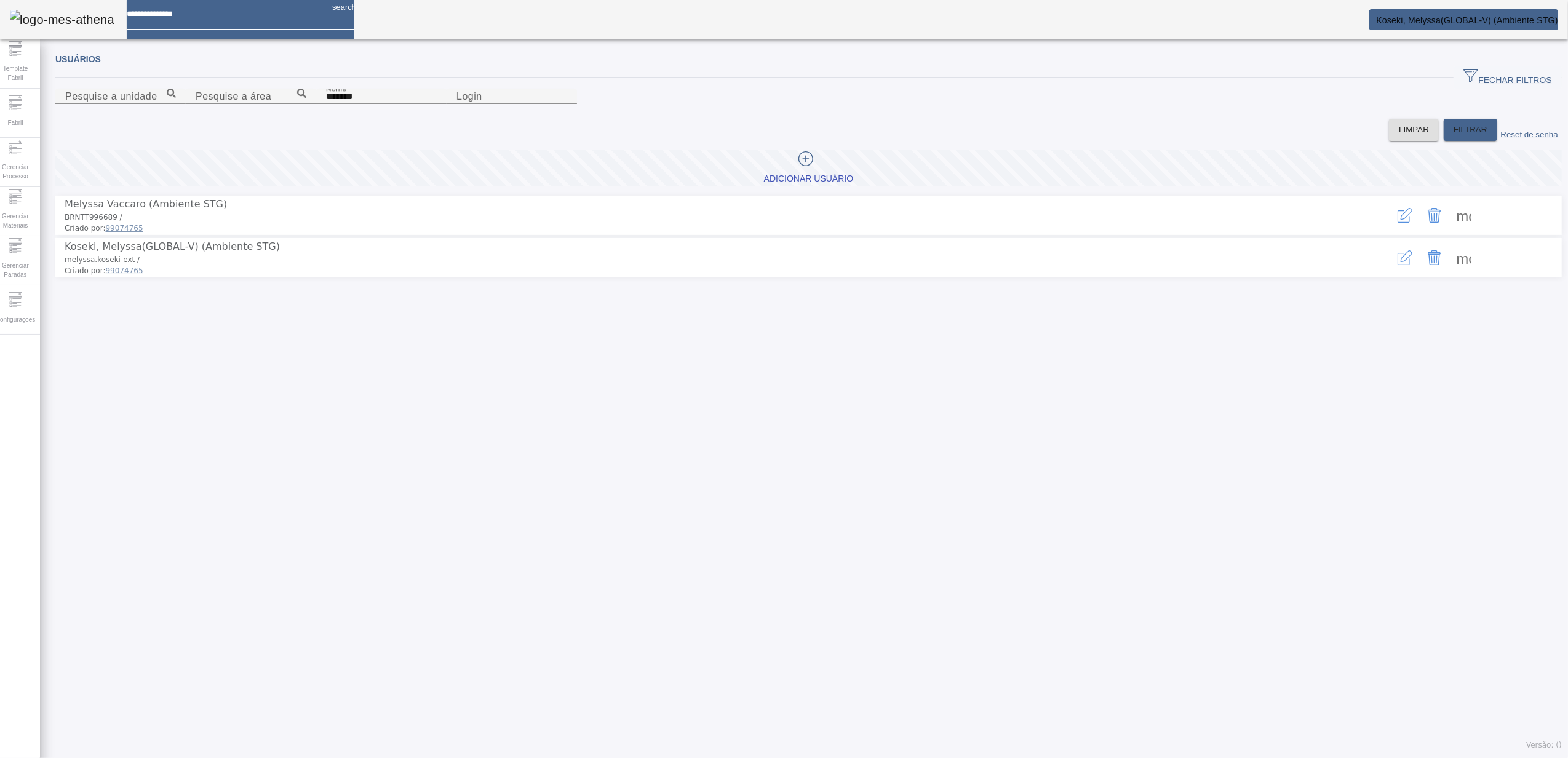
click at [1398, 223] on icon "button" at bounding box center [1405, 215] width 14 height 14
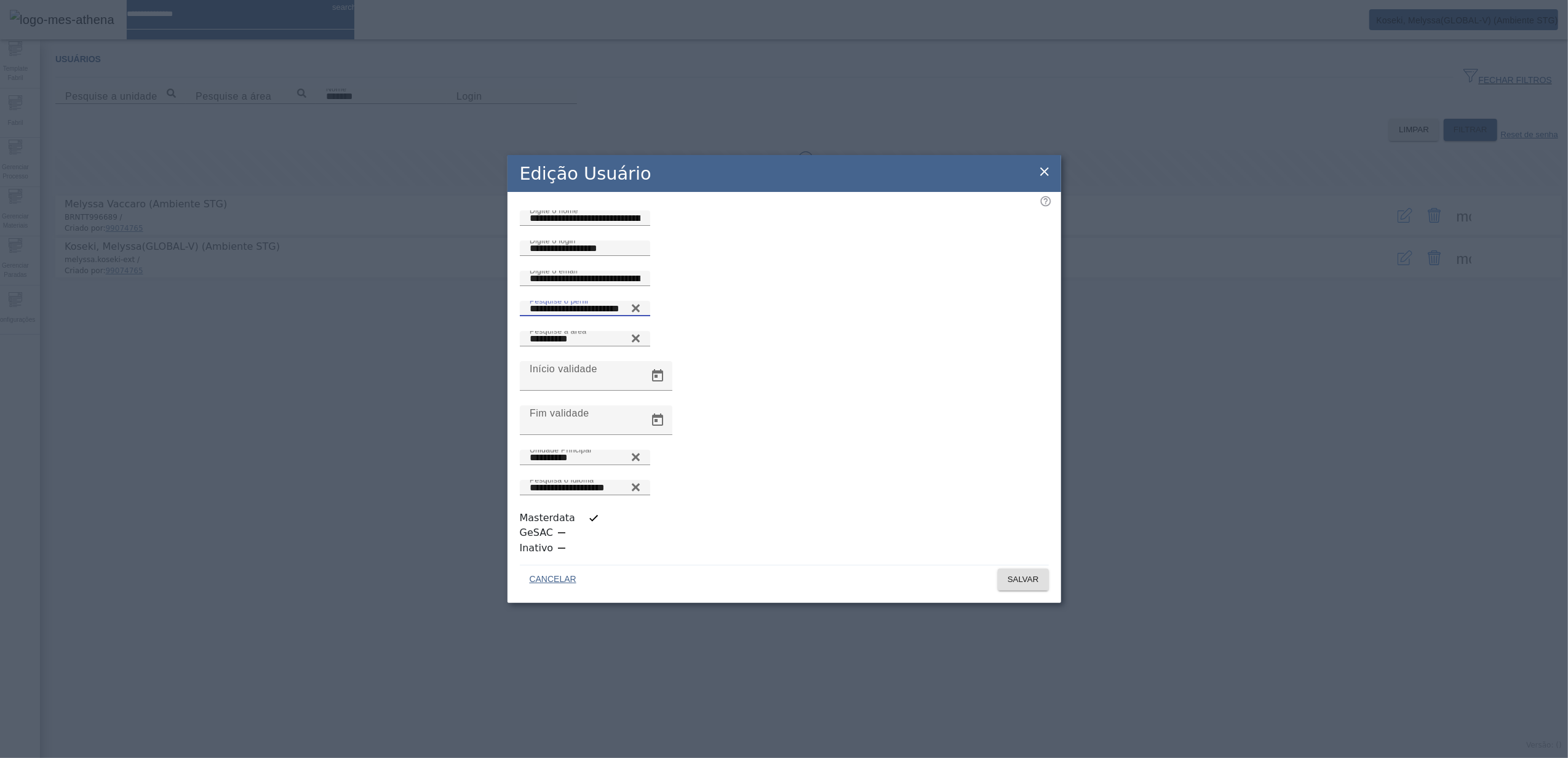
drag, startPoint x: 643, startPoint y: 399, endPoint x: 512, endPoint y: 399, distance: 131.0
click at [520, 331] on div "**********" at bounding box center [784, 316] width 529 height 30
click at [250, 491] on div "**********" at bounding box center [784, 379] width 1568 height 758
drag, startPoint x: 270, startPoint y: 495, endPoint x: 277, endPoint y: 493, distance: 7.3
click at [273, 493] on div "**********" at bounding box center [784, 379] width 1568 height 758
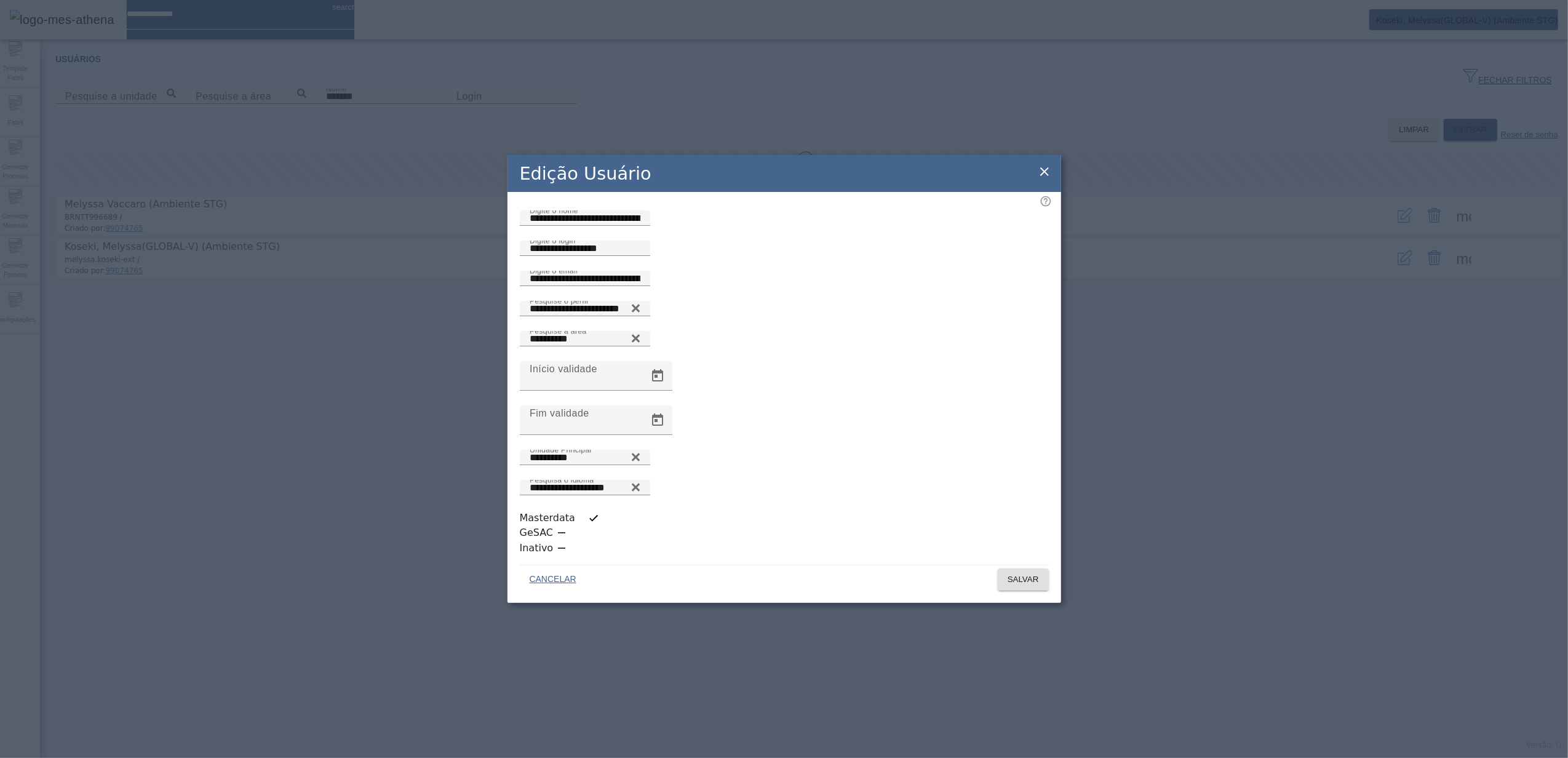
click at [1046, 179] on icon at bounding box center [1045, 171] width 14 height 14
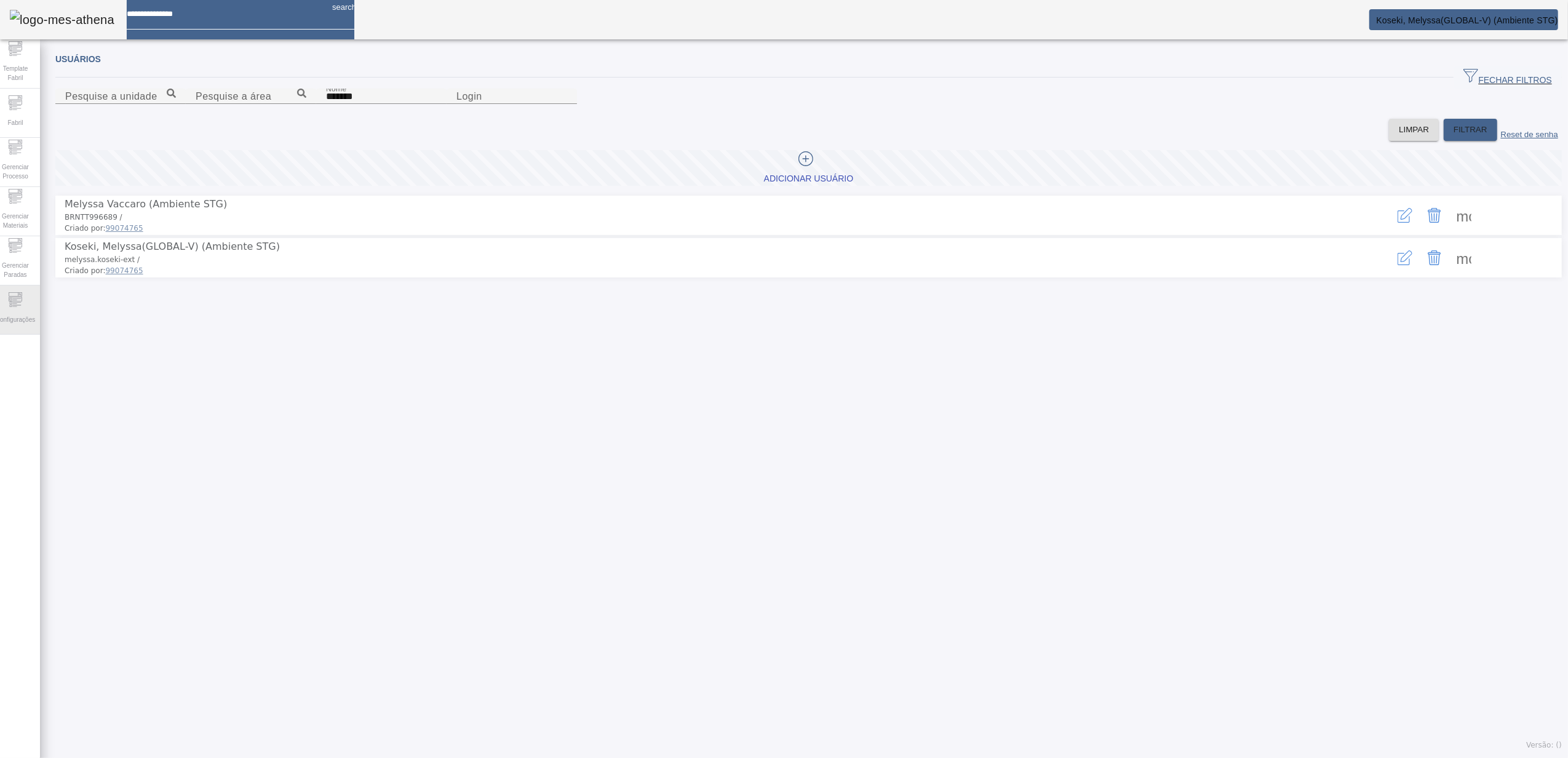
click at [35, 306] on div "Configurações" at bounding box center [14, 310] width 49 height 49
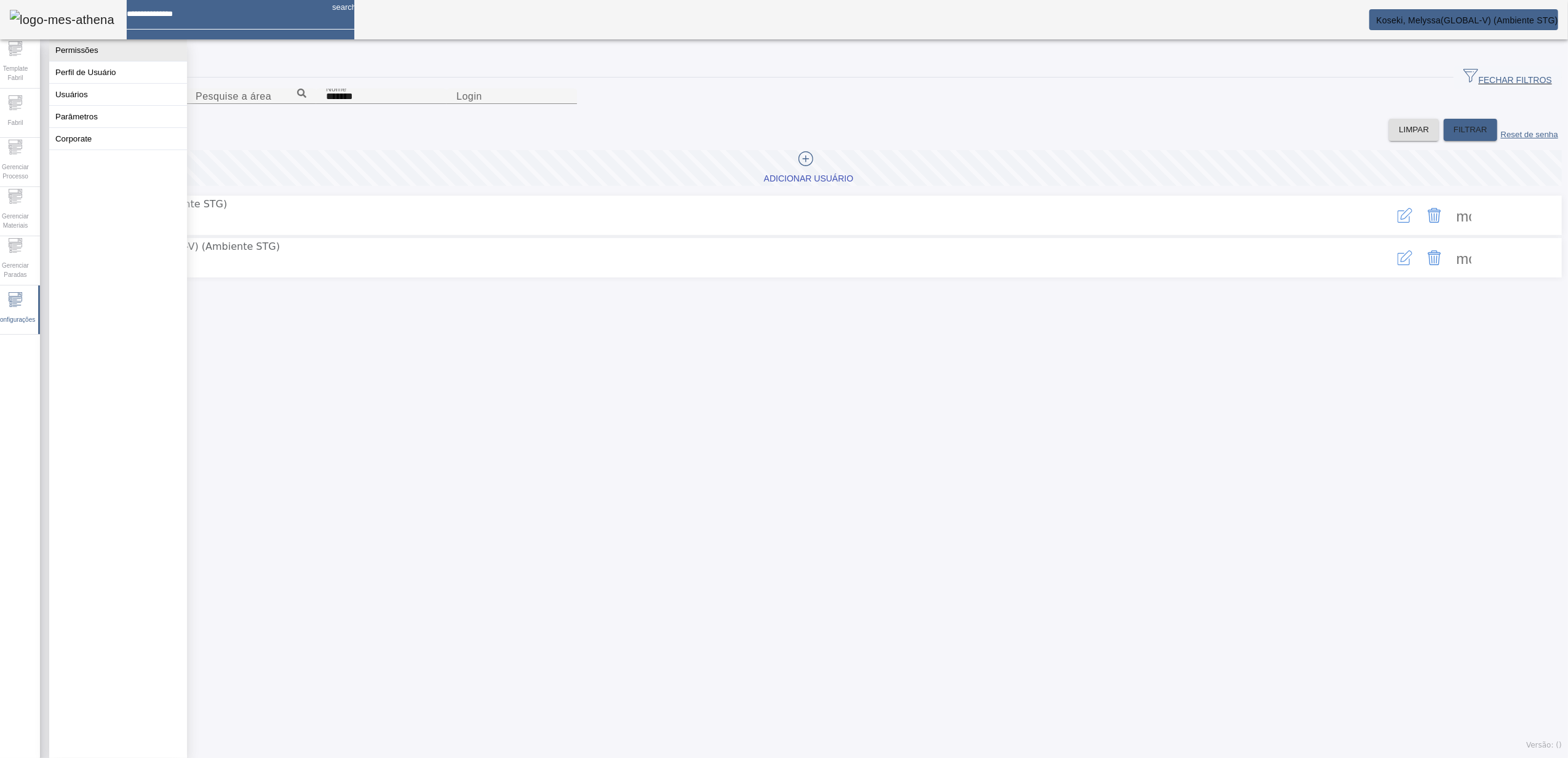
click at [113, 57] on button "Permissões" at bounding box center [118, 50] width 138 height 22
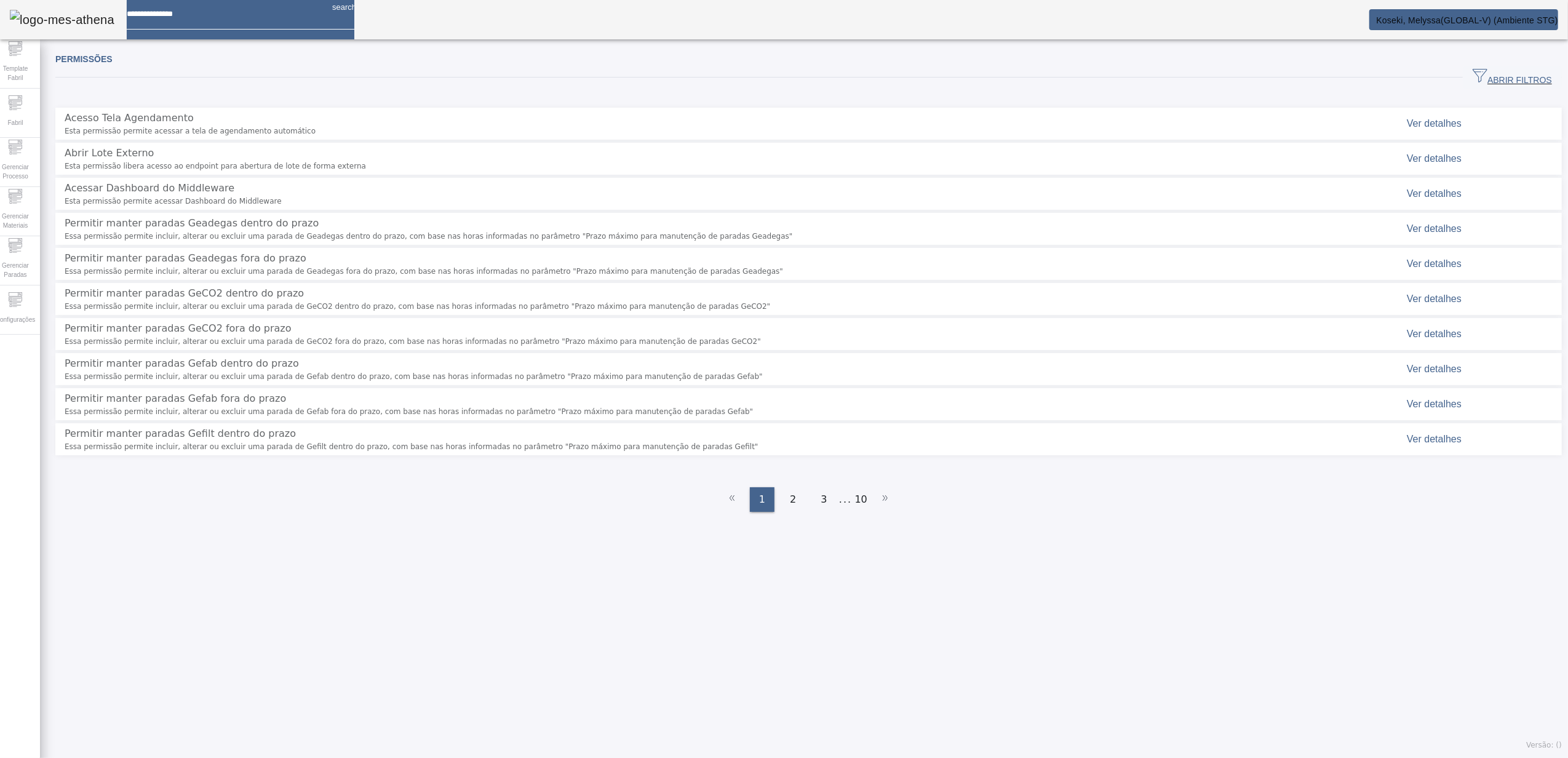
click at [1473, 81] on span "ABRIR FILTROS" at bounding box center [1512, 77] width 79 height 18
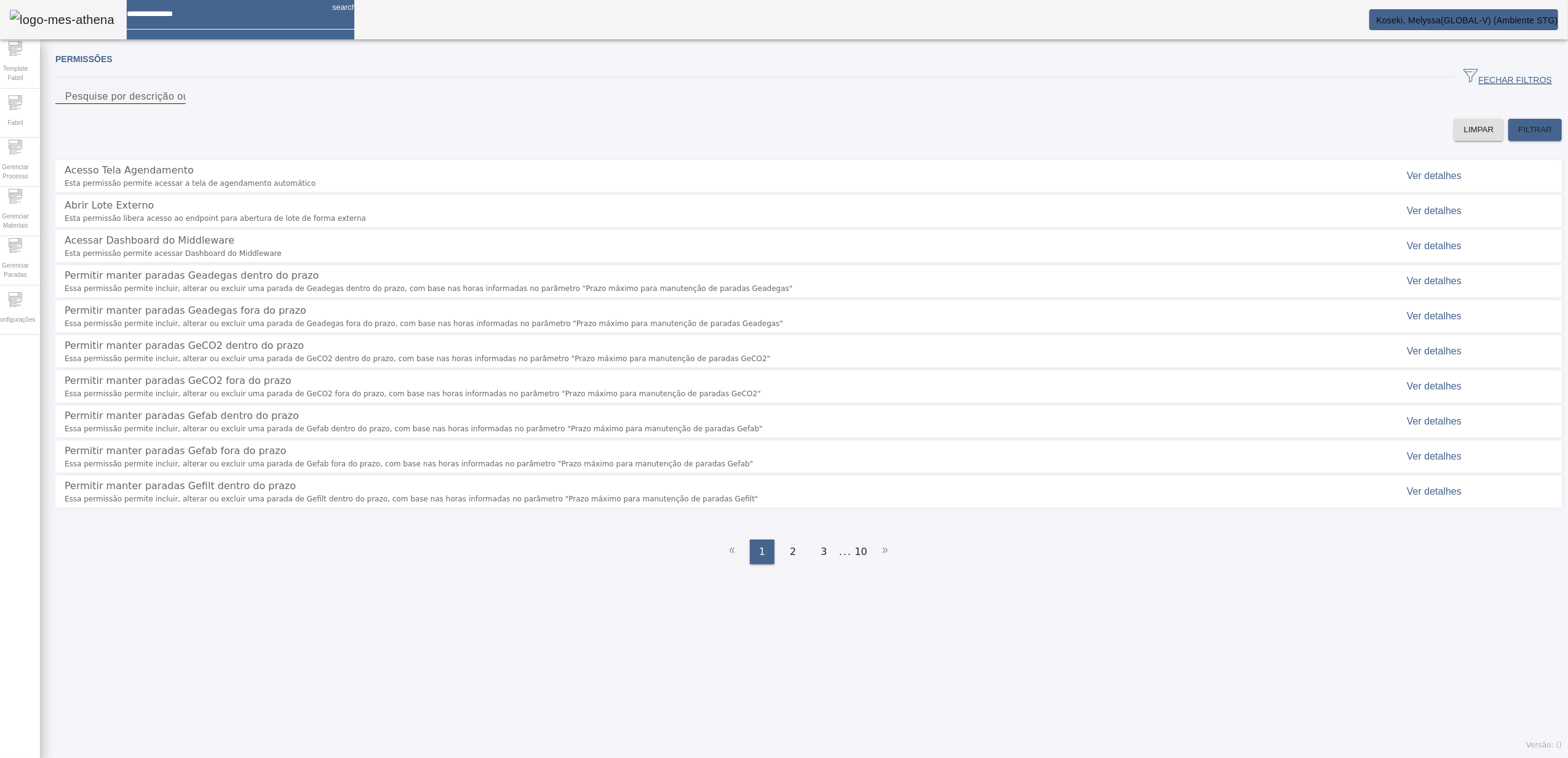
click at [176, 104] on input "Pesquise por descrição ou chave" at bounding box center [120, 96] width 110 height 14
paste input "**********"
type input "**********"
click at [1526, 136] on span "FILTRAR" at bounding box center [1535, 129] width 34 height 12
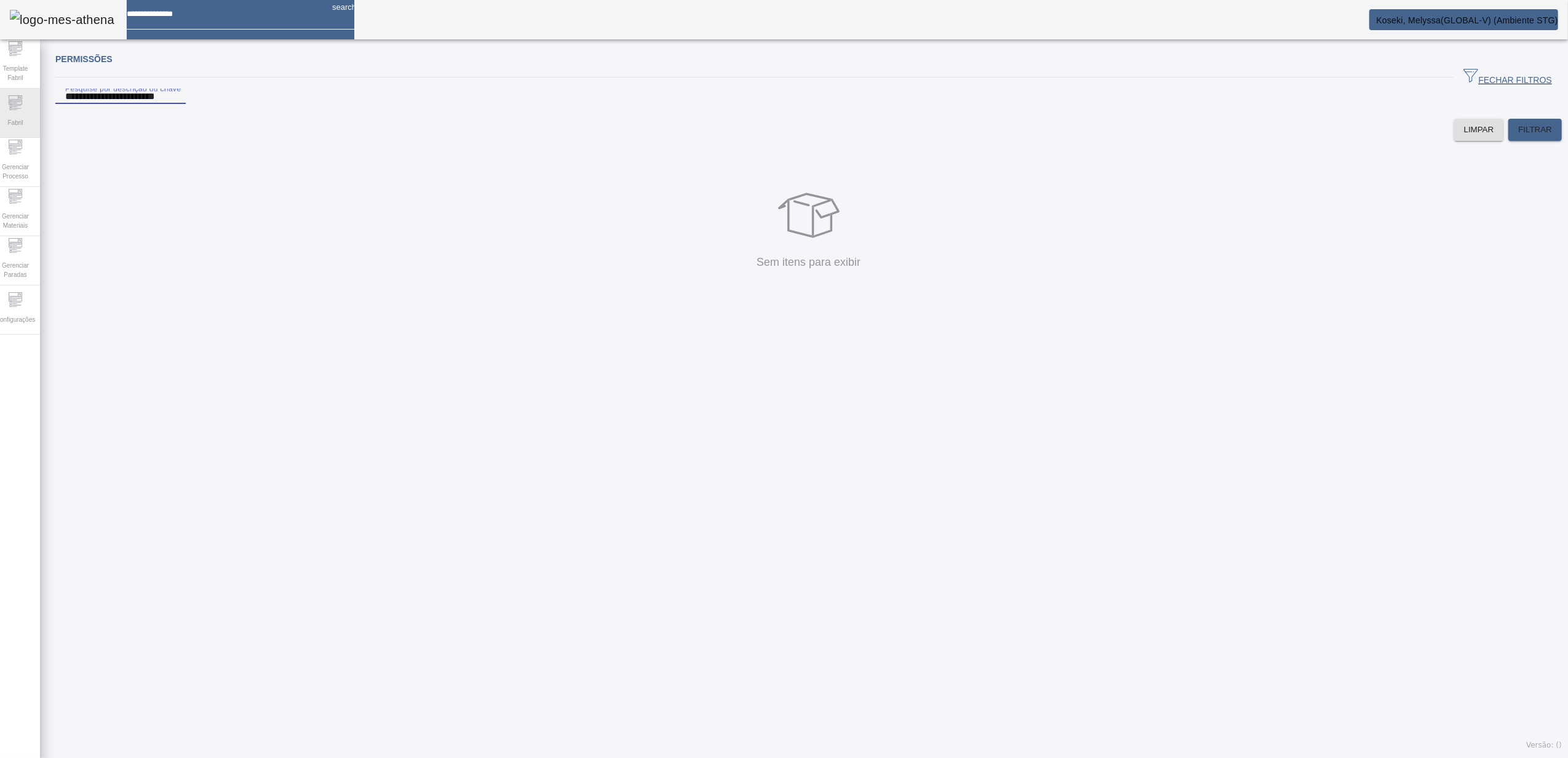
drag, startPoint x: 219, startPoint y: 110, endPoint x: 18, endPoint y: 121, distance: 201.3
click at [18, 119] on div "**********" at bounding box center [784, 379] width 1586 height 758
click at [38, 323] on span "Configurações" at bounding box center [15, 319] width 46 height 17
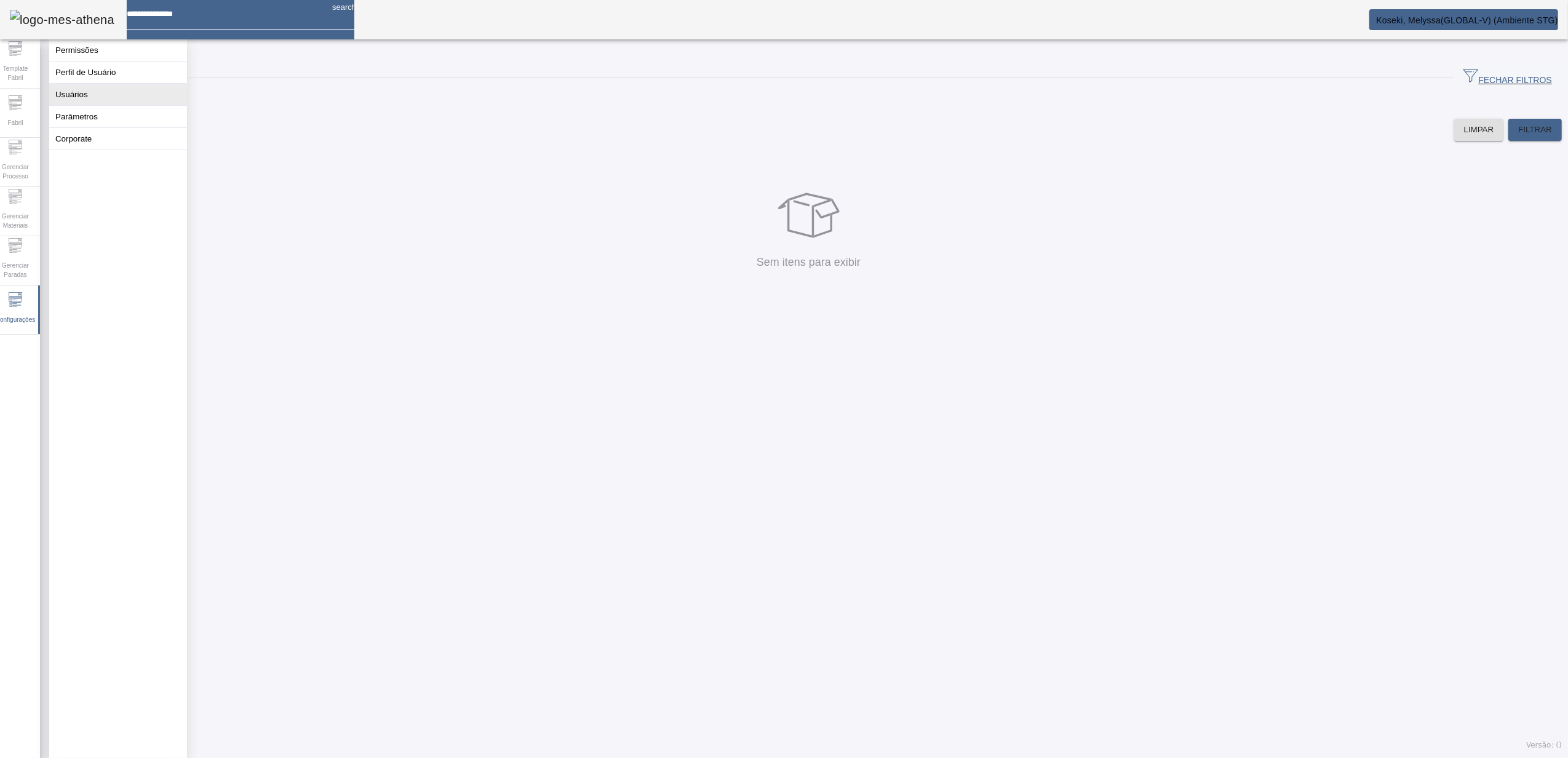
click at [94, 105] on button "Usuários" at bounding box center [118, 94] width 138 height 22
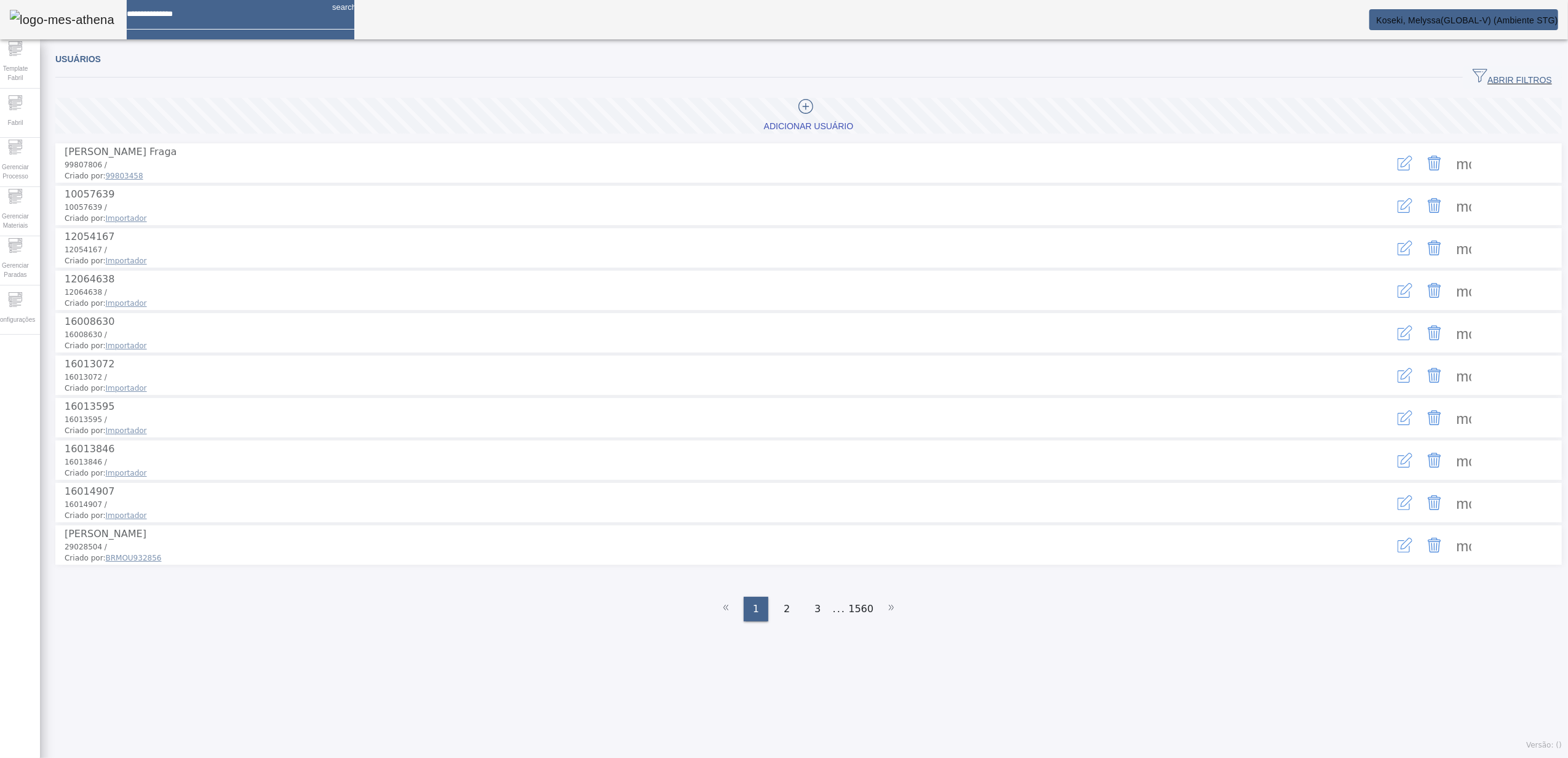
click at [1522, 71] on span "ABRIR FILTROS" at bounding box center [1512, 77] width 79 height 18
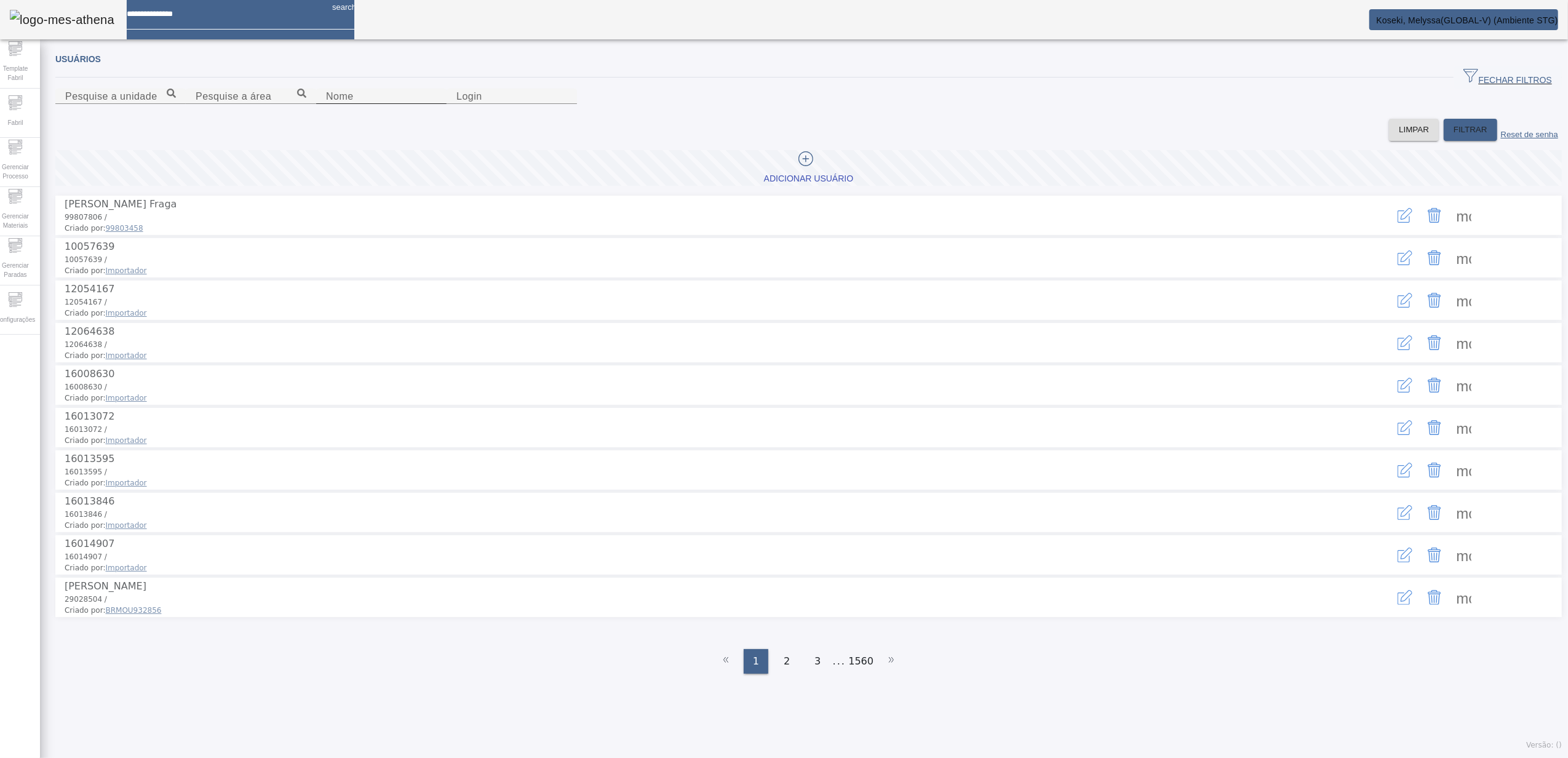
click at [437, 104] on input "Nome" at bounding box center [381, 96] width 110 height 14
type input "*******"
click at [1454, 136] on span "FILTRAR" at bounding box center [1470, 129] width 34 height 12
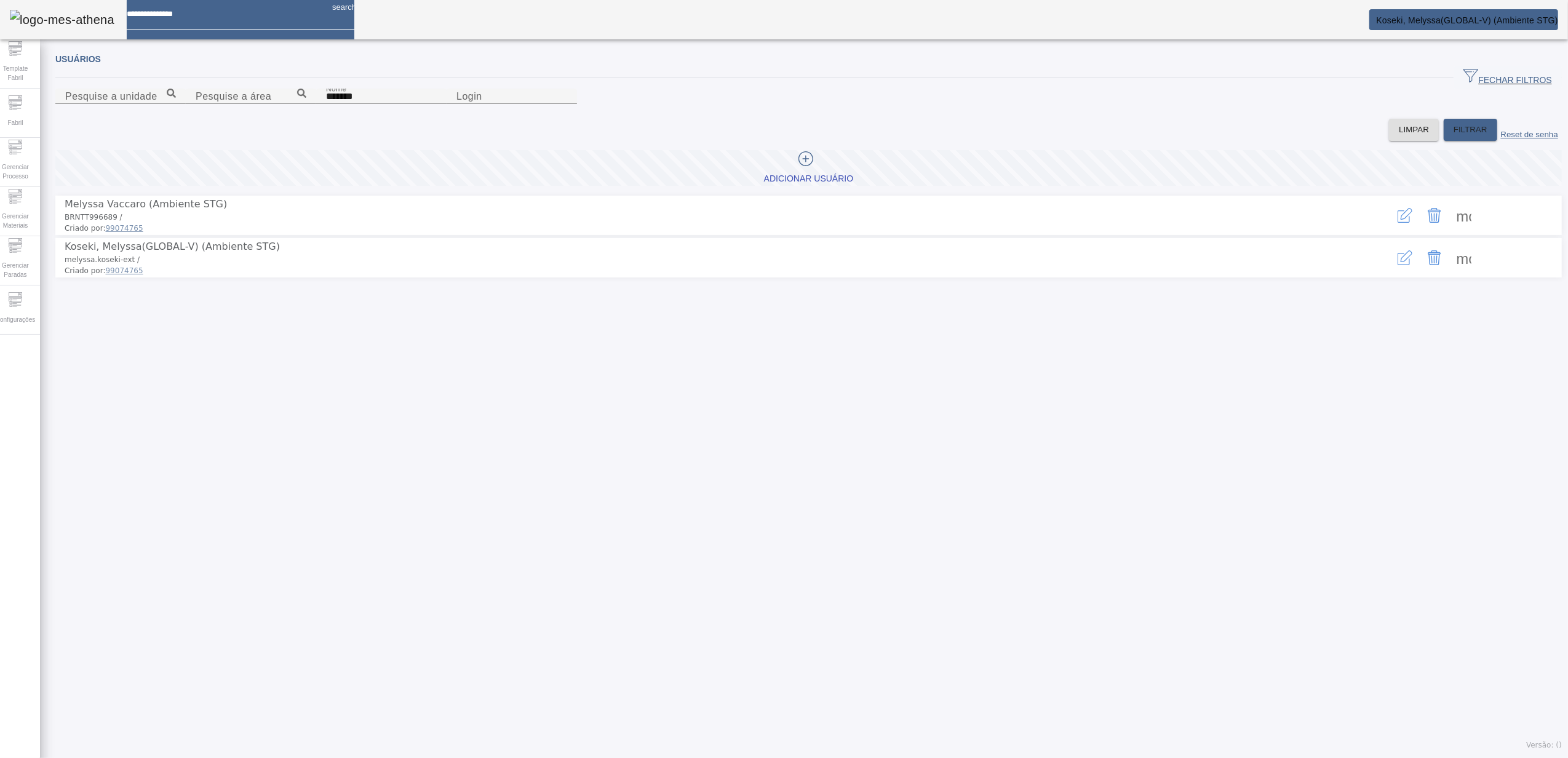
click at [1398, 265] on icon "button" at bounding box center [1405, 258] width 14 height 14
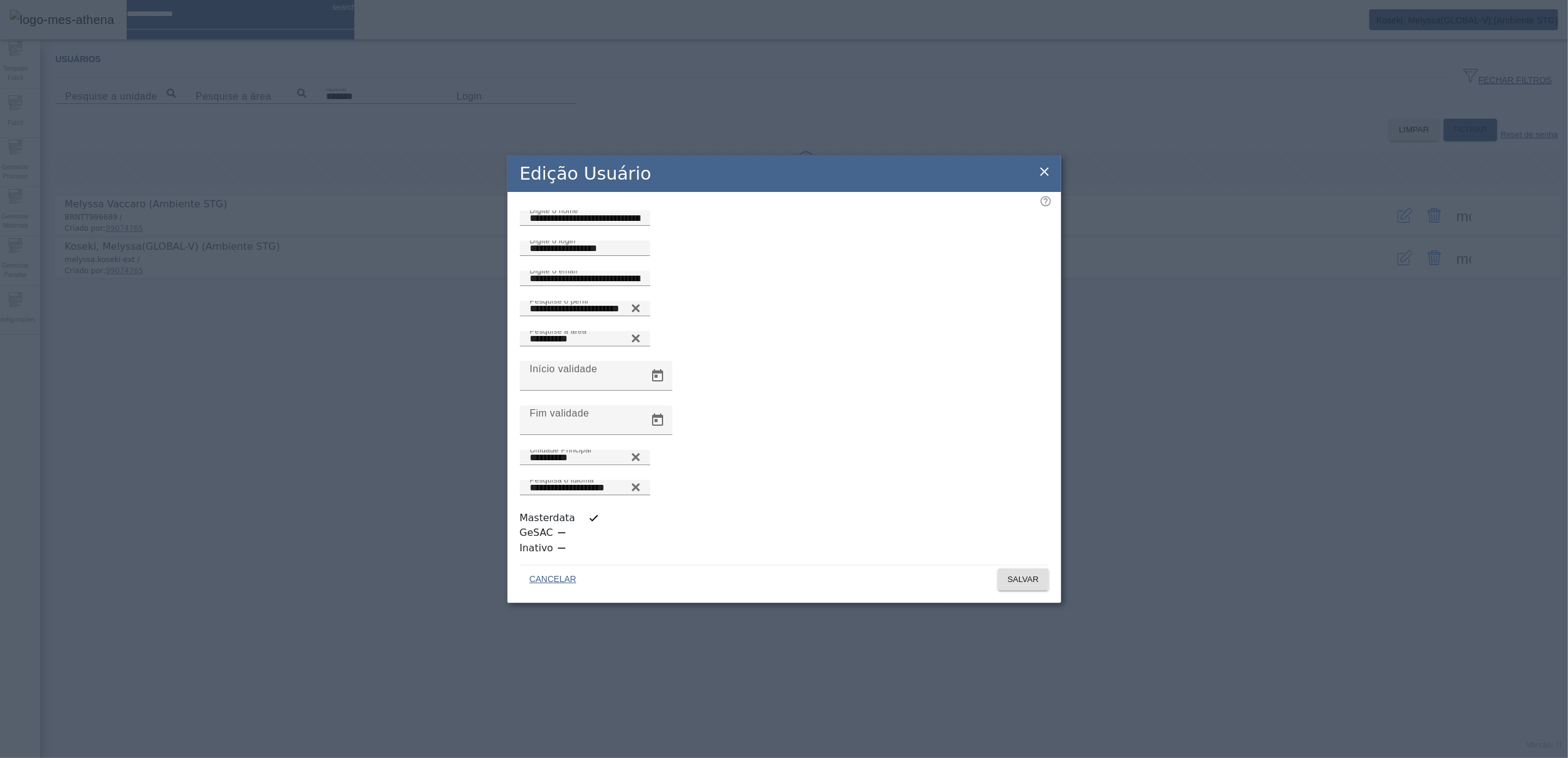
scroll to position [3, 0]
click at [1041, 179] on icon at bounding box center [1045, 171] width 14 height 14
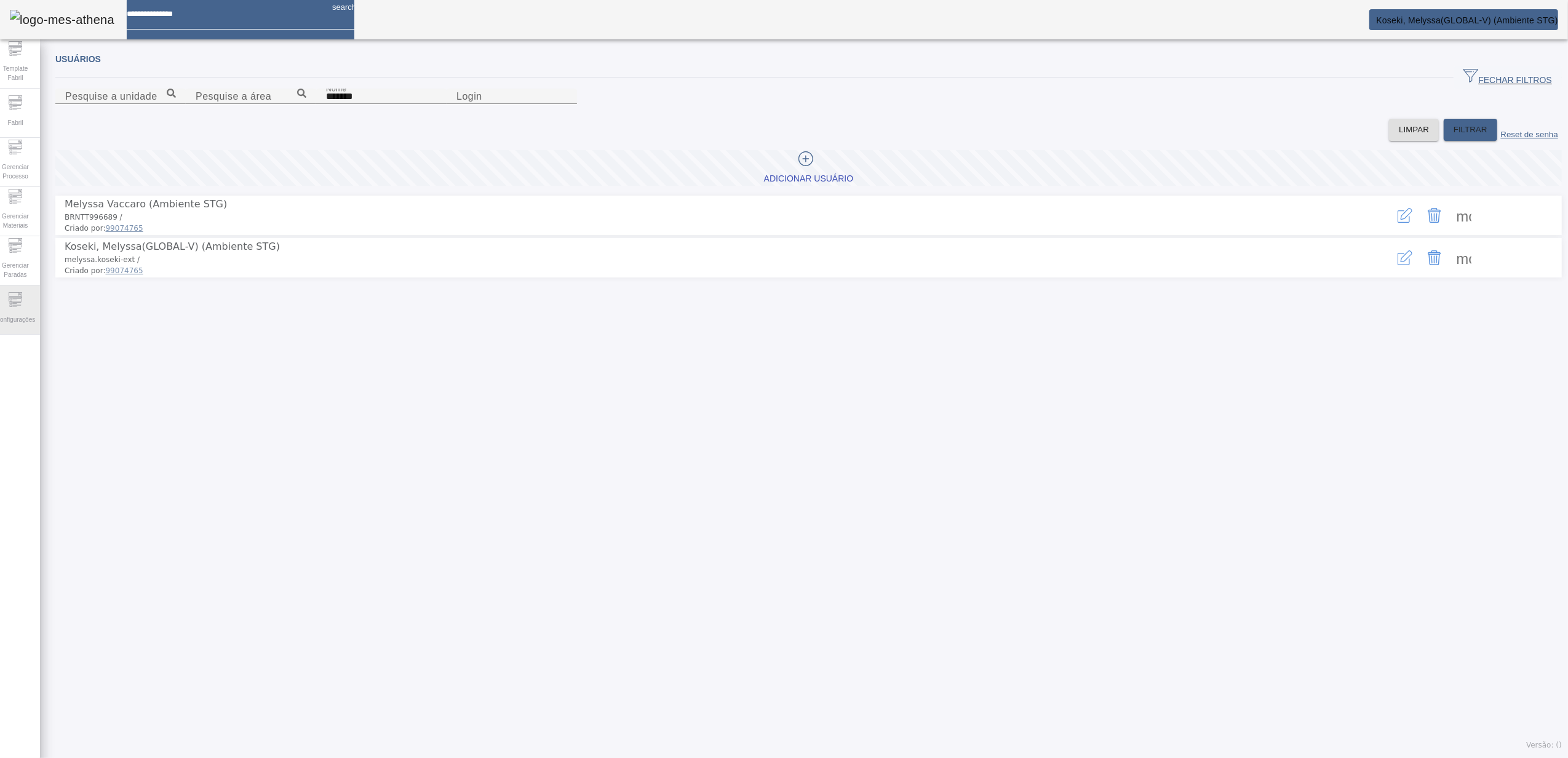
click at [14, 299] on icon at bounding box center [15, 299] width 14 height 14
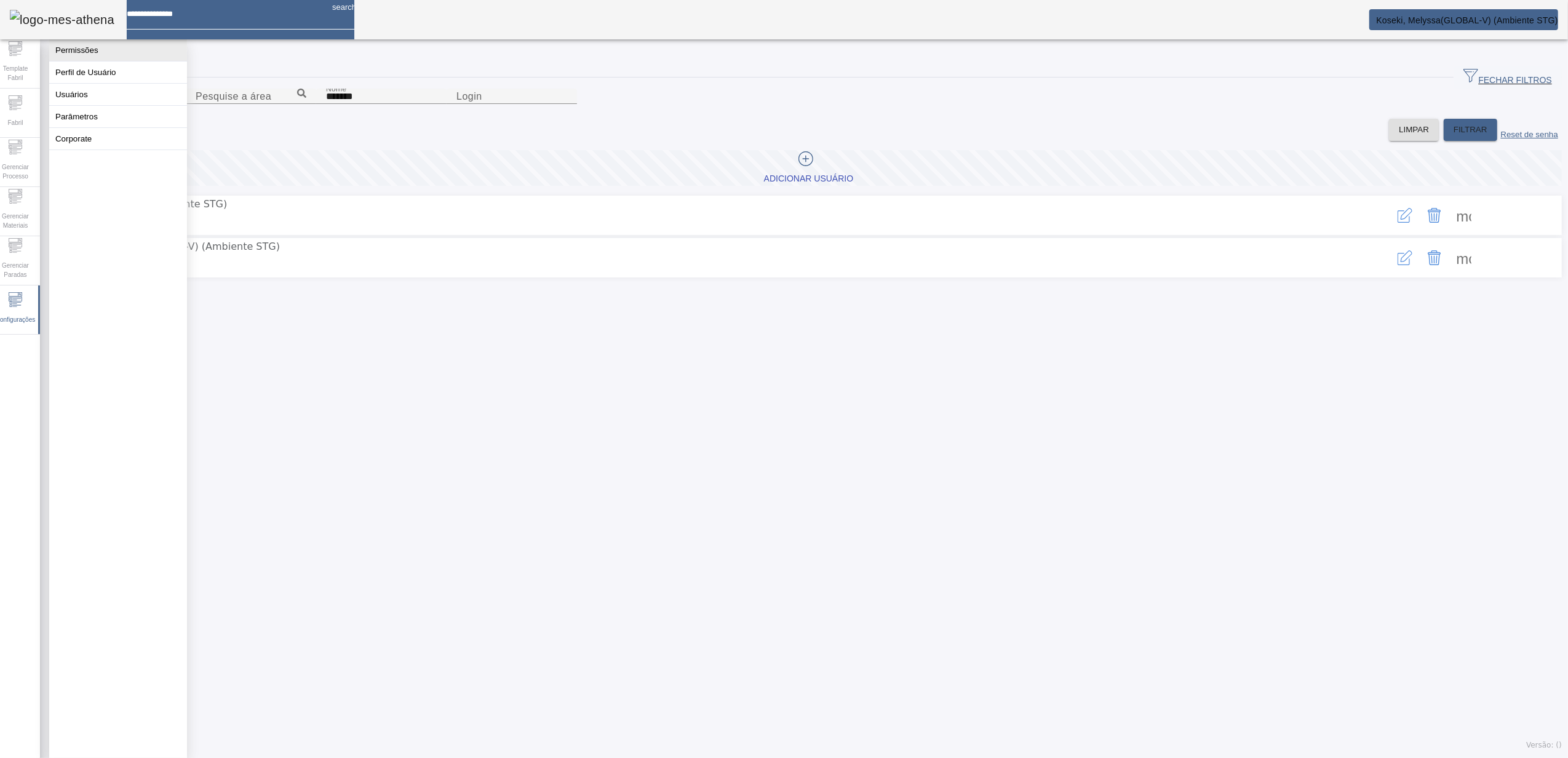
click at [101, 58] on button "Permissões" at bounding box center [118, 50] width 138 height 22
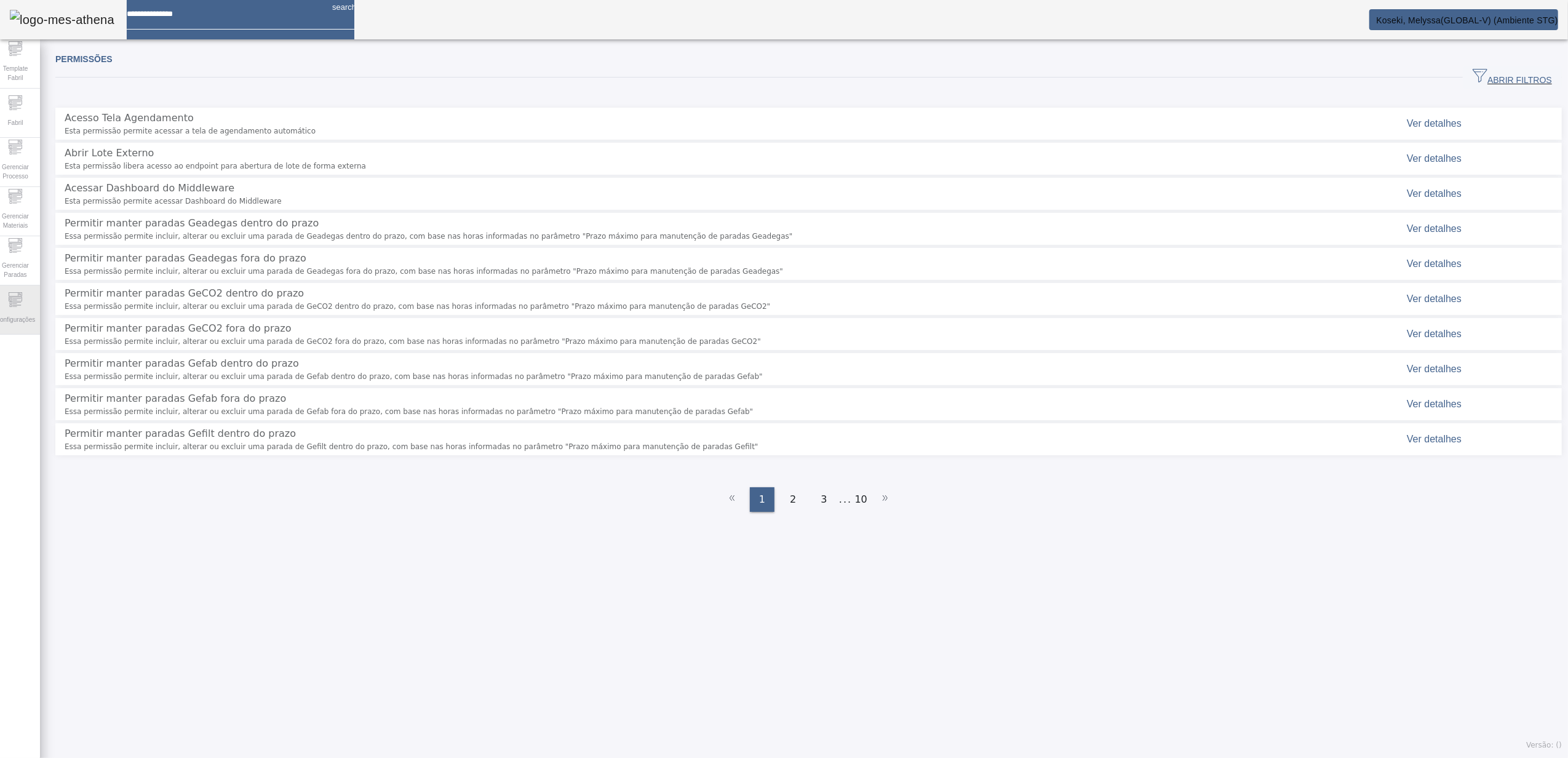
click at [28, 320] on span "Configurações" at bounding box center [15, 319] width 46 height 17
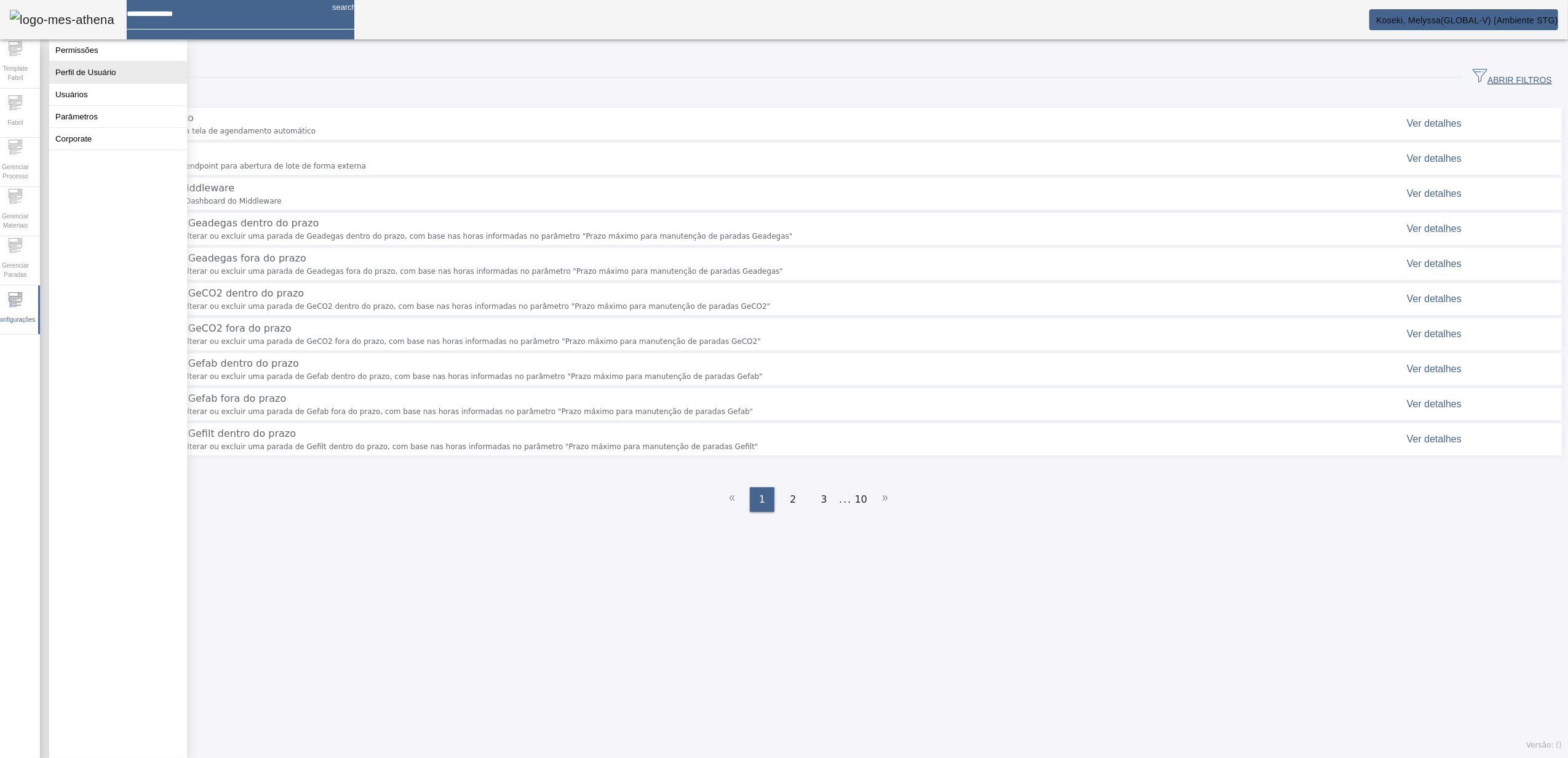
click at [114, 83] on button "Perfil de Usuário" at bounding box center [118, 72] width 138 height 22
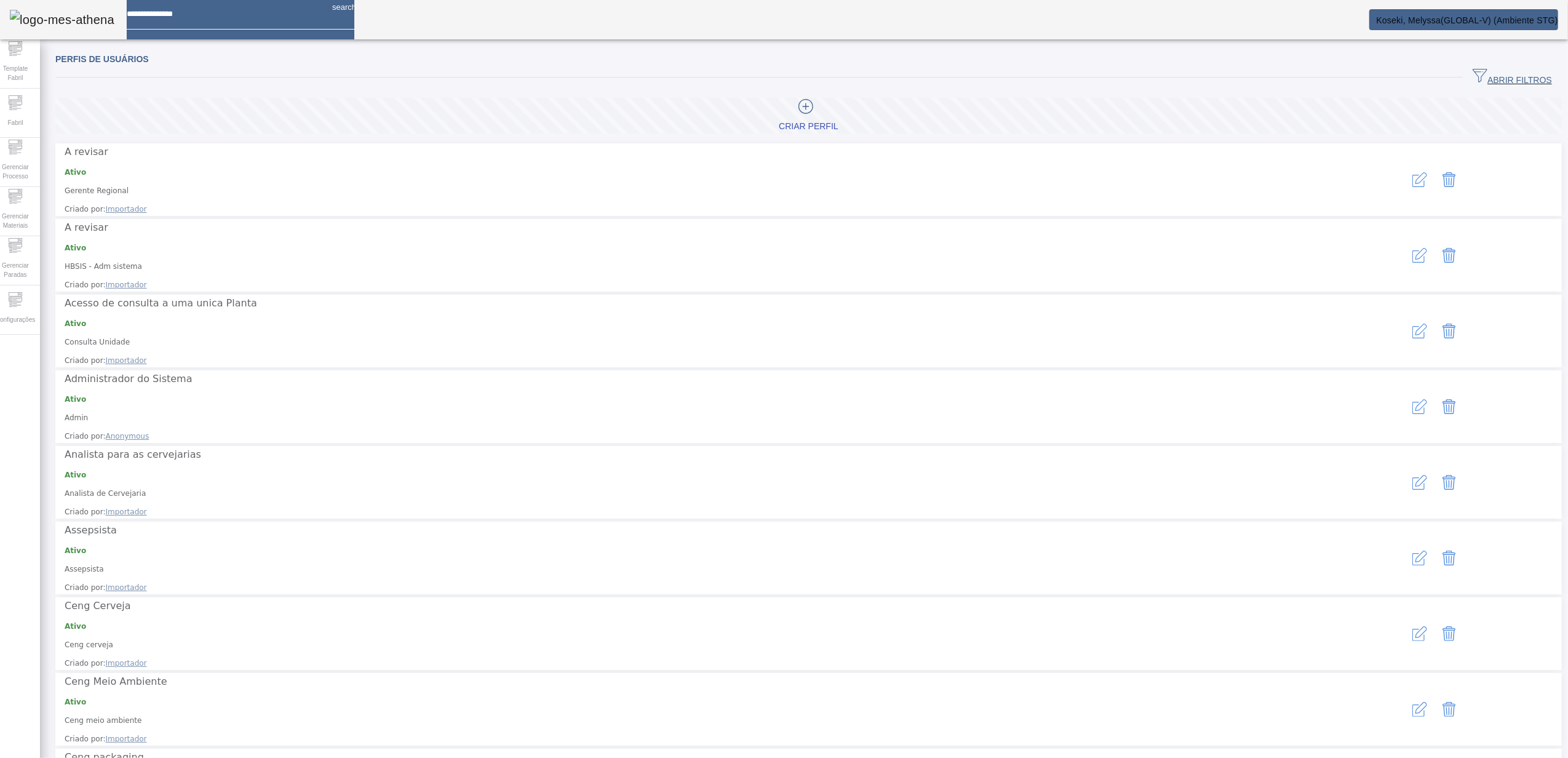
click at [1491, 84] on span "ABRIR FILTROS" at bounding box center [1512, 77] width 79 height 18
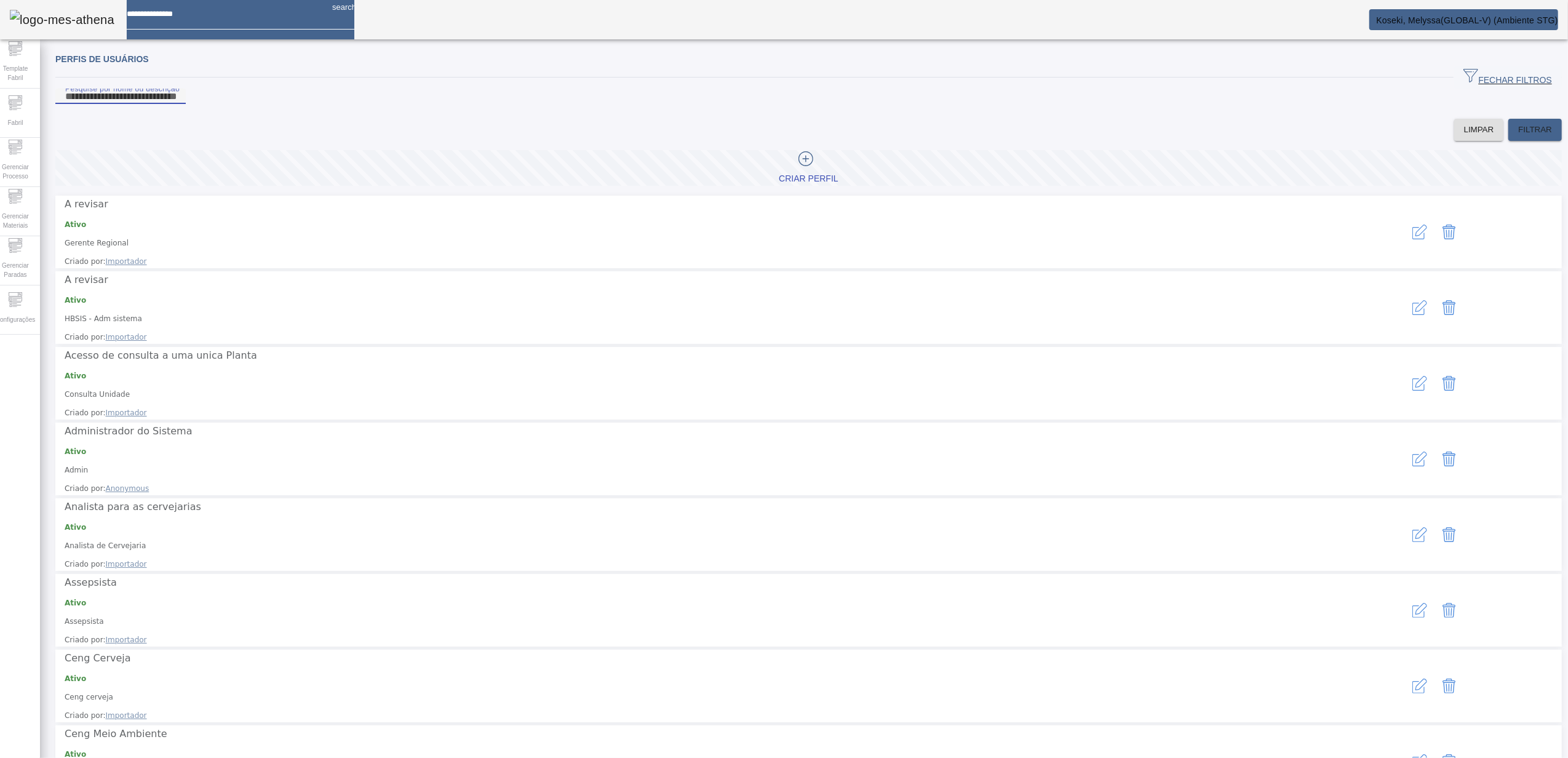
click at [176, 104] on input "Pesquise por nome ou descrição" at bounding box center [120, 96] width 110 height 14
paste input "**********"
type input "**********"
click at [1518, 136] on span "FILTRAR" at bounding box center [1535, 129] width 34 height 12
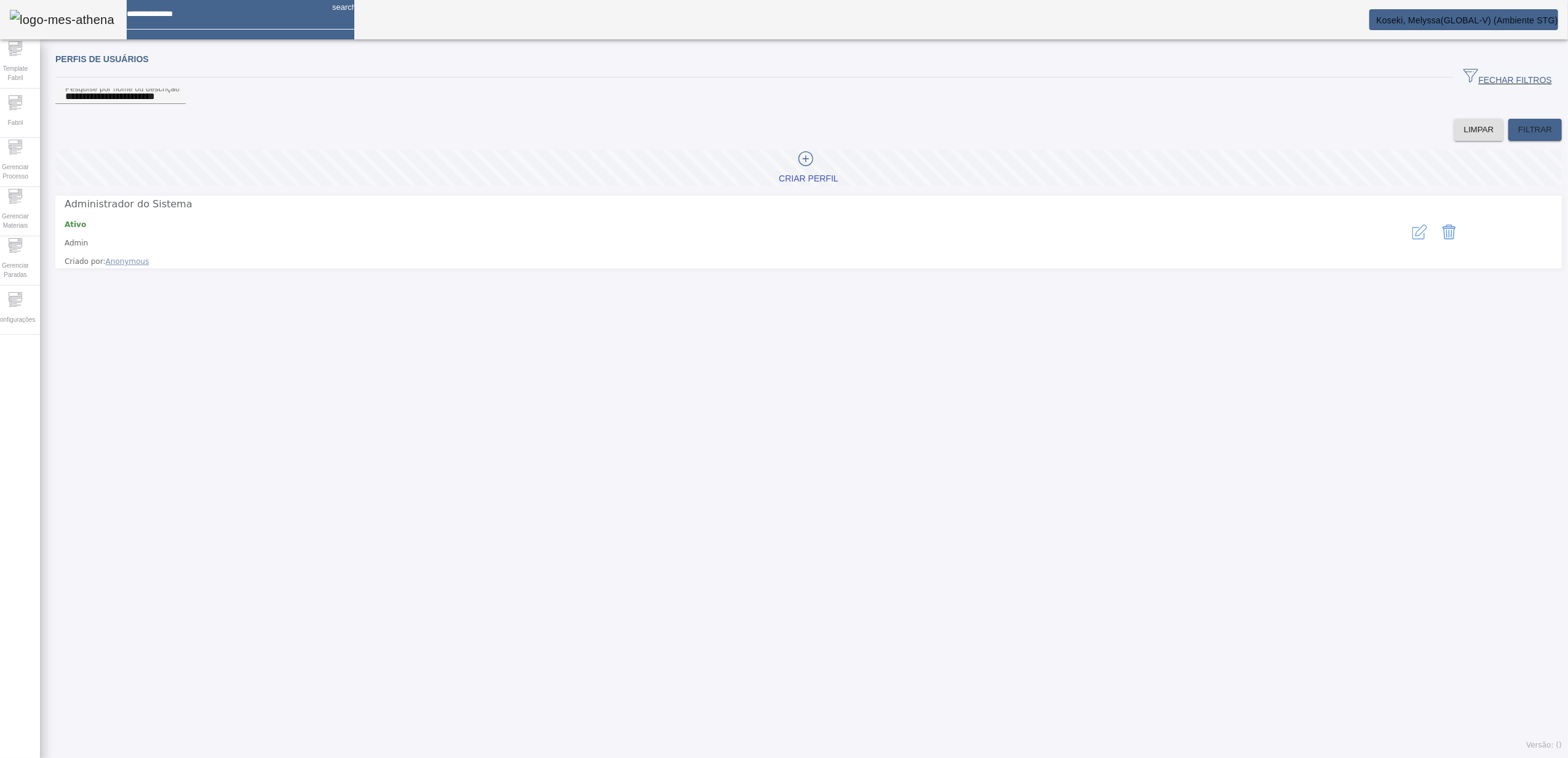
click at [1413, 232] on icon "button" at bounding box center [1418, 233] width 12 height 12
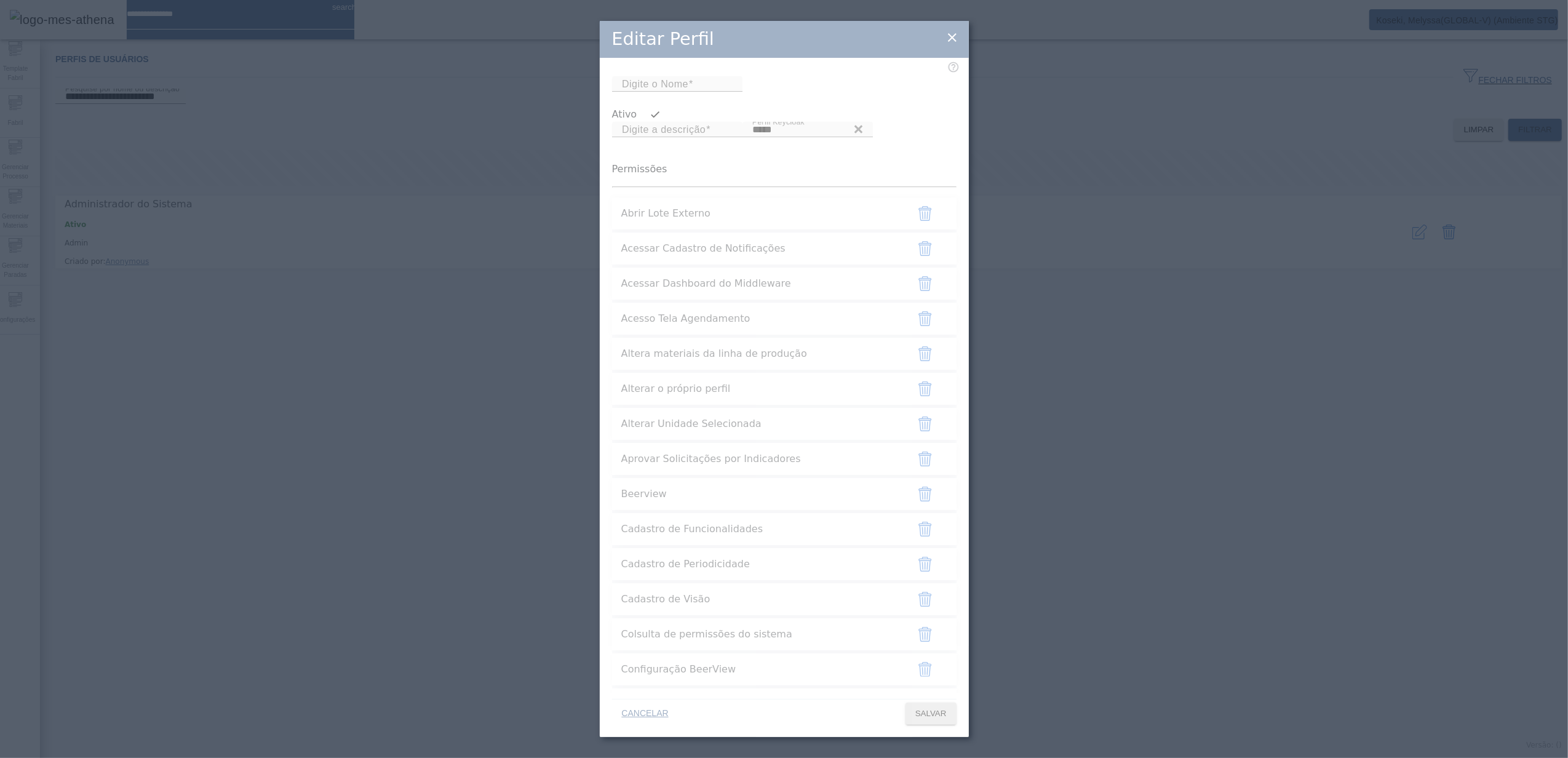
type input "*****"
type input "**********"
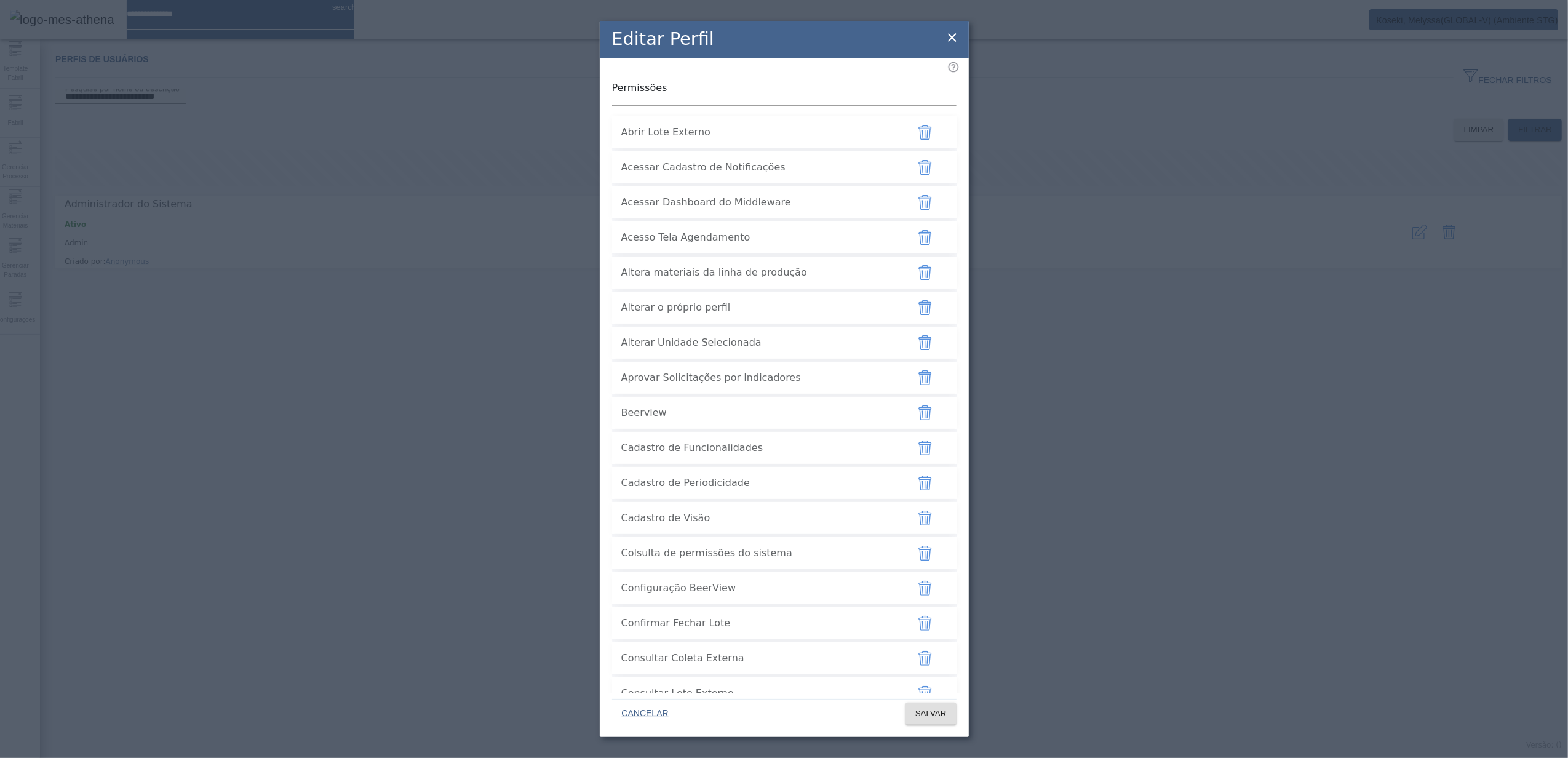
scroll to position [82, 0]
drag, startPoint x: 623, startPoint y: 262, endPoint x: 773, endPoint y: 259, distance: 150.0
click at [773, 209] on span "Acessar Dashboard do Middleware" at bounding box center [760, 202] width 277 height 14
drag, startPoint x: 773, startPoint y: 259, endPoint x: 660, endPoint y: 267, distance: 113.3
click at [660, 217] on div "Acessar Dashboard do Middleware" at bounding box center [760, 202] width 277 height 30
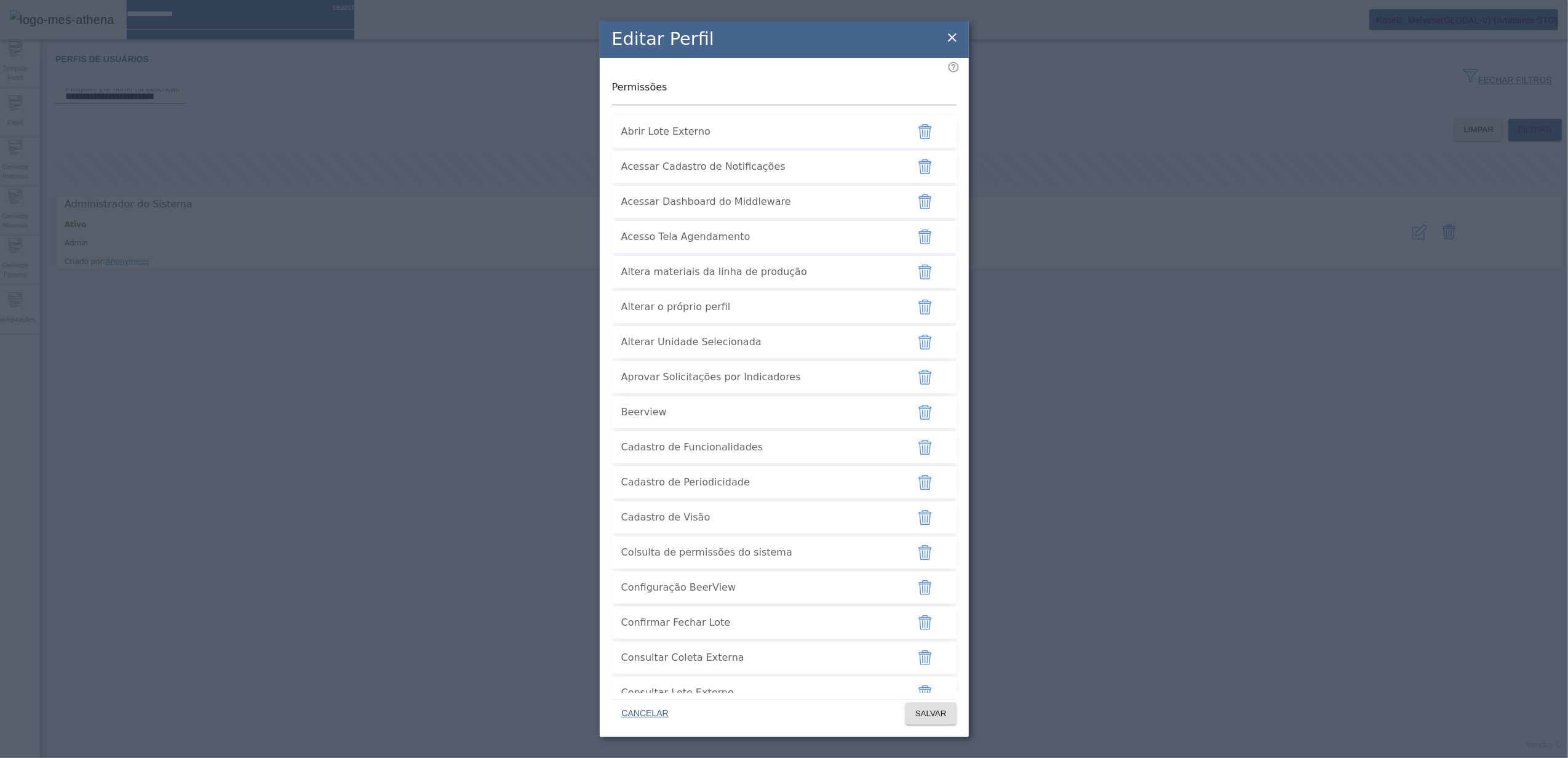
drag, startPoint x: 623, startPoint y: 261, endPoint x: 776, endPoint y: 261, distance: 153.0
click at [776, 209] on span "Acessar Dashboard do Middleware" at bounding box center [760, 202] width 277 height 14
click at [956, 38] on icon at bounding box center [952, 38] width 14 height 14
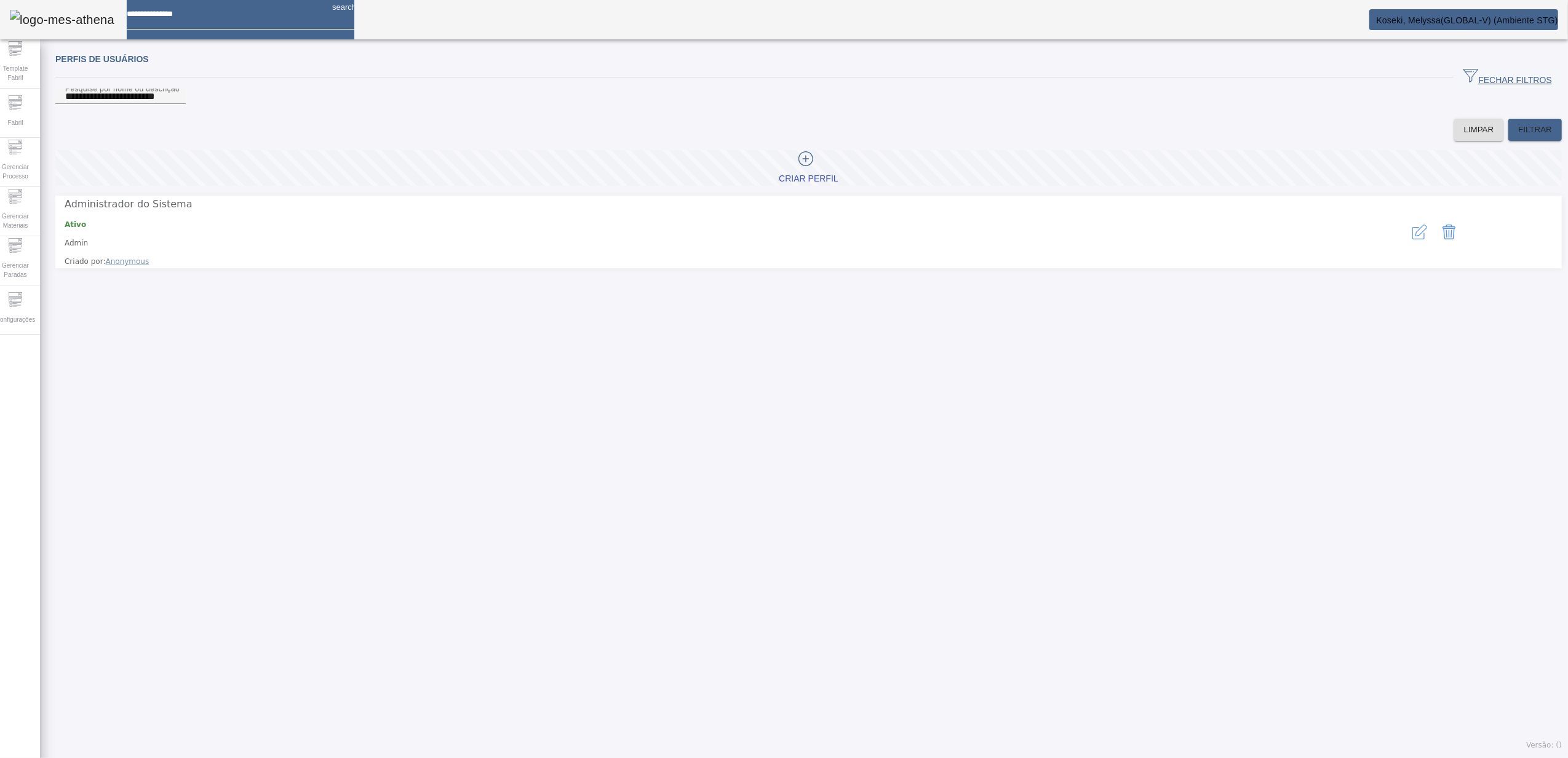
click at [1413, 239] on icon "button" at bounding box center [1420, 232] width 14 height 14
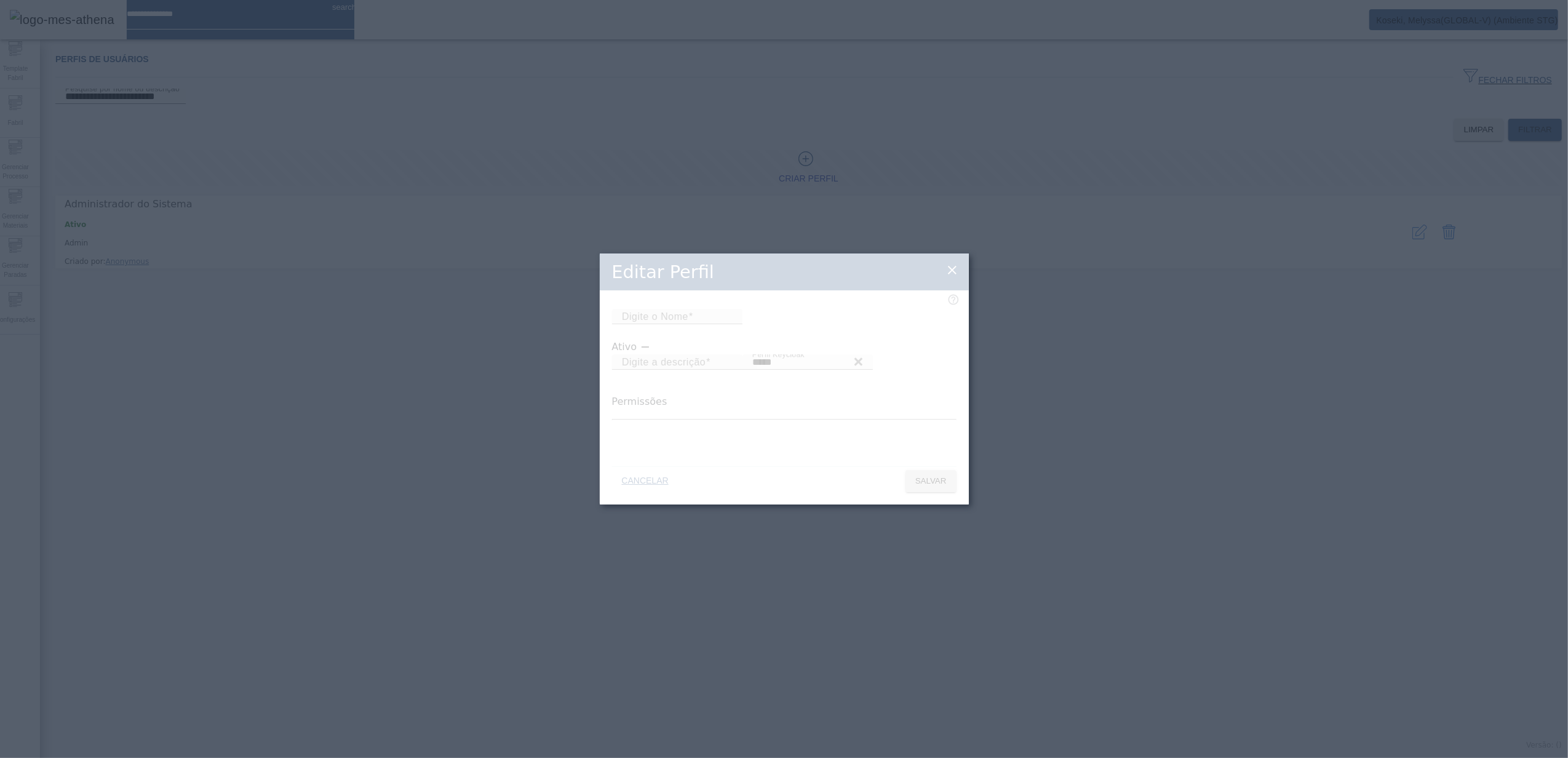
type input "*****"
type input "**********"
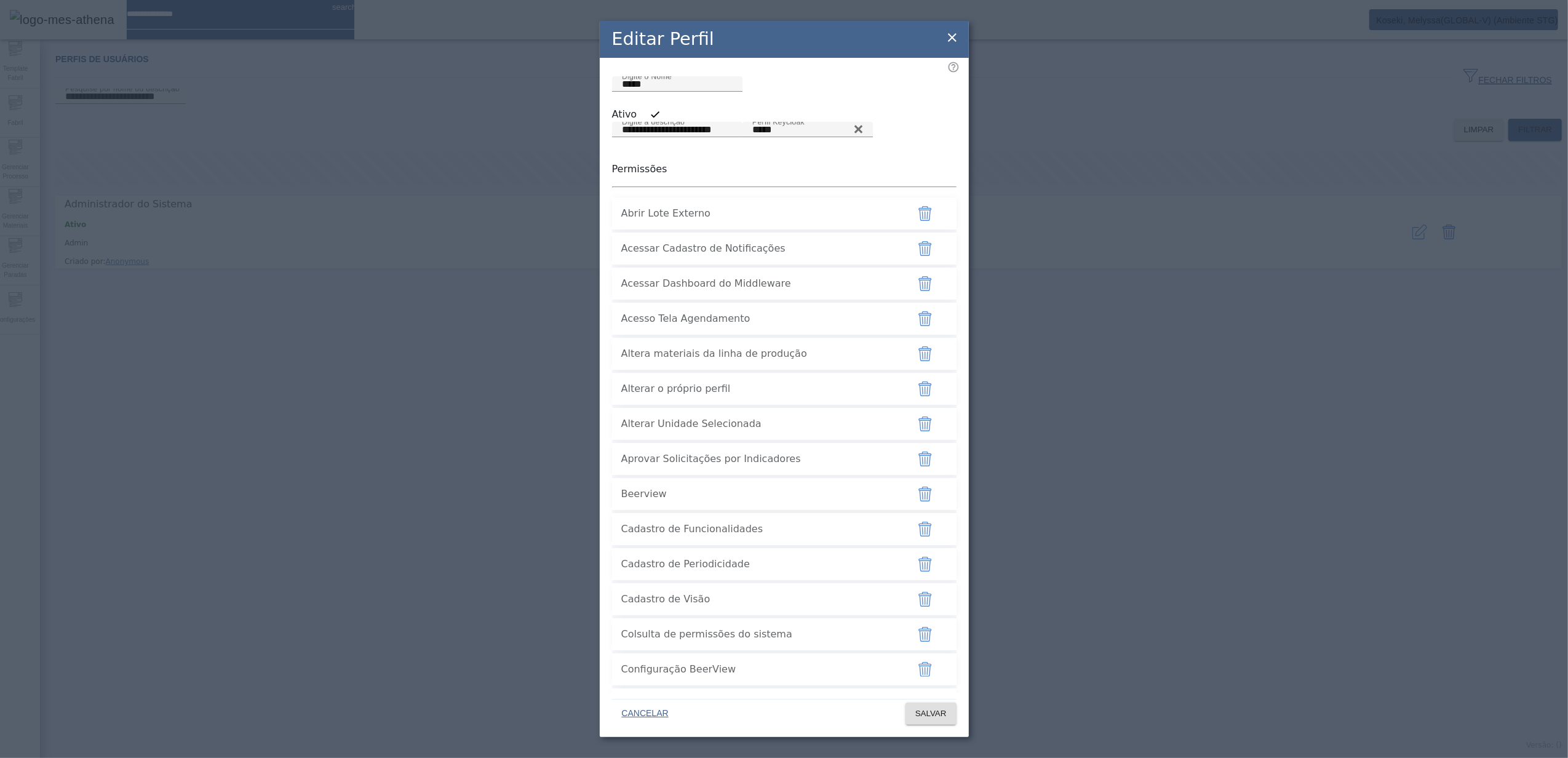
drag, startPoint x: 621, startPoint y: 344, endPoint x: 776, endPoint y: 340, distance: 155.1
click at [776, 291] on span "Acessar Dashboard do Middleware" at bounding box center [760, 283] width 277 height 14
click at [1140, 369] on div "**********" at bounding box center [784, 379] width 1568 height 758
click at [958, 39] on icon at bounding box center [952, 38] width 14 height 14
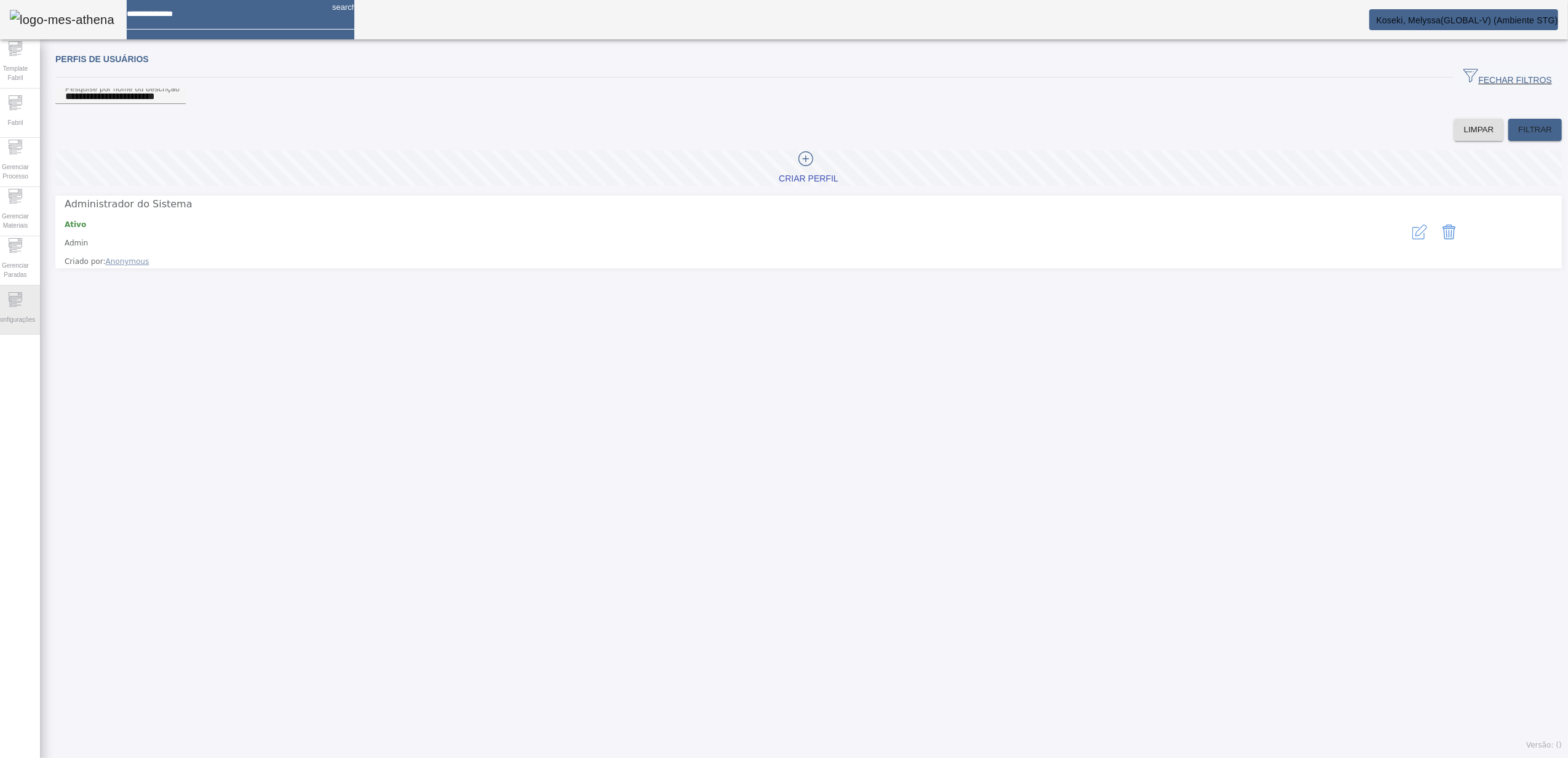
click at [30, 302] on div "Configurações" at bounding box center [14, 310] width 49 height 49
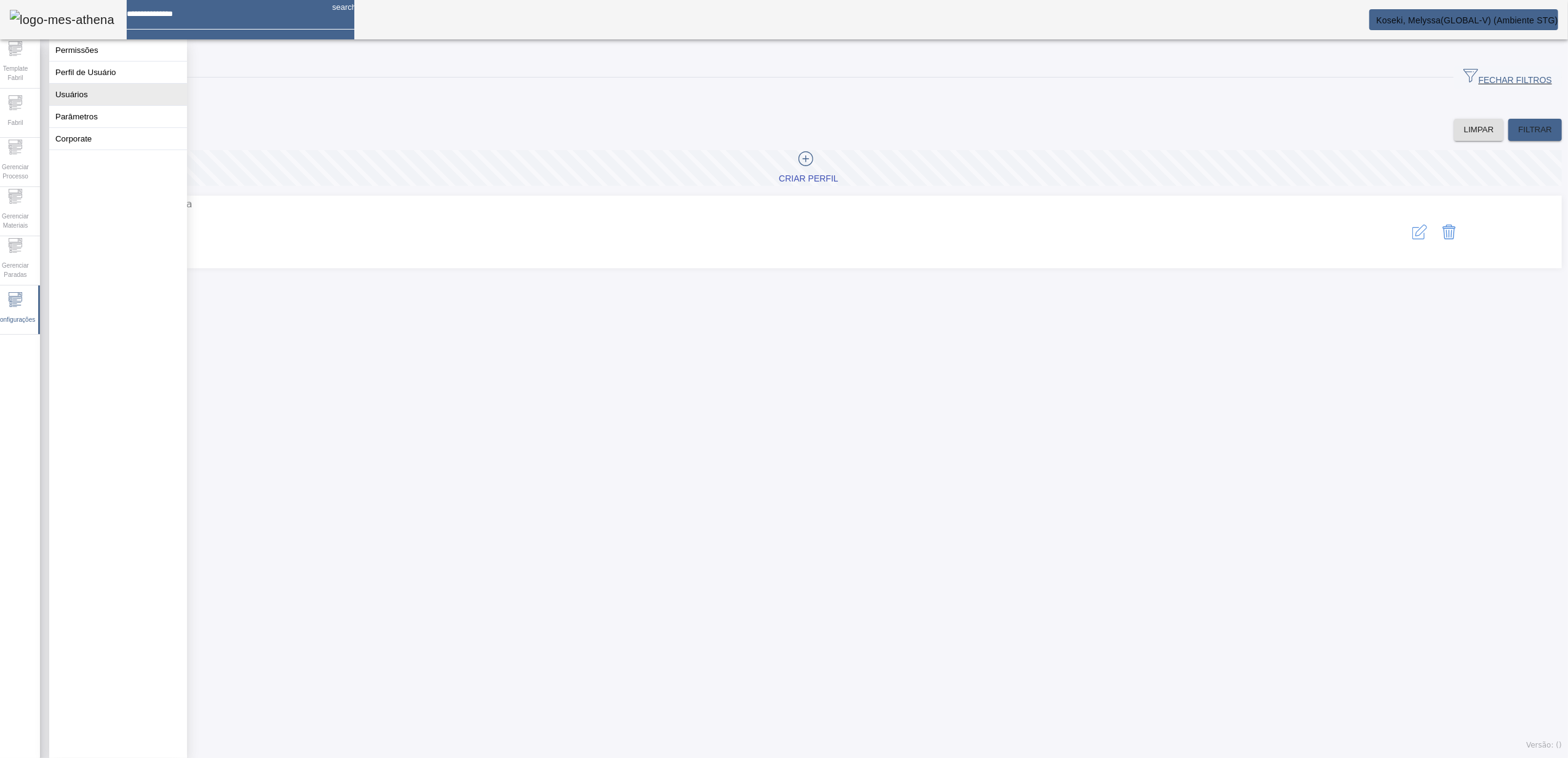
click at [80, 105] on button "Usuários" at bounding box center [118, 94] width 138 height 22
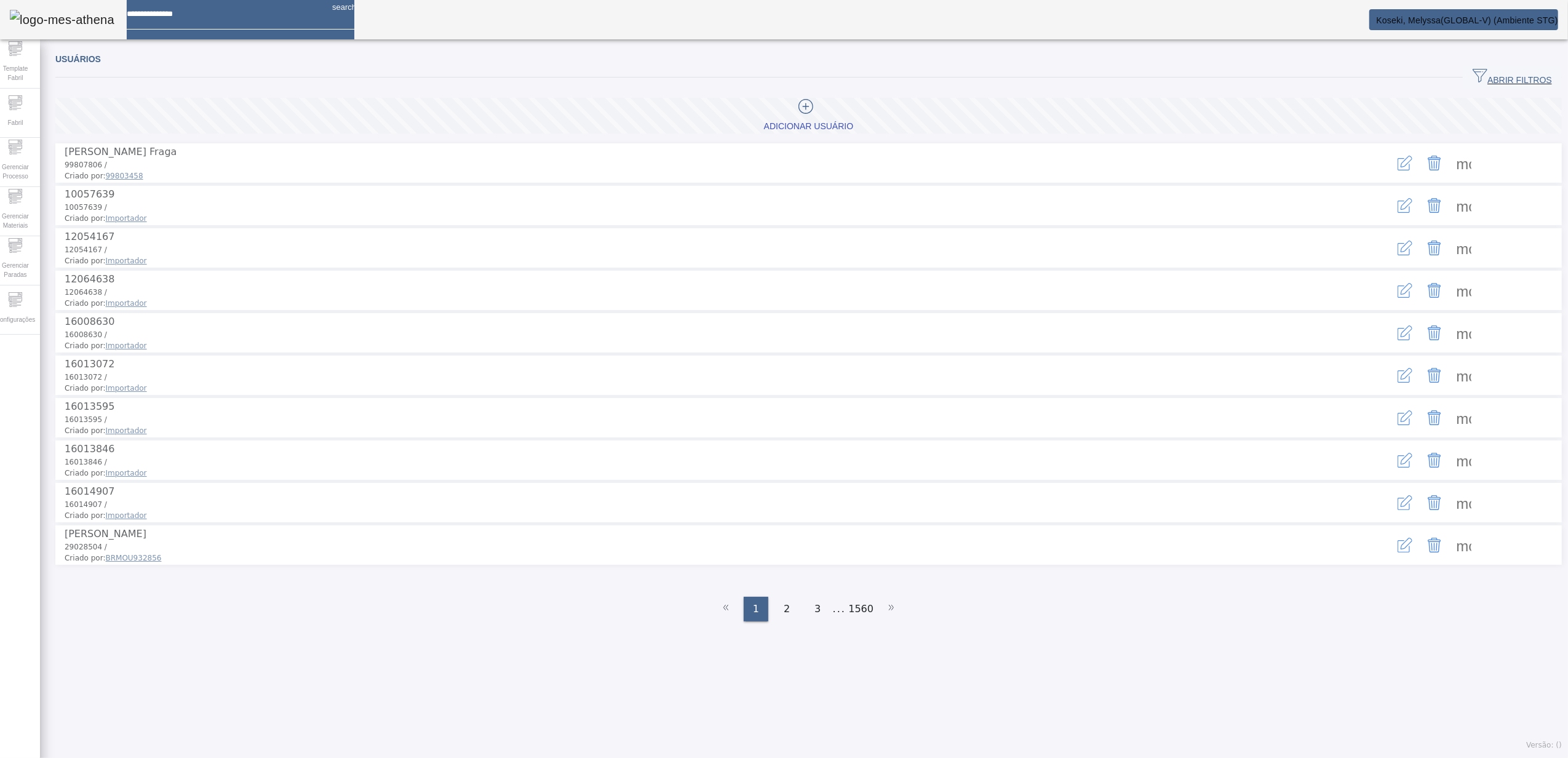
drag, startPoint x: 1495, startPoint y: 74, endPoint x: 937, endPoint y: 121, distance: 560.0
click at [1494, 74] on span "ABRIR FILTROS" at bounding box center [1512, 77] width 79 height 18
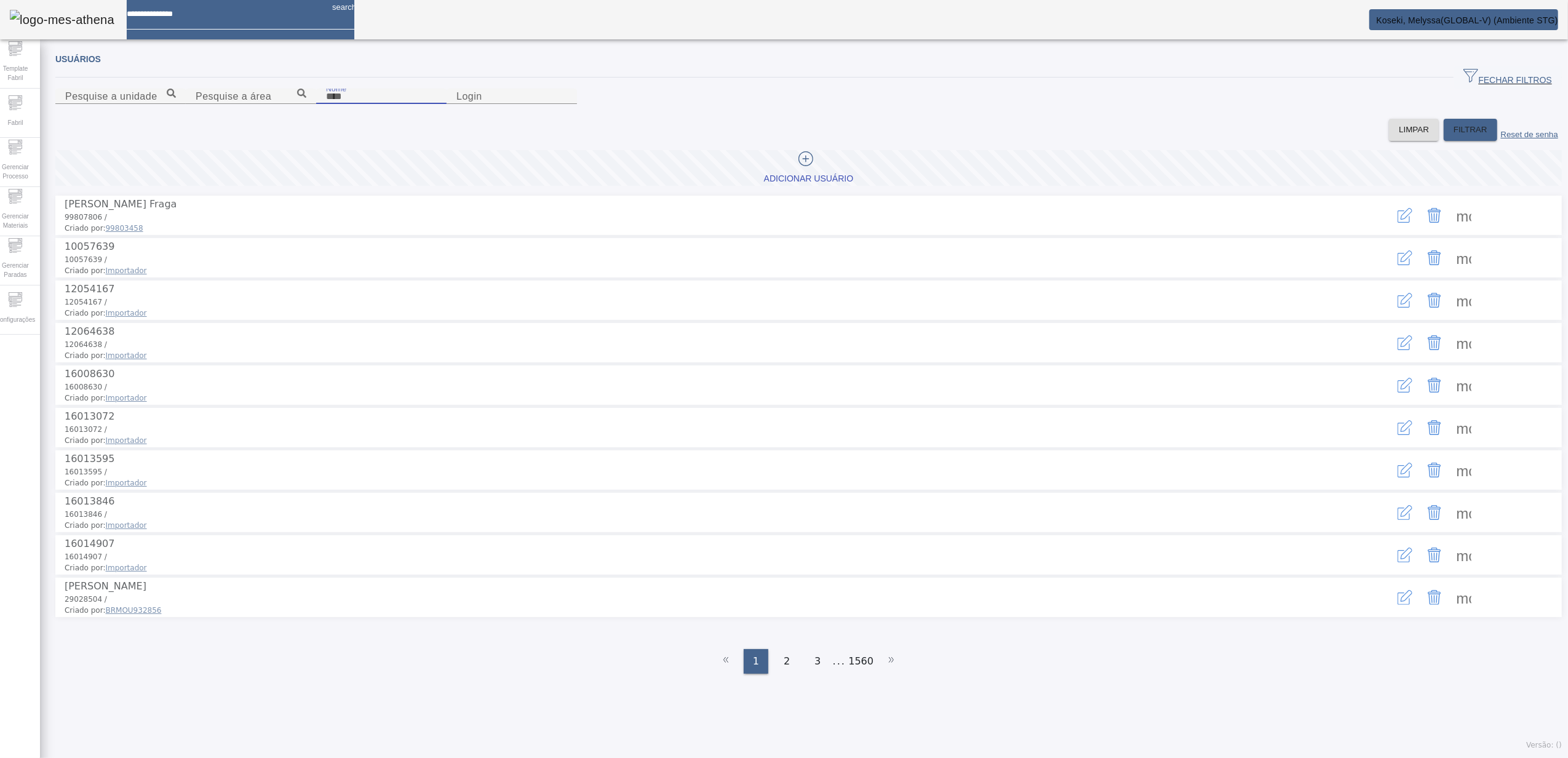
click at [414, 104] on input "Nome" at bounding box center [381, 96] width 110 height 14
type input "*******"
click at [1454, 136] on span "FILTRAR" at bounding box center [1470, 129] width 34 height 12
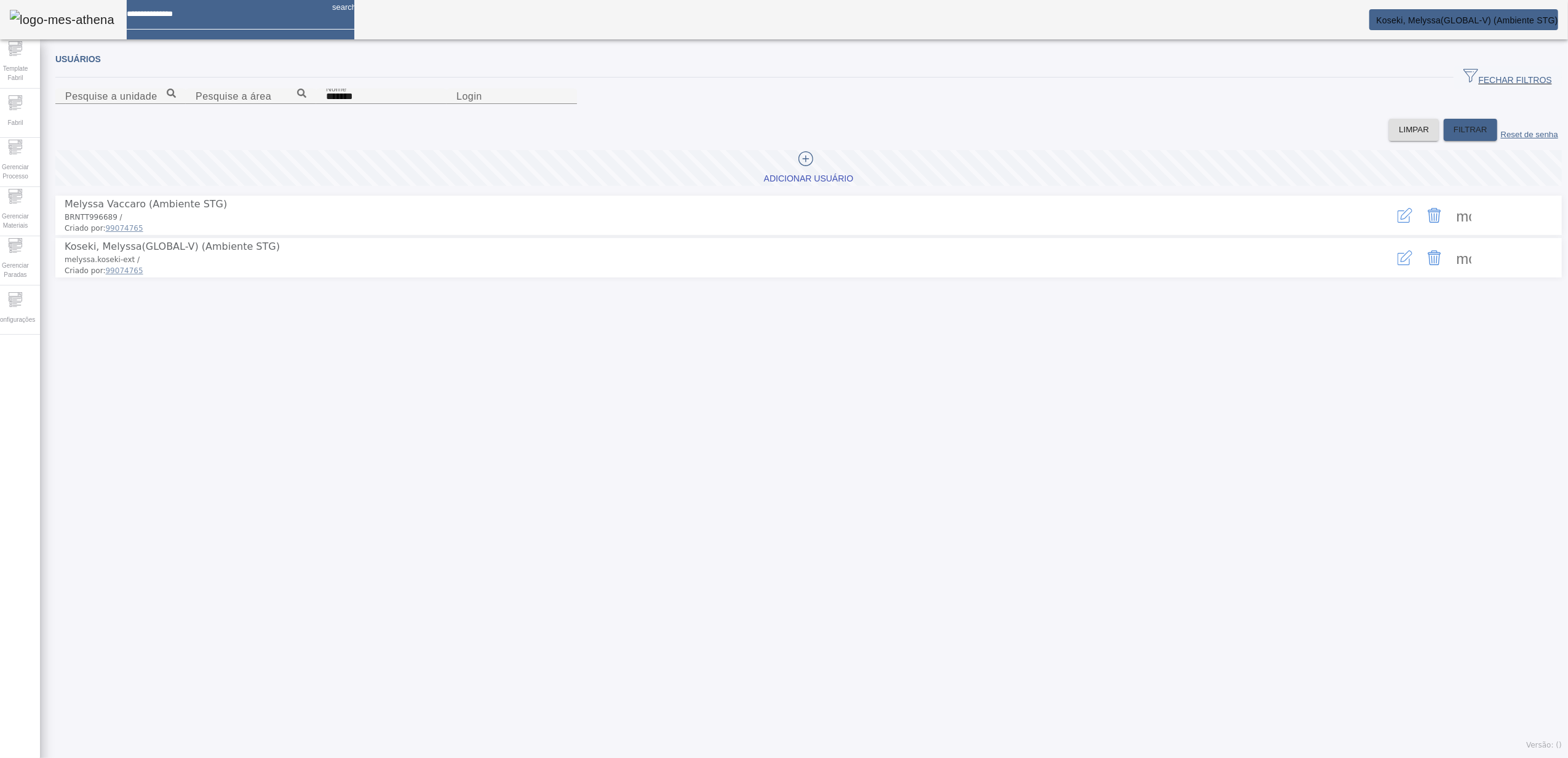
click at [1398, 223] on icon "button" at bounding box center [1405, 215] width 14 height 14
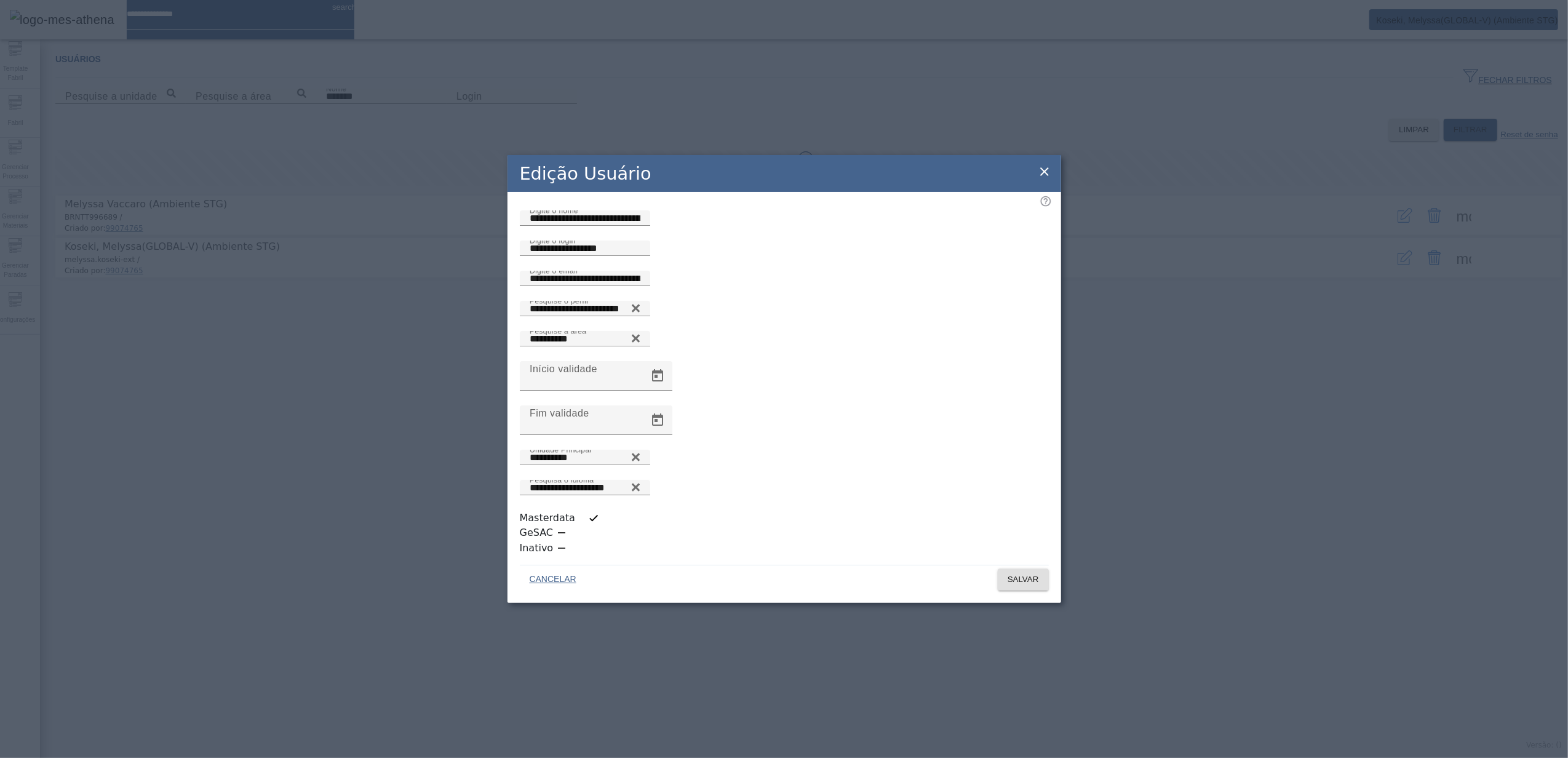
scroll to position [3, 0]
click at [1046, 176] on icon at bounding box center [1045, 171] width 9 height 9
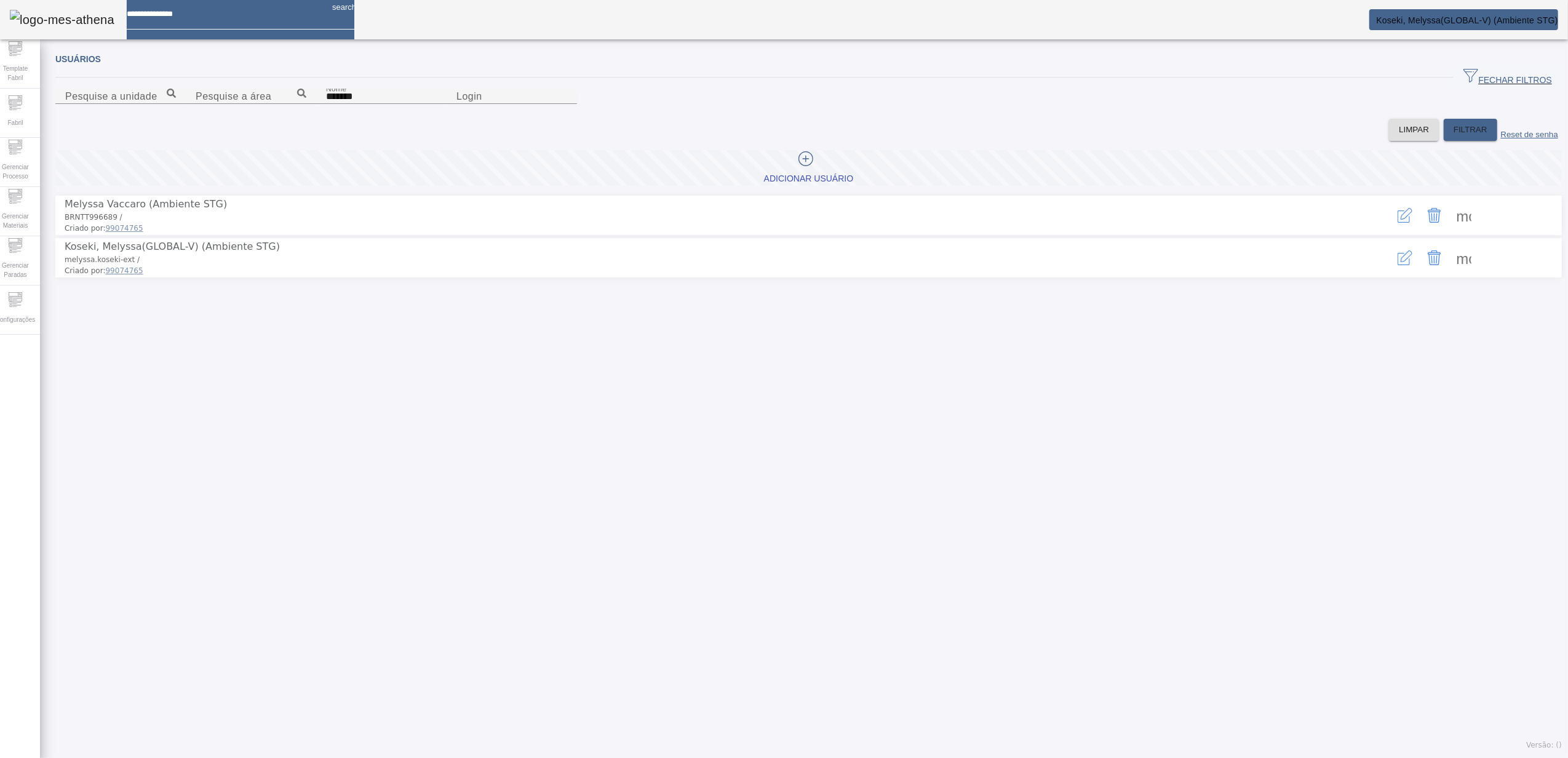
click at [1425, 18] on span "Koseki, Melyssa(GLOBAL-V) (Ambiente STG)" at bounding box center [1467, 20] width 182 height 10
